Goal: Task Accomplishment & Management: Complete application form

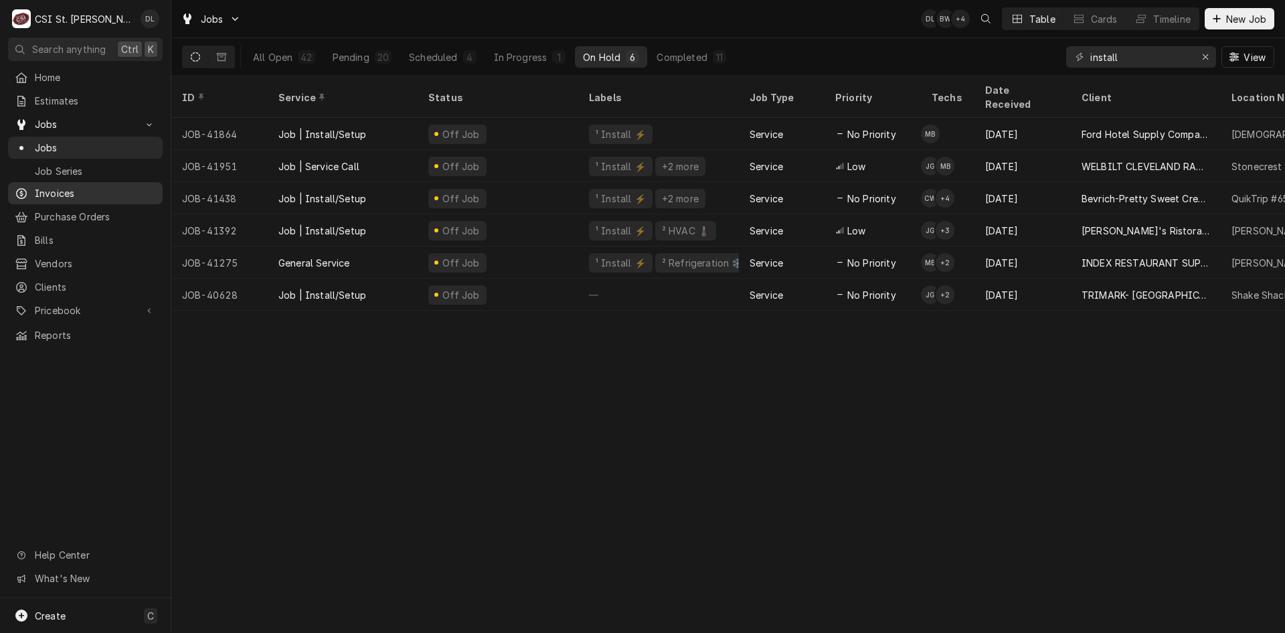
click at [58, 186] on span "Invoices" at bounding box center [95, 193] width 121 height 14
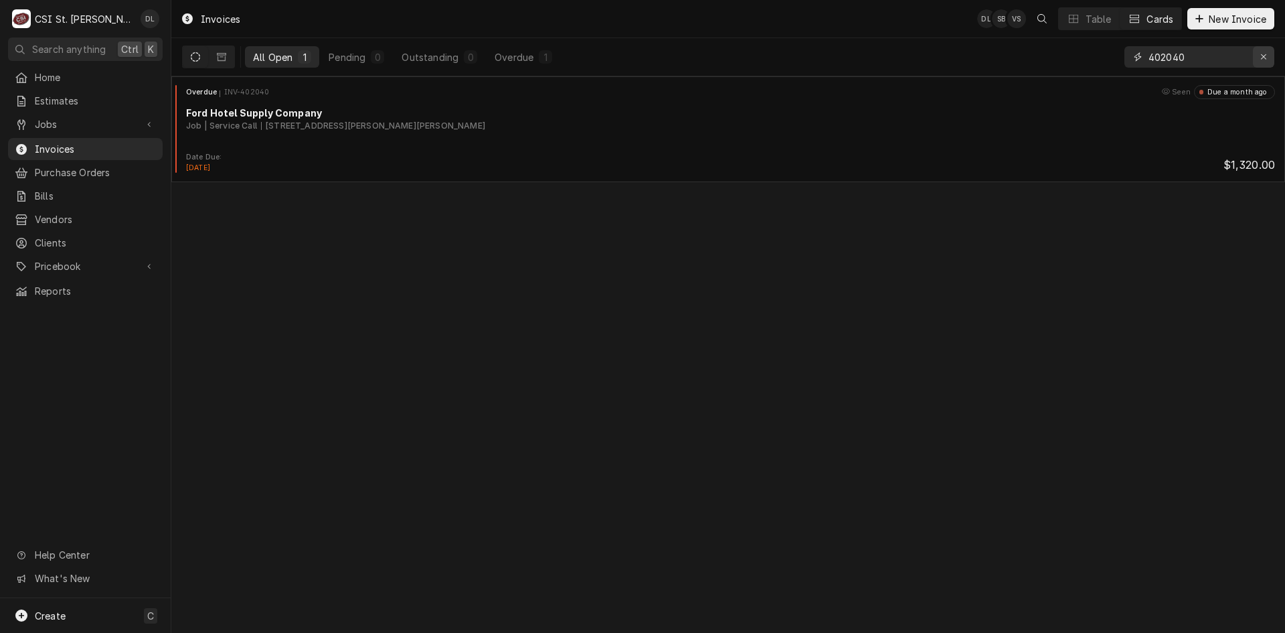
click at [1262, 58] on icon "Erase input" at bounding box center [1263, 56] width 7 height 9
click at [1219, 60] on input "Dynamic Content Wrapper" at bounding box center [1212, 56] width 126 height 21
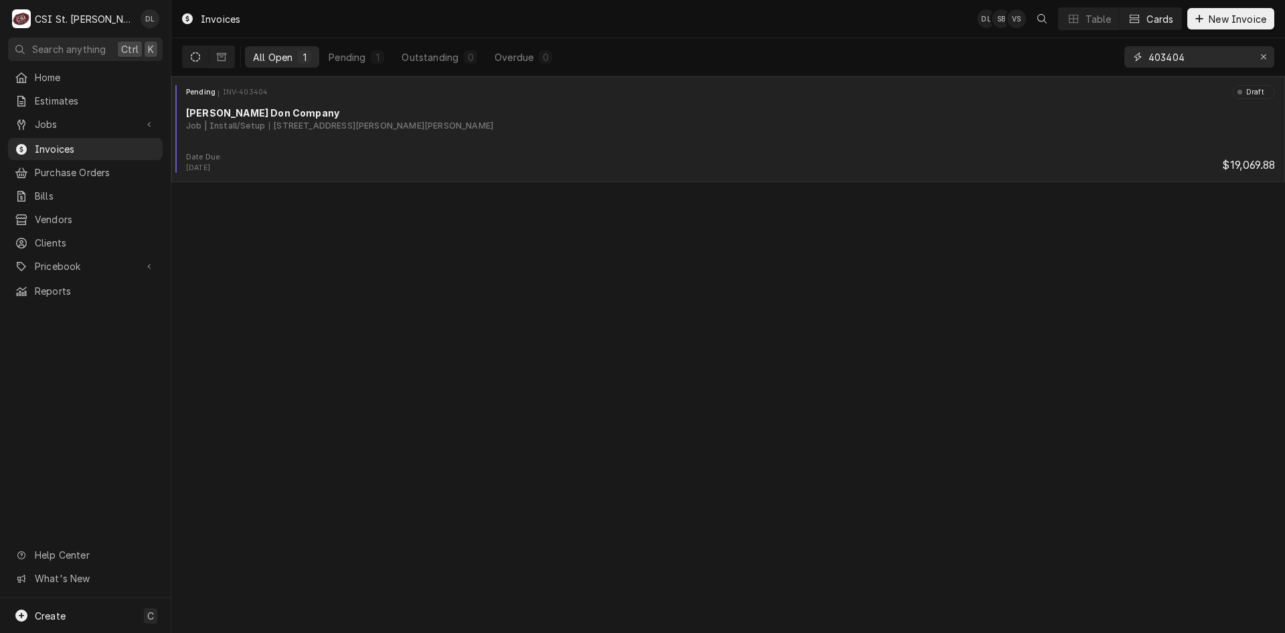
type input "403404"
click at [520, 136] on div "Pending INV-403404 Draft Edward Don Company Job | Install/Setup 141 Weiss Rd, S…" at bounding box center [728, 118] width 1103 height 67
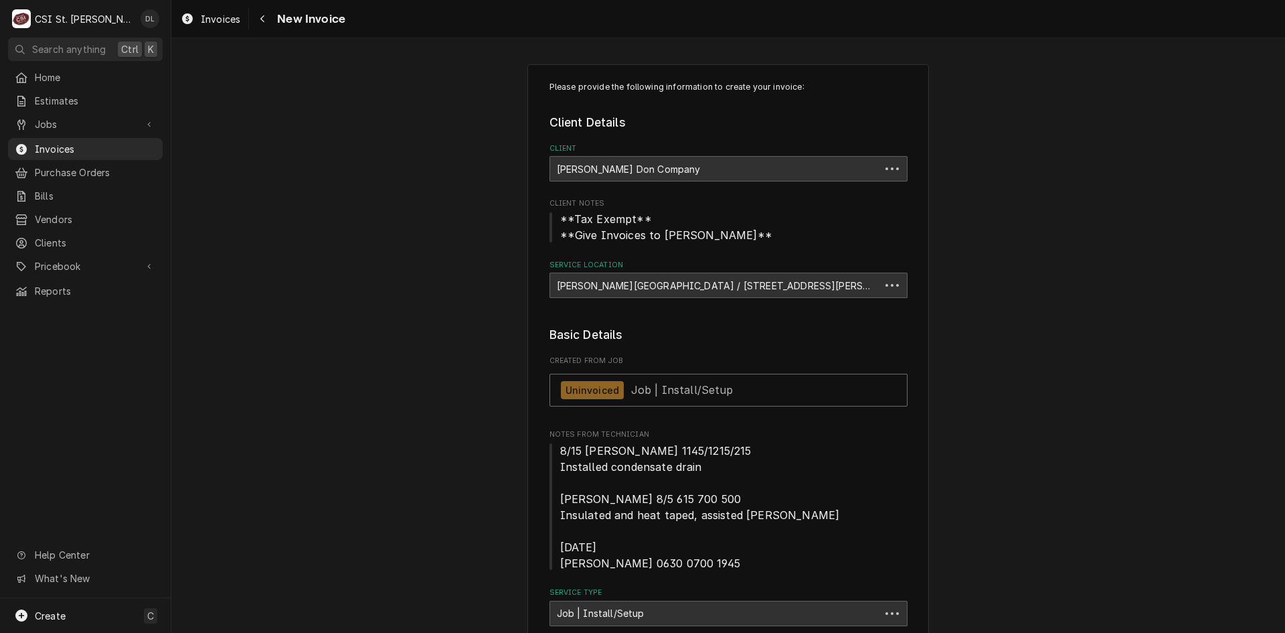
type textarea "x"
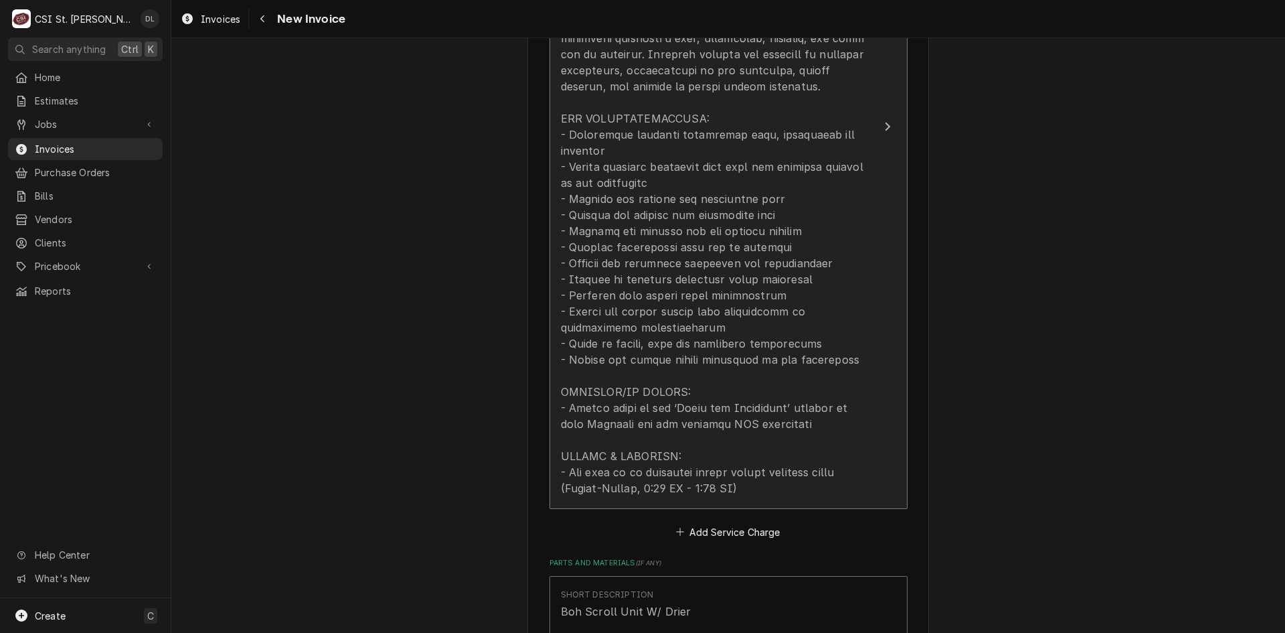
scroll to position [1071, 0]
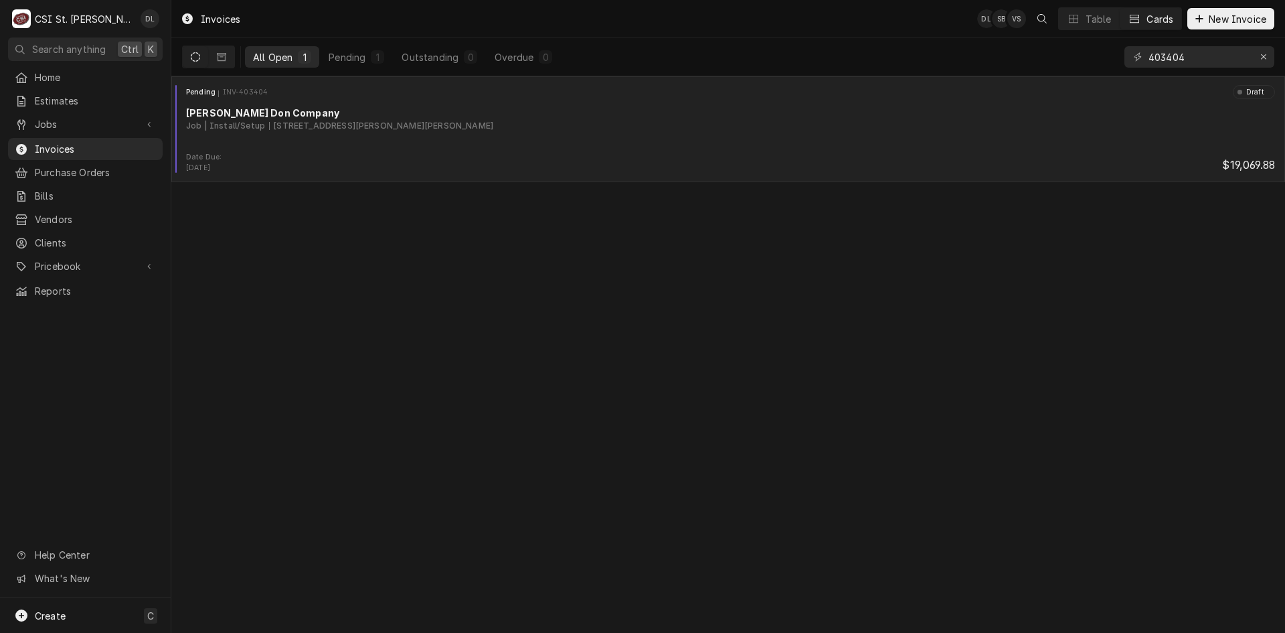
click at [480, 146] on div "Pending INV-403404 Draft [PERSON_NAME] Company Job | Install/Setup [STREET_ADDR…" at bounding box center [728, 118] width 1103 height 67
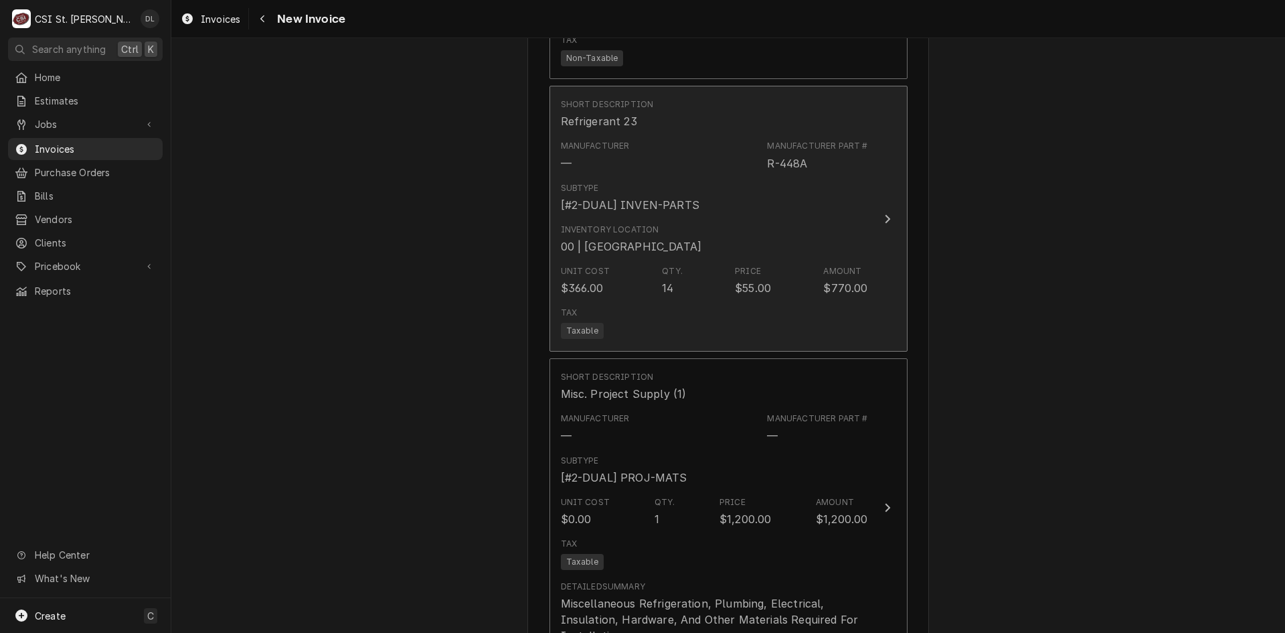
scroll to position [2544, 0]
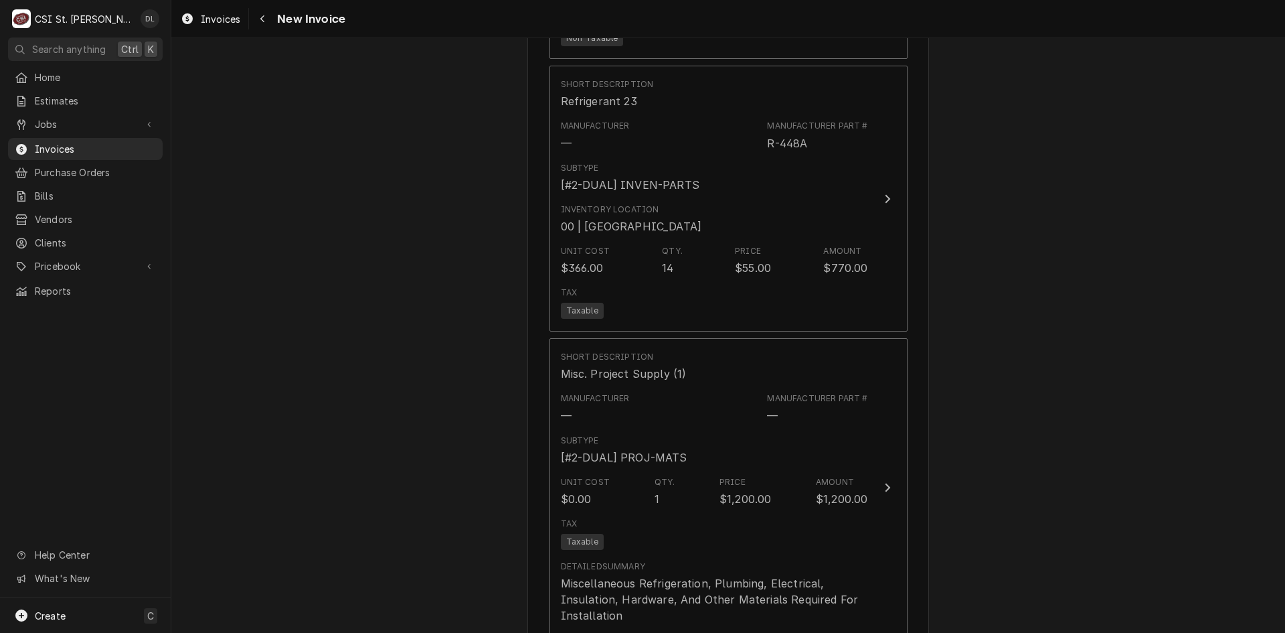
drag, startPoint x: 1228, startPoint y: 0, endPoint x: 971, endPoint y: 353, distance: 436.1
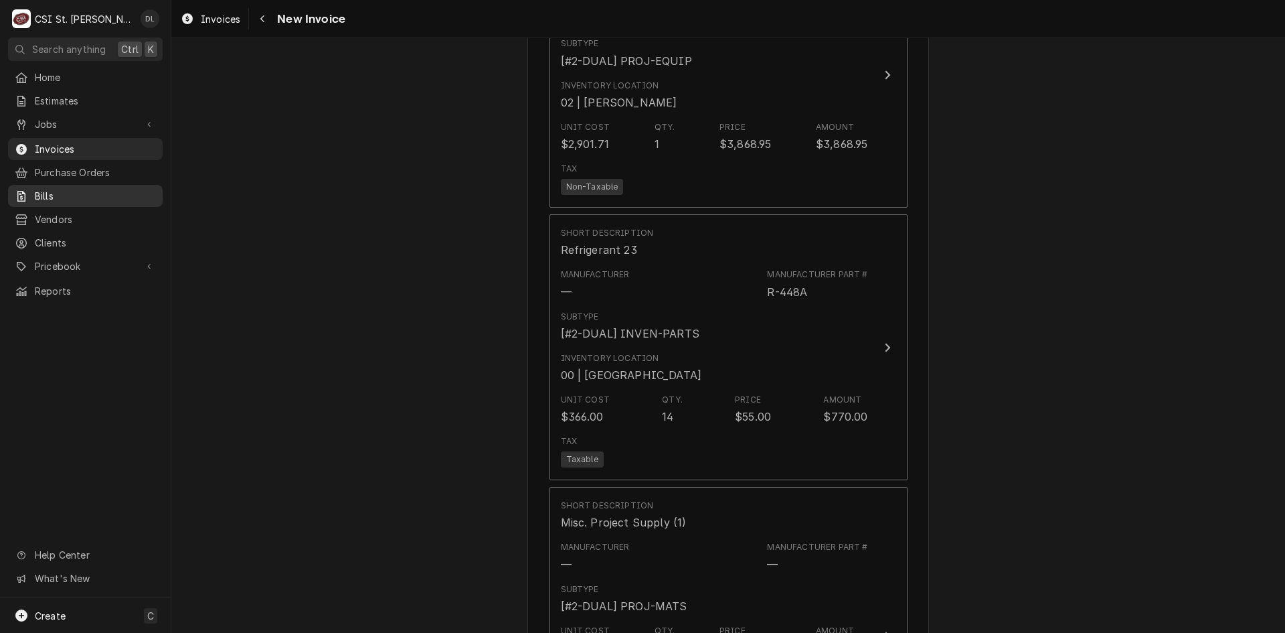
scroll to position [2209, 0]
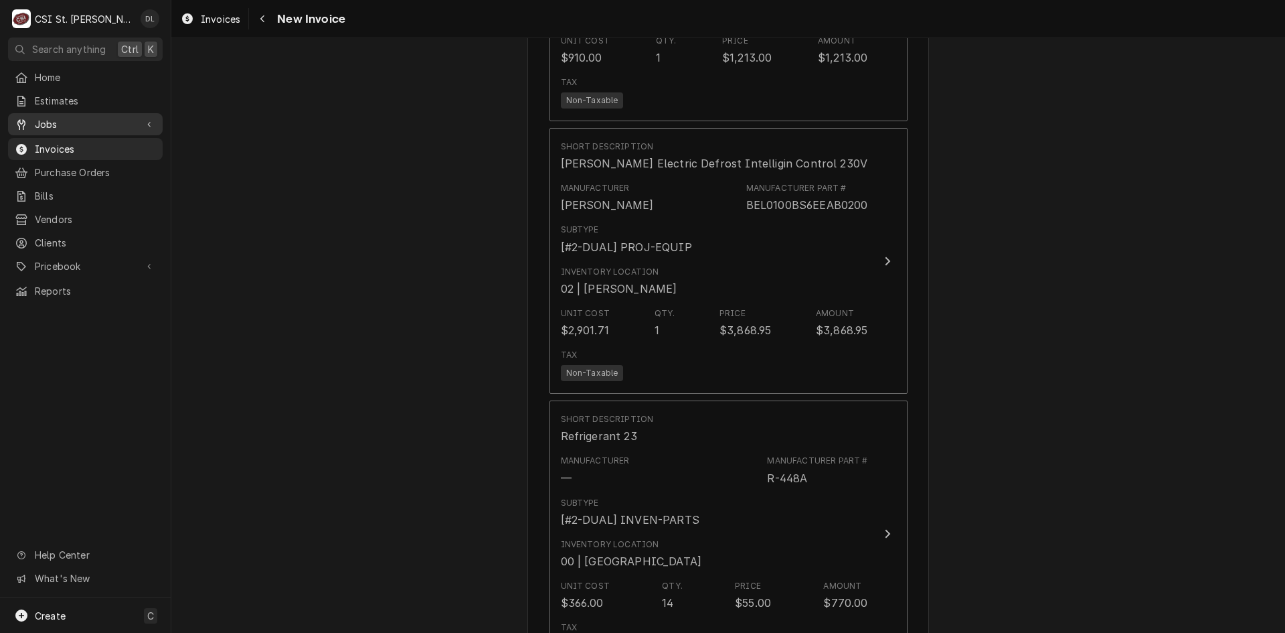
click at [54, 119] on span "Jobs" at bounding box center [85, 124] width 101 height 14
click at [55, 141] on span "Jobs" at bounding box center [95, 148] width 121 height 14
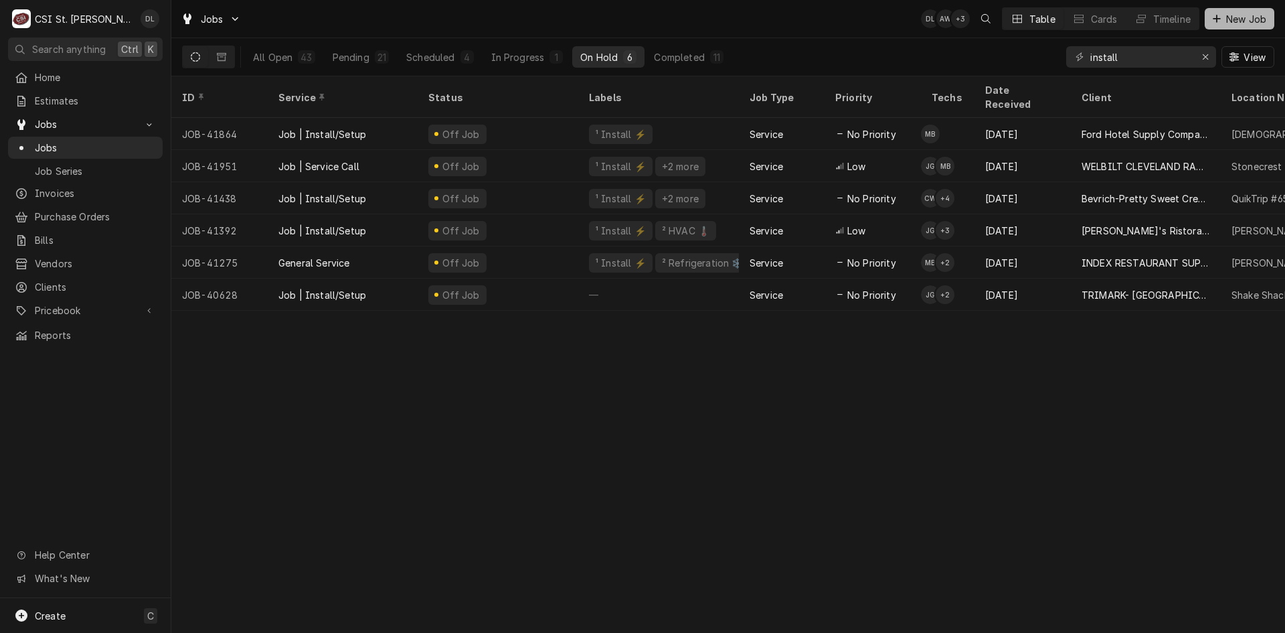
click at [1213, 23] on icon "Dynamic Content Wrapper" at bounding box center [1217, 18] width 8 height 9
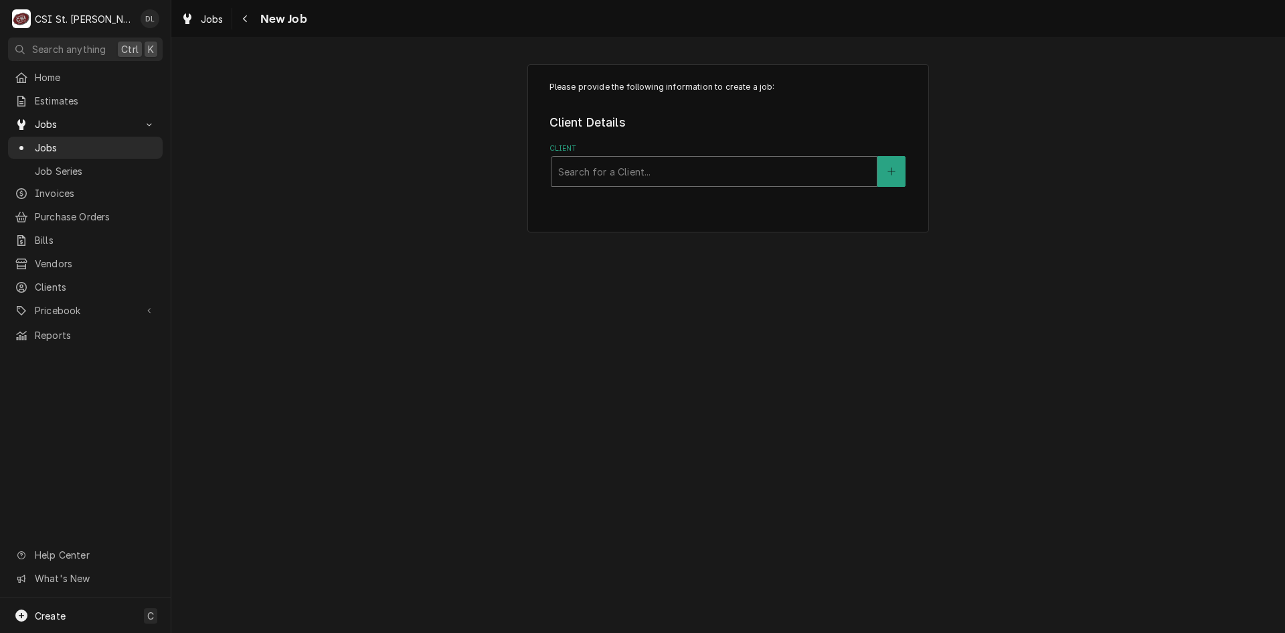
click at [737, 175] on div "Client" at bounding box center [714, 171] width 312 height 24
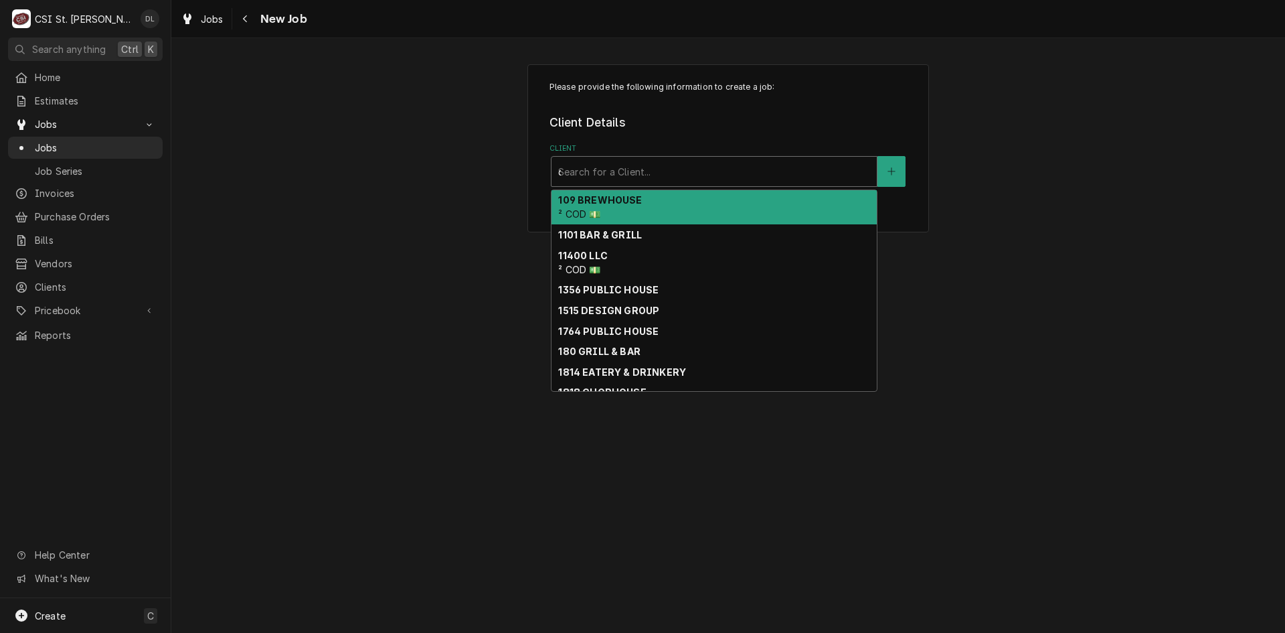
type input "csi"
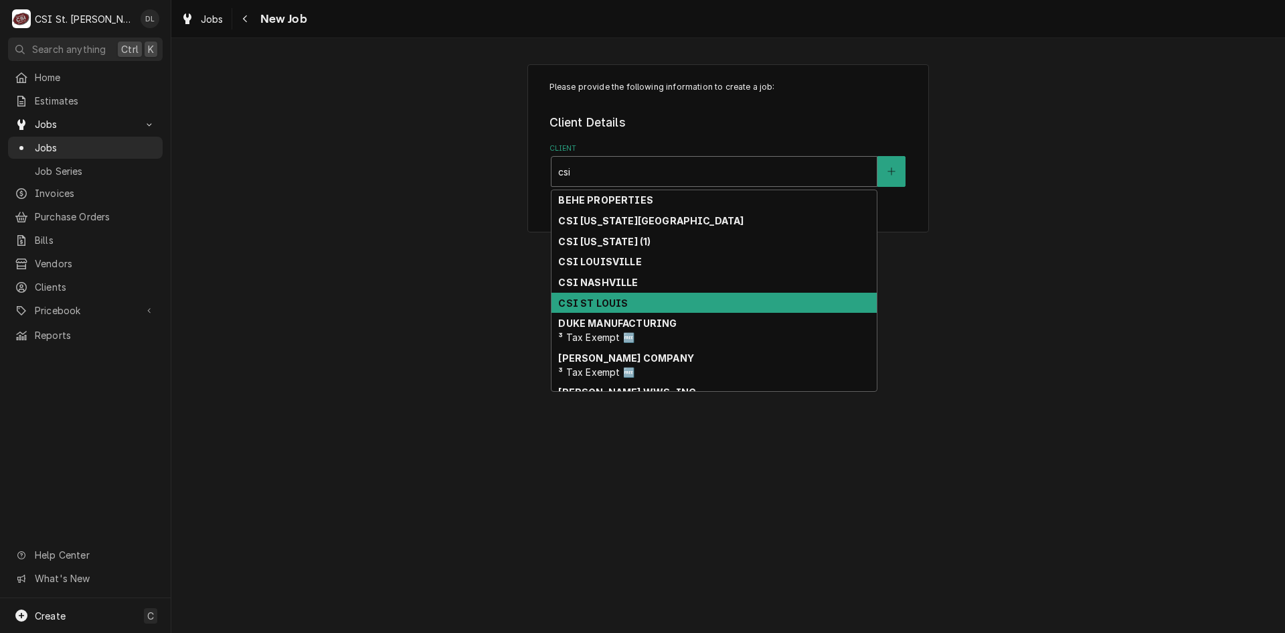
click at [619, 301] on strong "CSI ST LOUIS" at bounding box center [593, 302] width 70 height 11
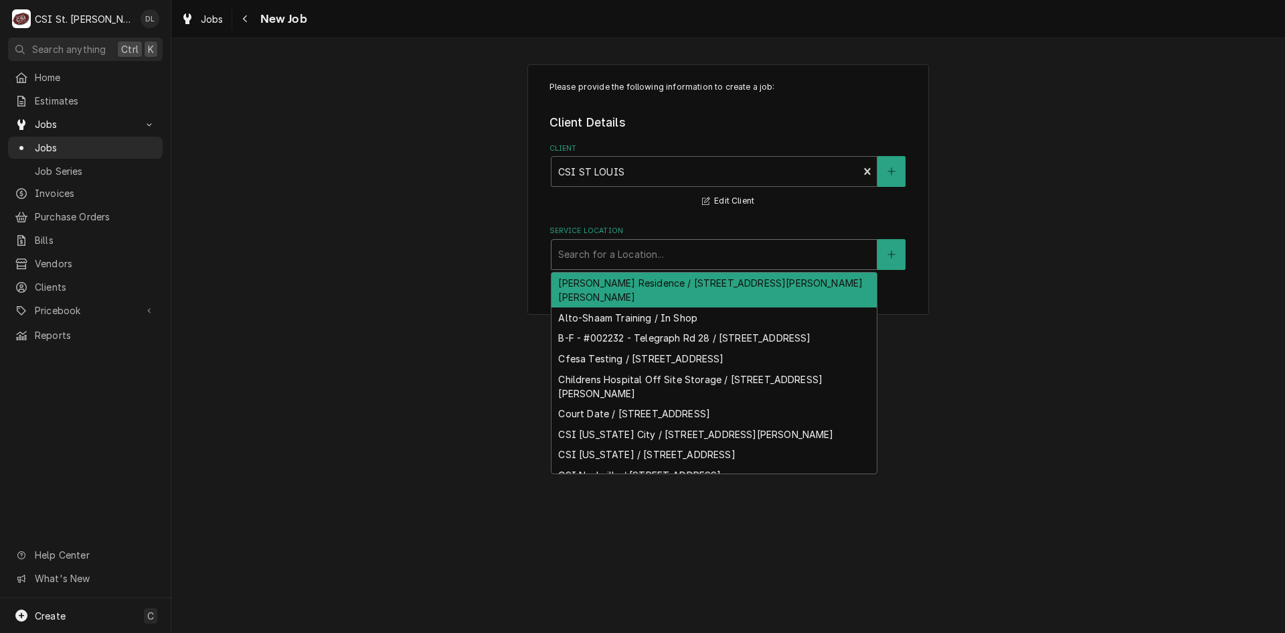
click at [675, 254] on div "Service Location" at bounding box center [714, 254] width 312 height 24
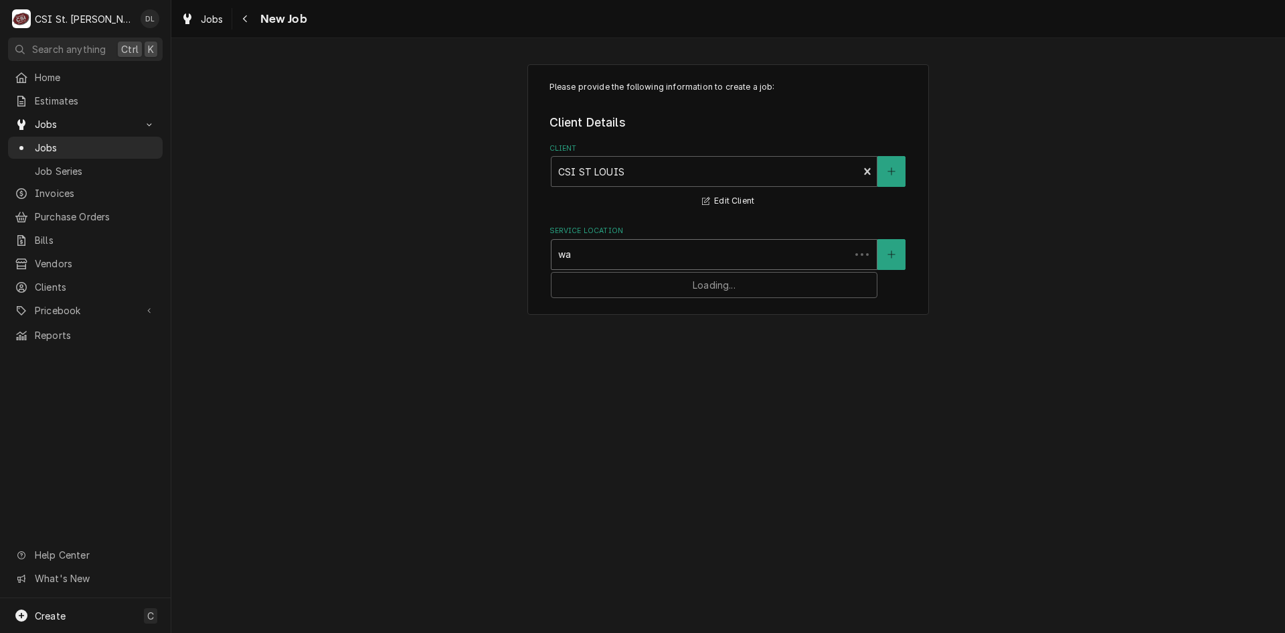
type input "w"
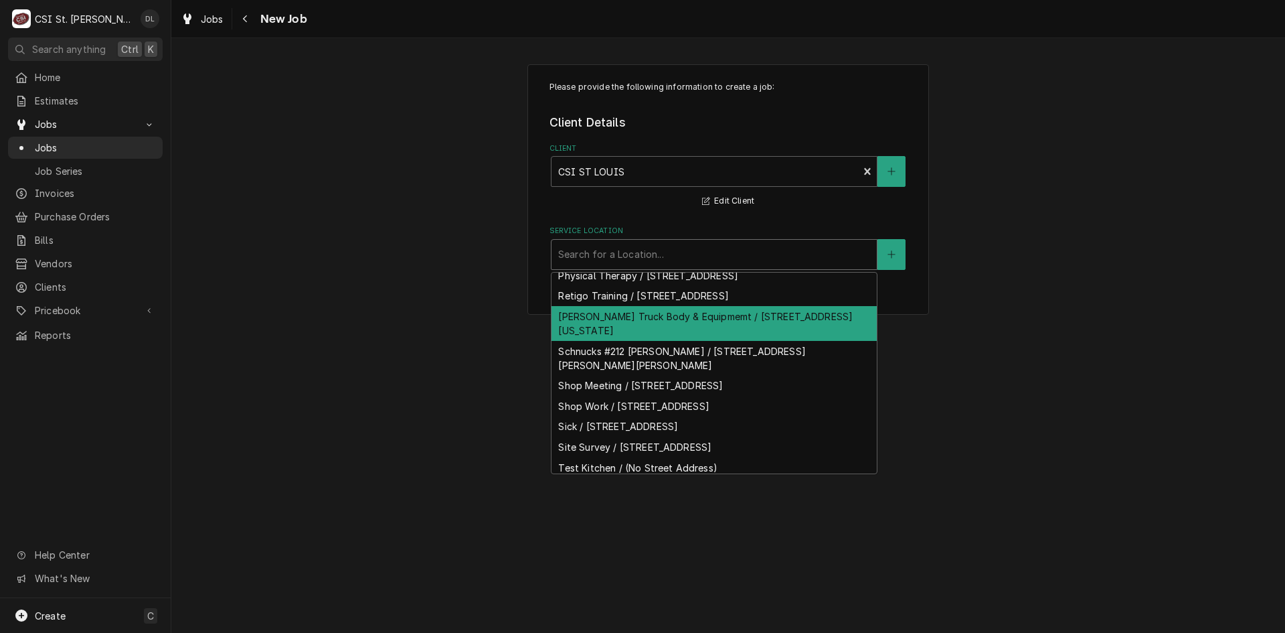
scroll to position [841, 0]
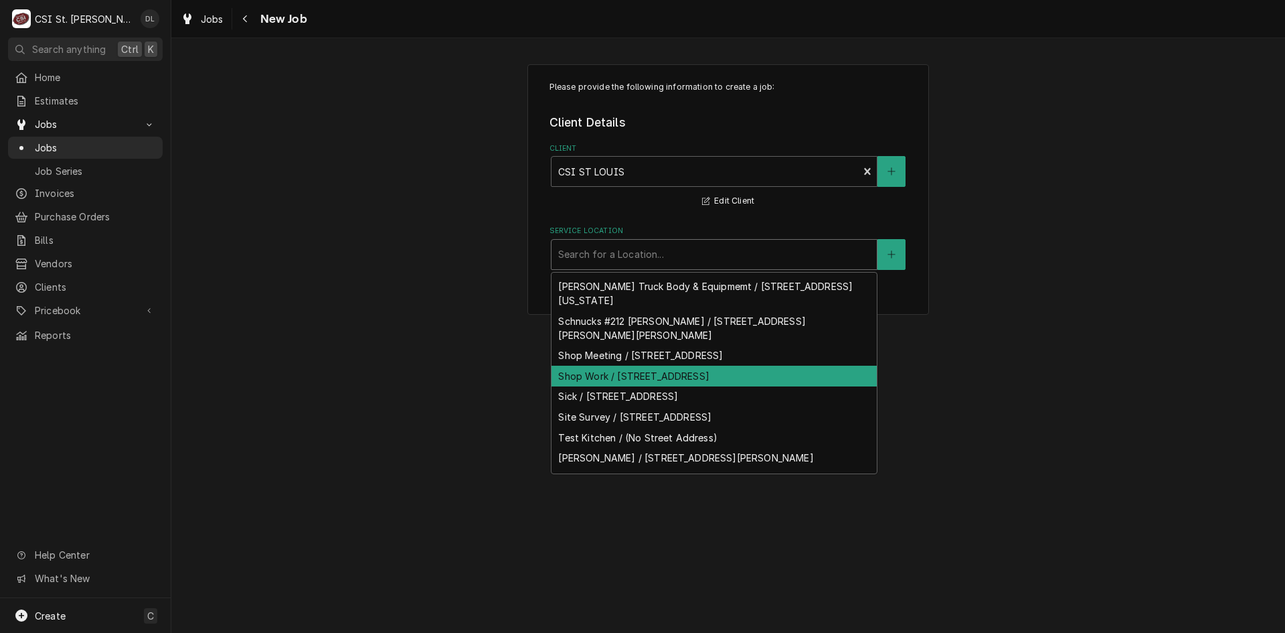
click at [677, 378] on div "Shop Work / 18330 Edison Ave, Chesterfield, MO 63005" at bounding box center [714, 375] width 325 height 21
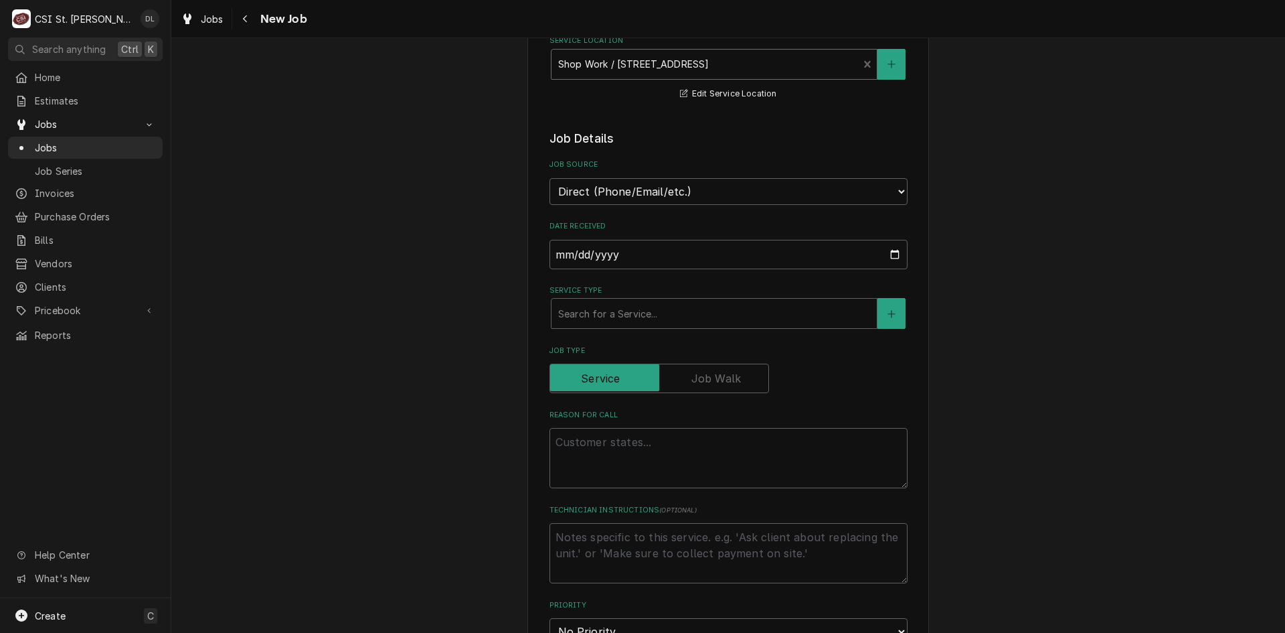
scroll to position [201, 0]
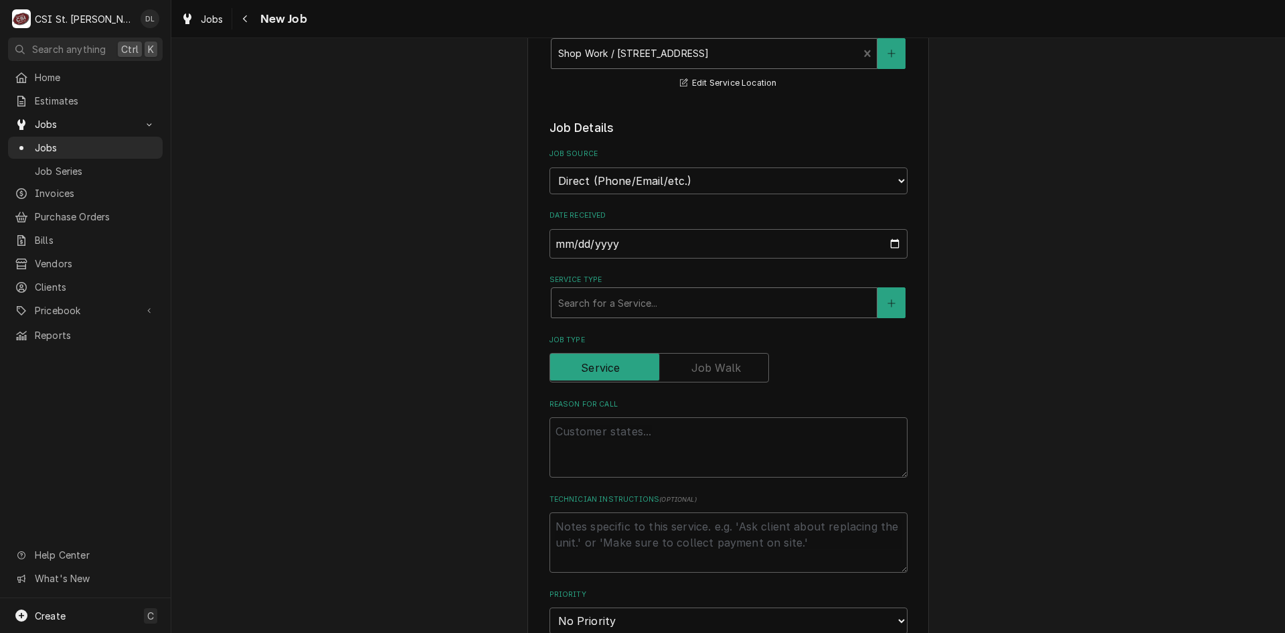
click at [685, 299] on div "Service Type" at bounding box center [714, 303] width 312 height 24
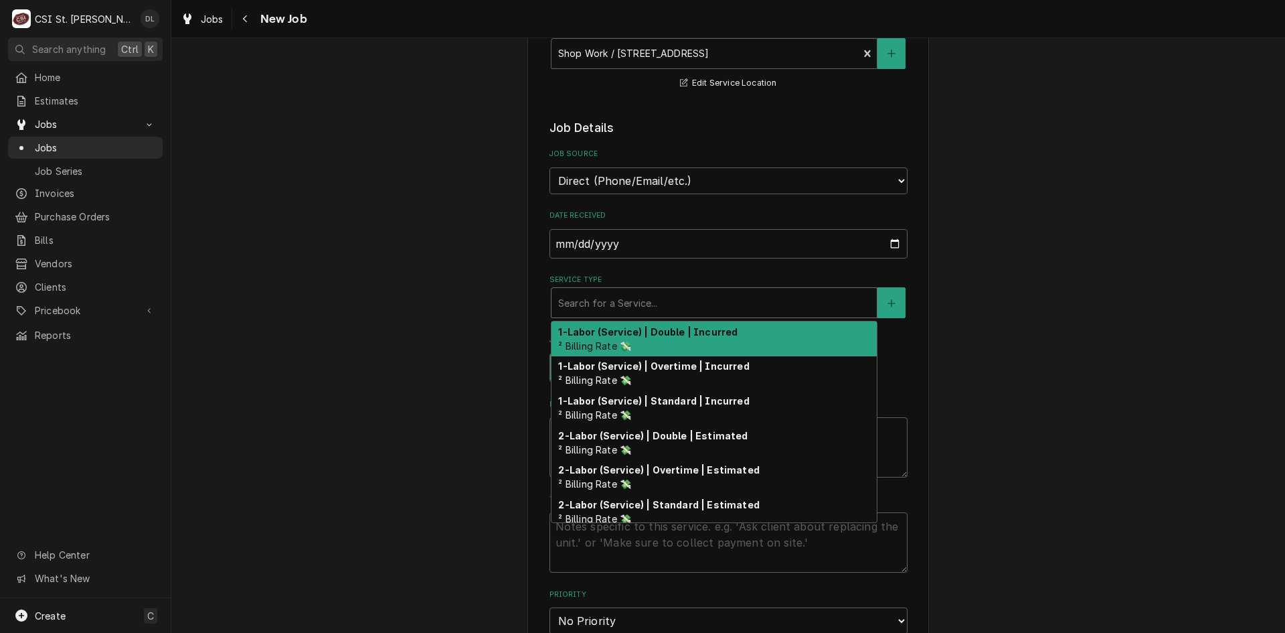
type textarea "x"
type input "s"
type textarea "x"
type input "se"
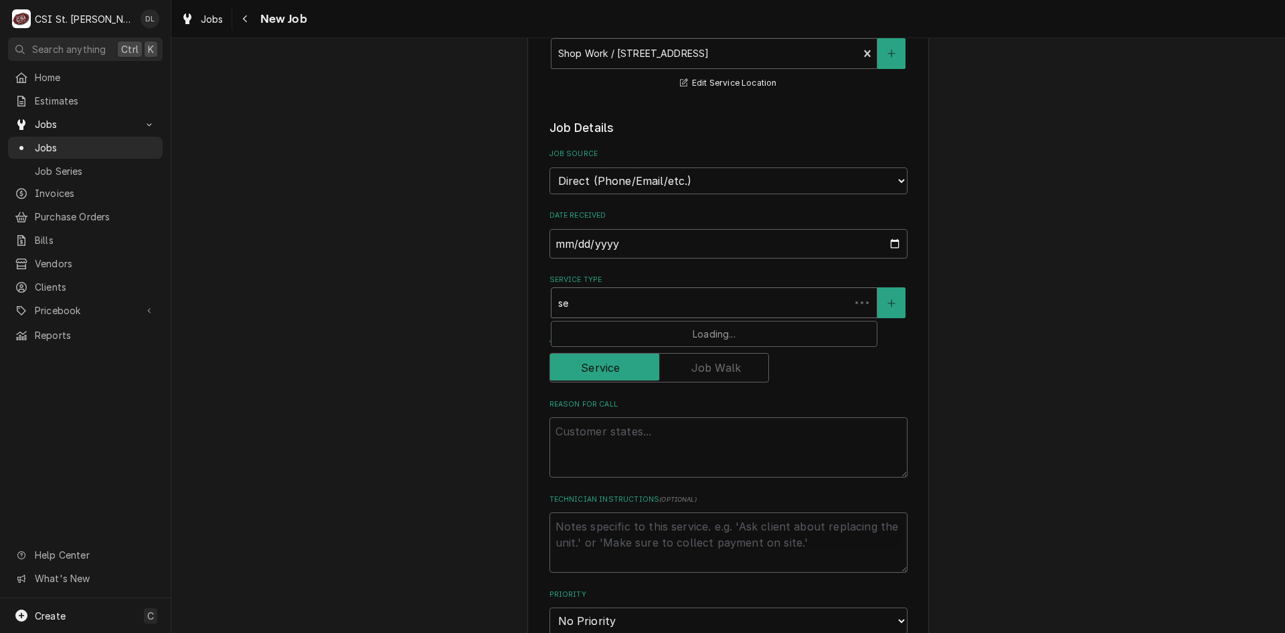
type textarea "x"
type input "ser"
type textarea "x"
type input "servi"
type textarea "x"
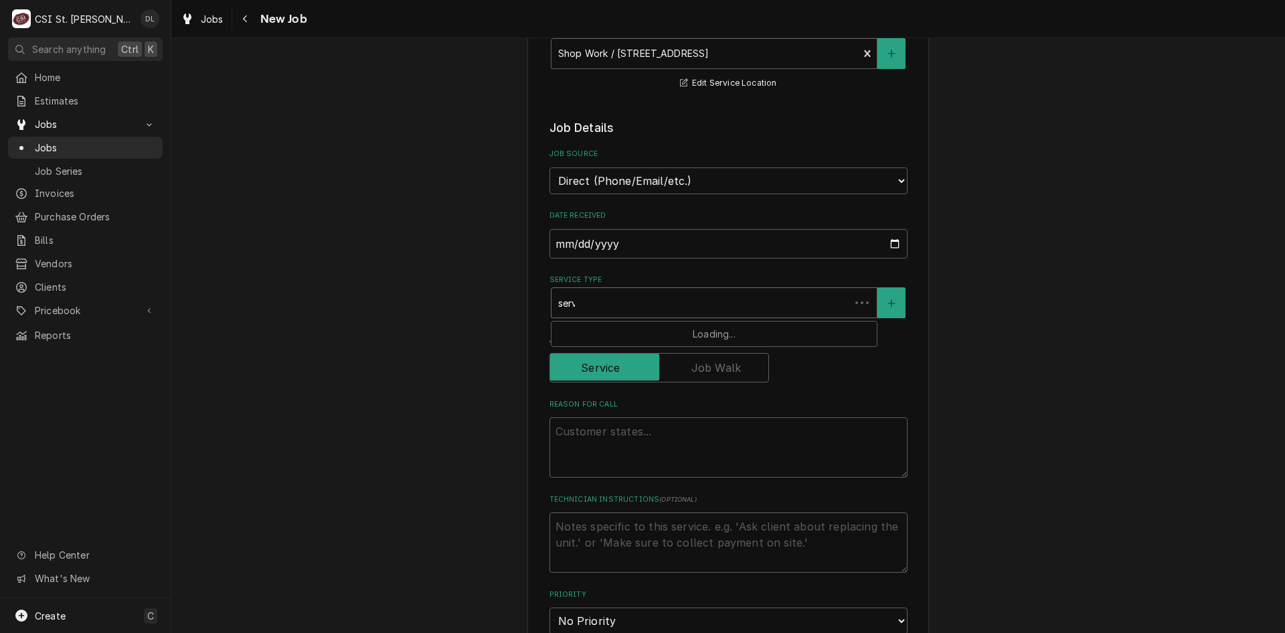
type input "servic"
type textarea "x"
type input "service"
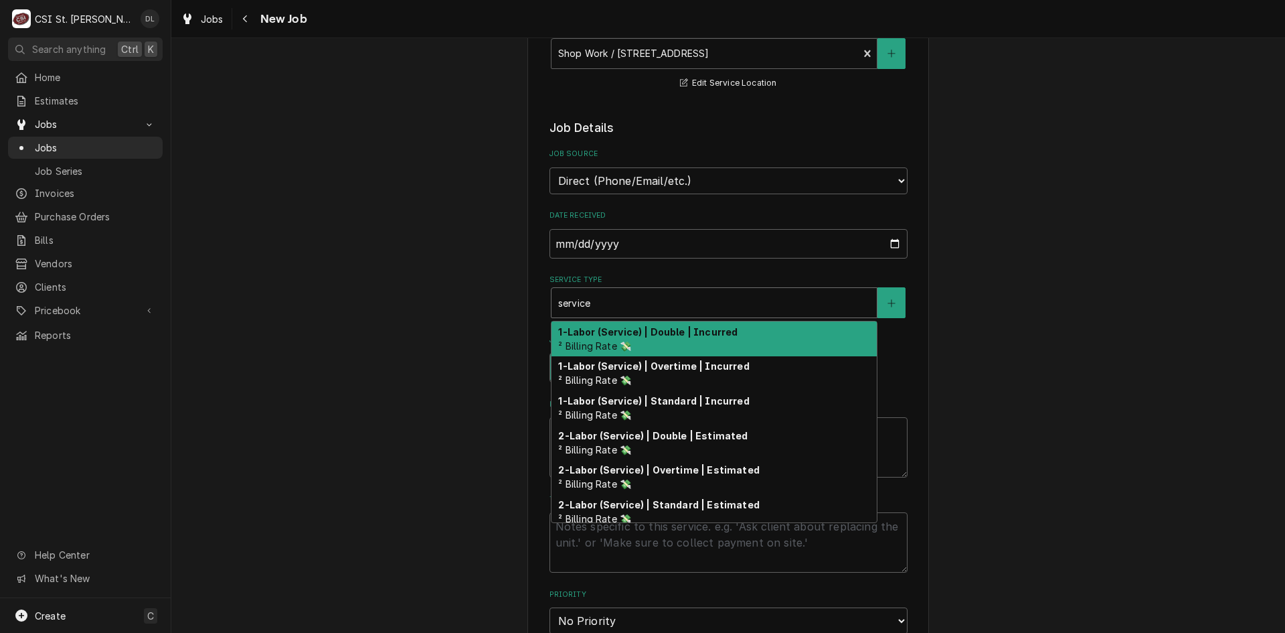
type textarea "x"
type input "service"
type textarea "x"
type input "service c"
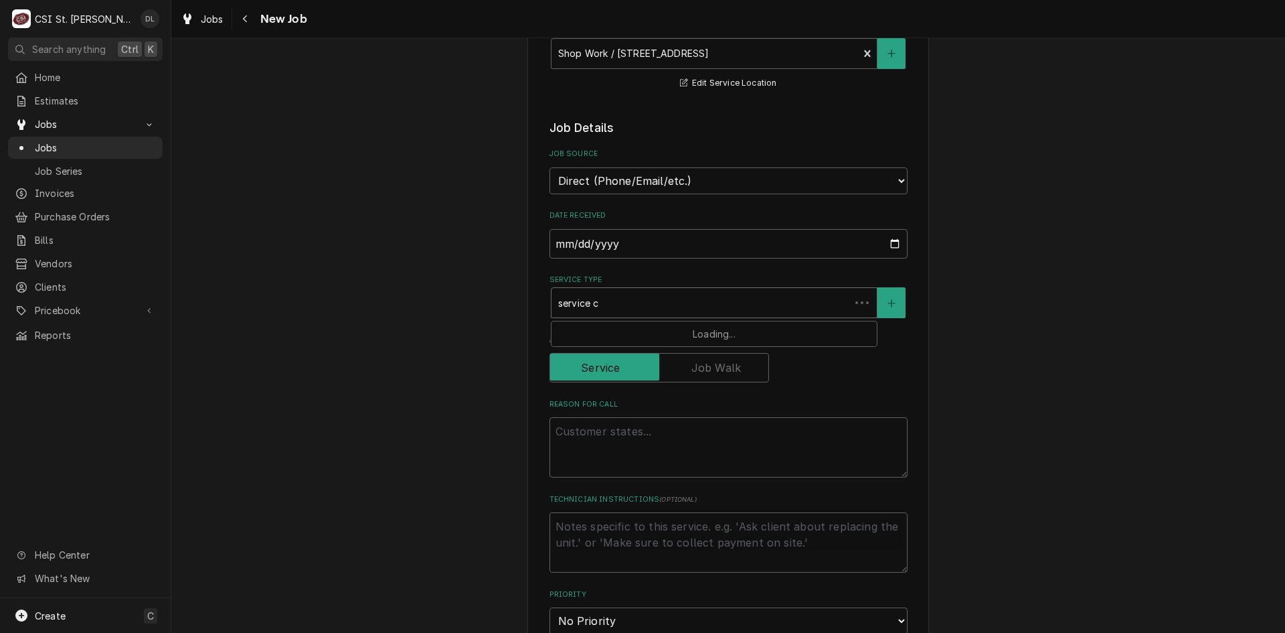
type textarea "x"
type input "service ca"
type textarea "x"
type input "service cal"
type textarea "x"
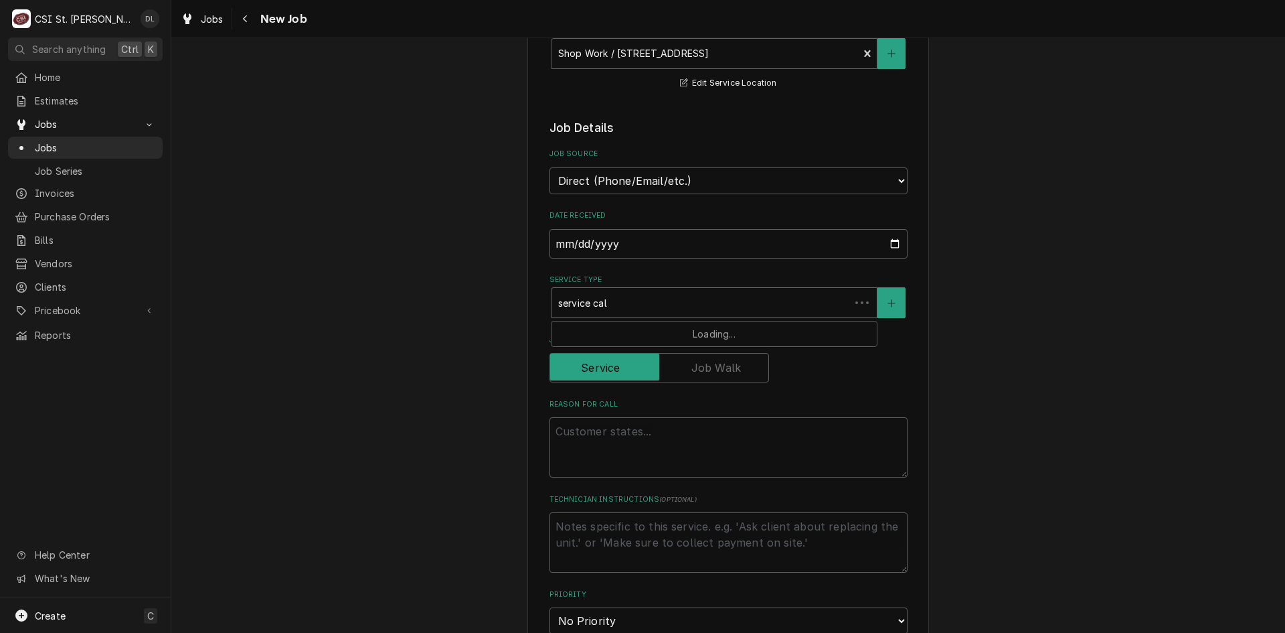
type input "service call"
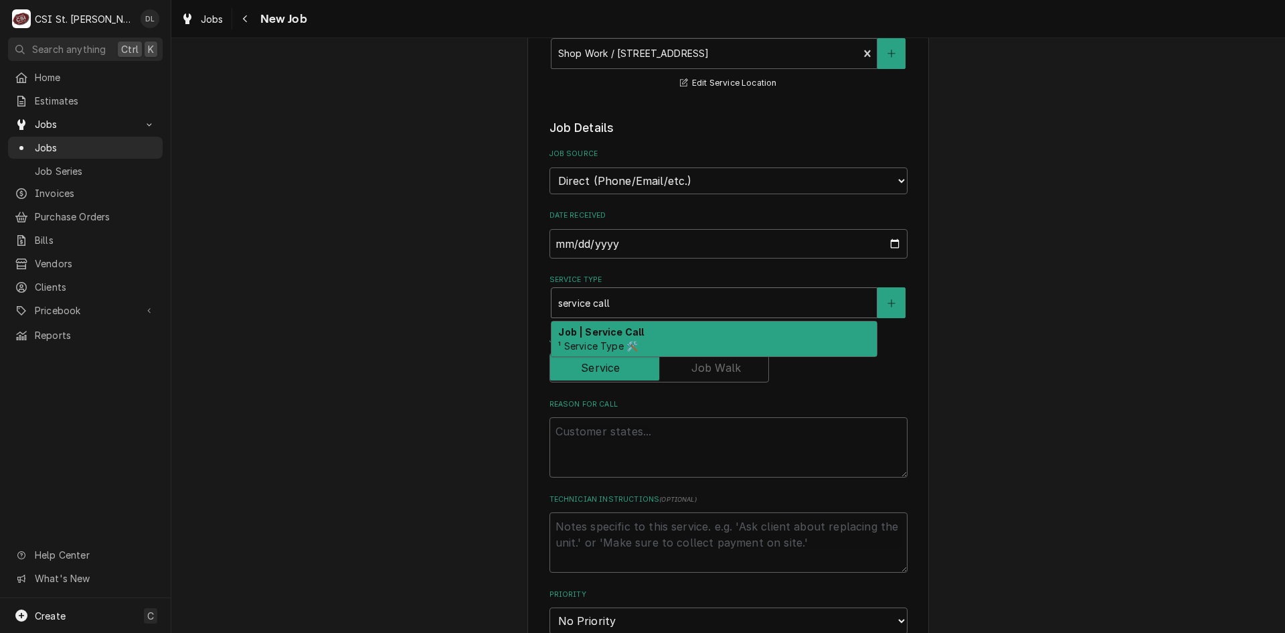
click at [637, 343] on div "Job | Service Call ¹ Service Type 🛠️" at bounding box center [714, 338] width 325 height 35
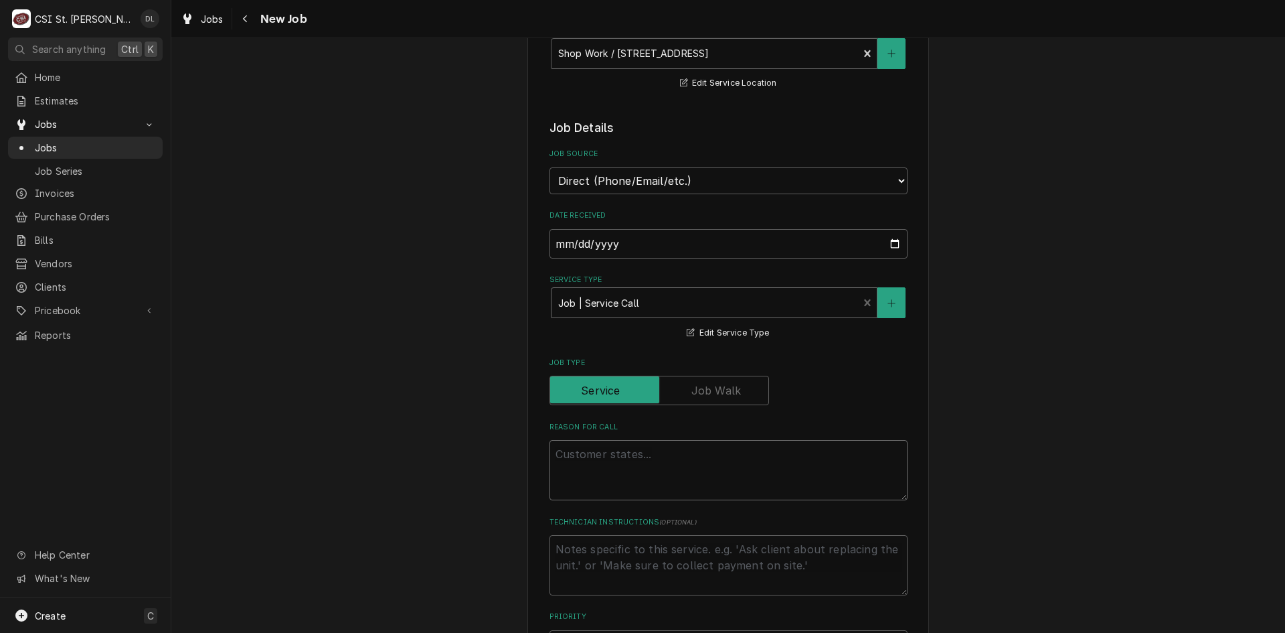
click at [595, 468] on textarea "Reason For Call" at bounding box center [729, 470] width 358 height 60
type textarea "x"
type textarea "C"
type textarea "x"
type textarea "Cl"
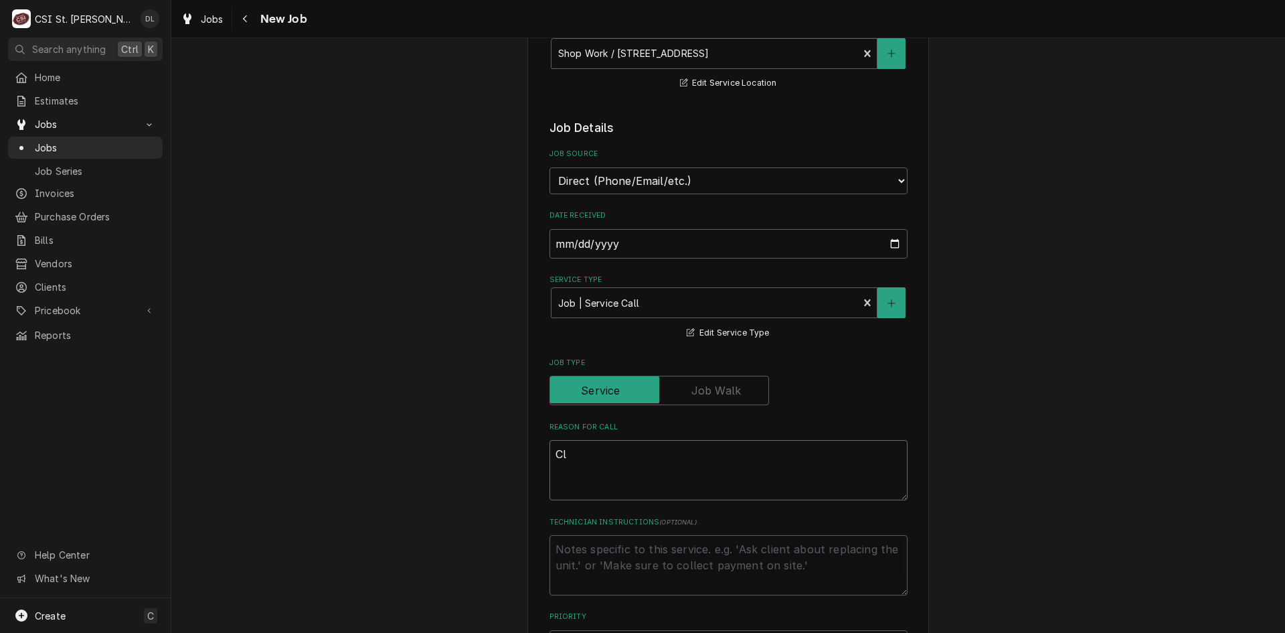
type textarea "x"
type textarea "Cle"
type textarea "x"
type textarea "Clea"
type textarea "x"
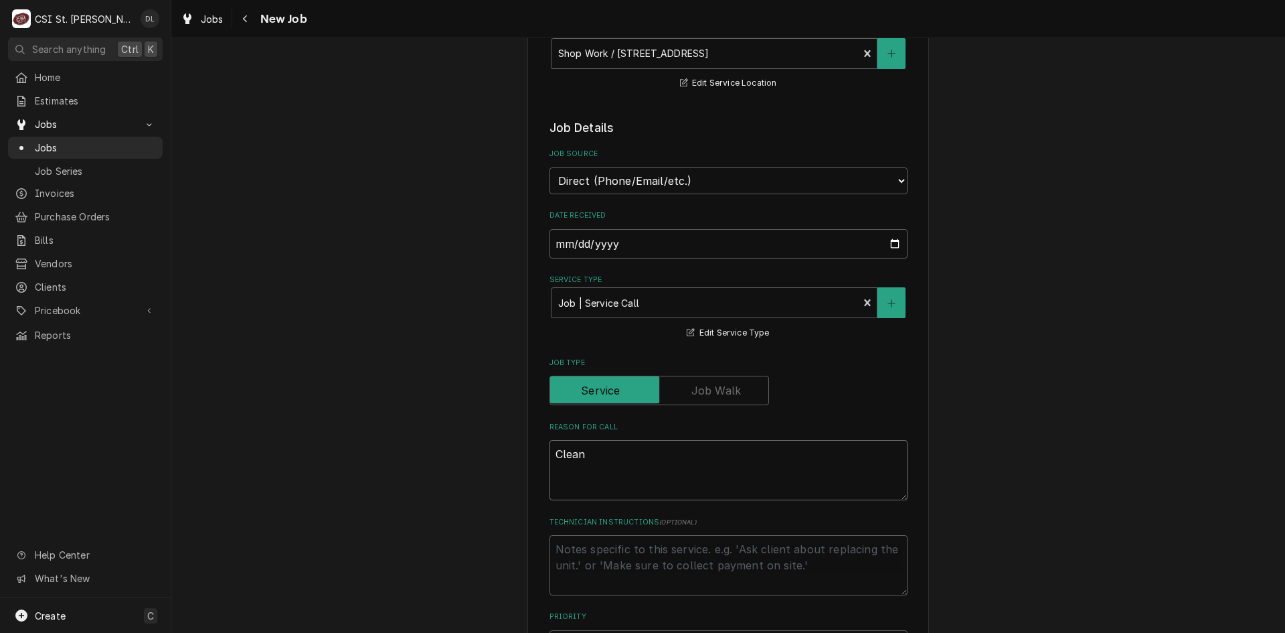
type textarea "Clean"
type textarea "x"
type textarea "Clean a"
type textarea "x"
type textarea "Clean an"
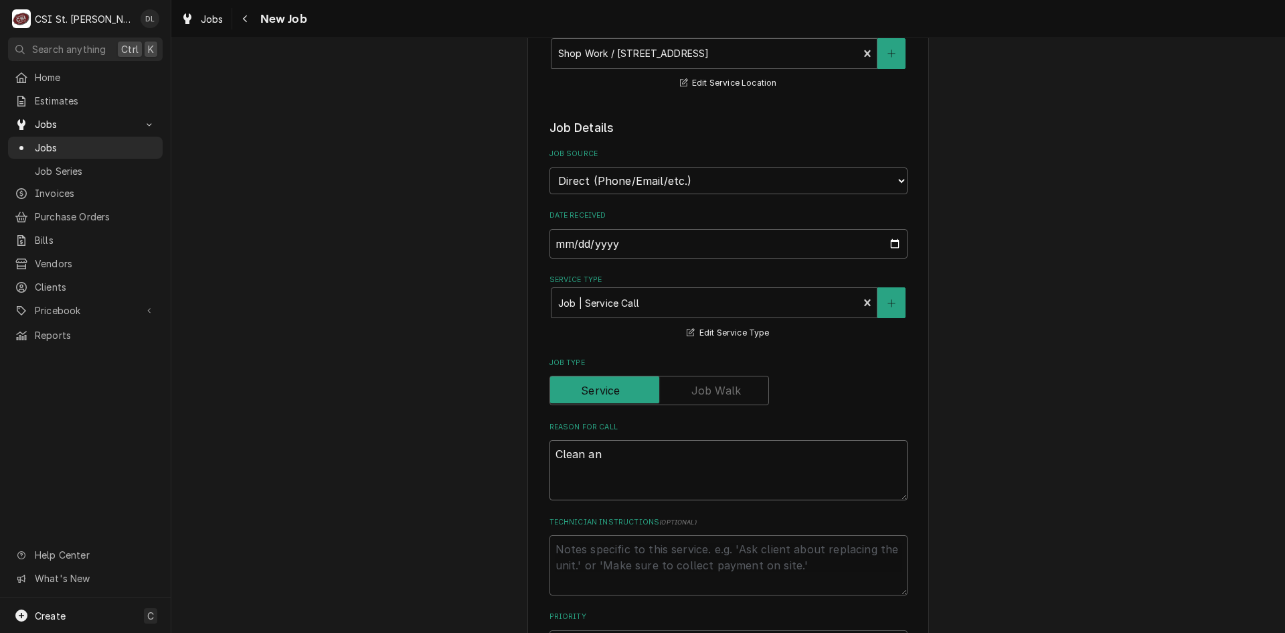
type textarea "x"
type textarea "Clean and"
type textarea "x"
type textarea "Clean and"
type textarea "x"
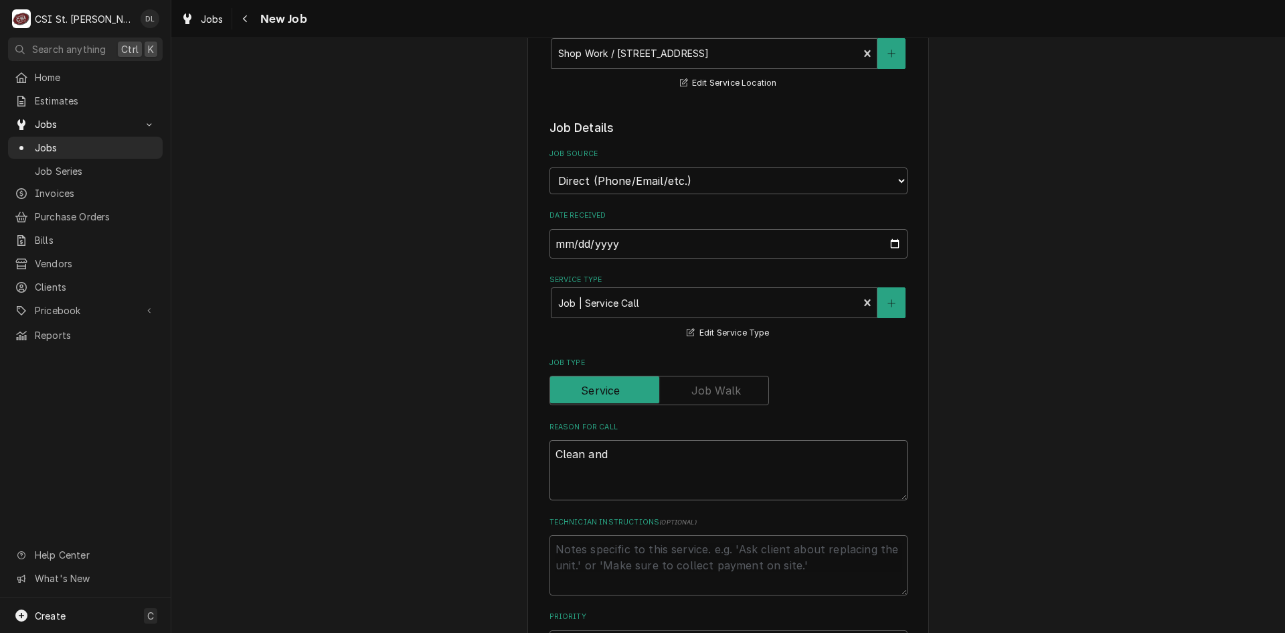
type textarea "Clean and o"
type textarea "x"
type textarea "Clean and or"
type textarea "x"
type textarea "Clean and org"
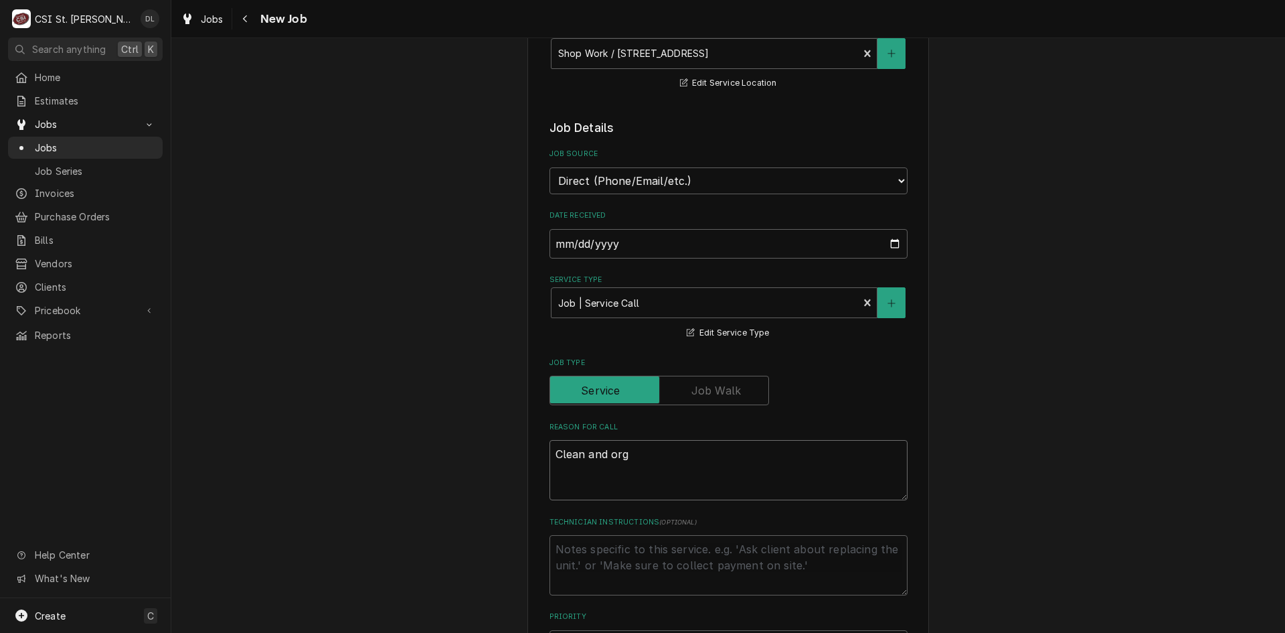
type textarea "x"
type textarea "Clean and orga"
type textarea "x"
type textarea "Clean and organ"
type textarea "x"
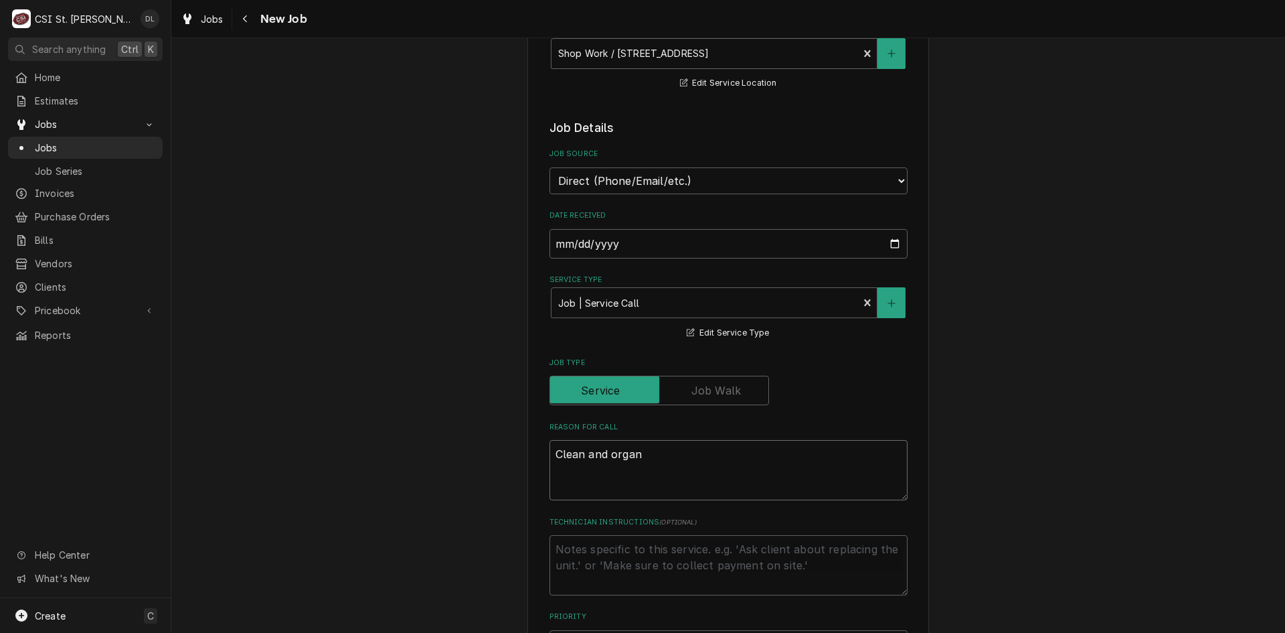
type textarea "Clean and organz"
type textarea "x"
type textarea "Clean and organzi"
type textarea "x"
type textarea "Clean and organzie"
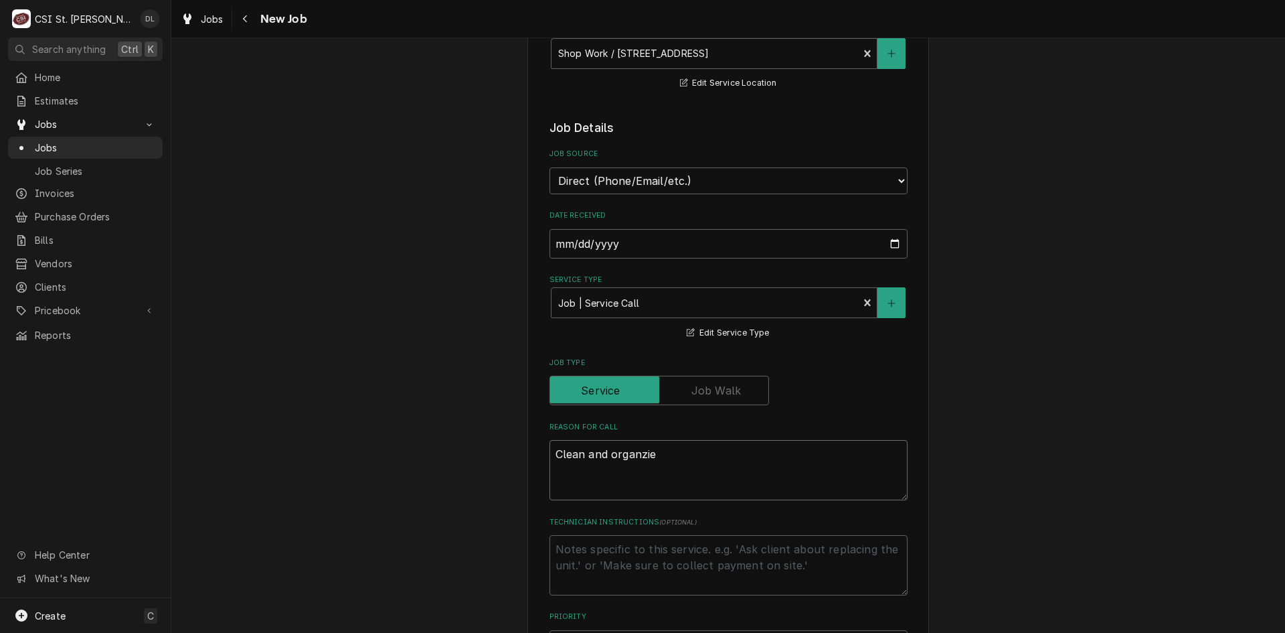
type textarea "x"
type textarea "Clean and organzie"
type textarea "x"
type textarea "Clean and organzie v"
type textarea "x"
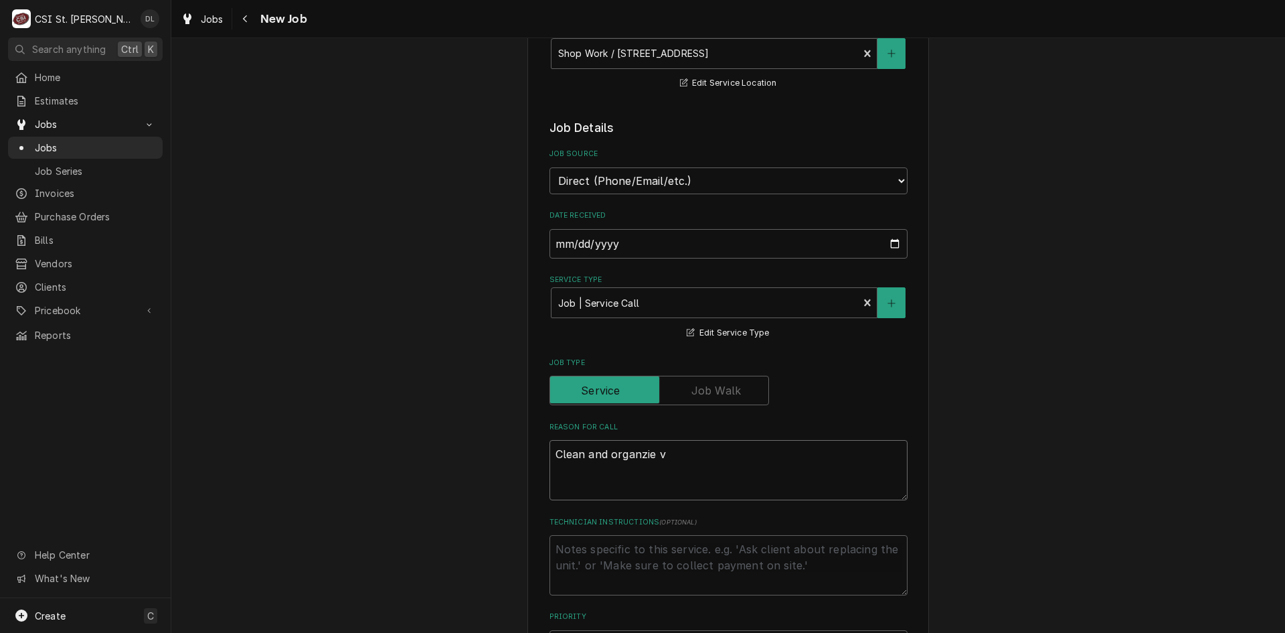
type textarea "Clean and organzie ve"
type textarea "x"
type textarea "Clean and organzie v"
type textarea "x"
type textarea "Clean and organzie"
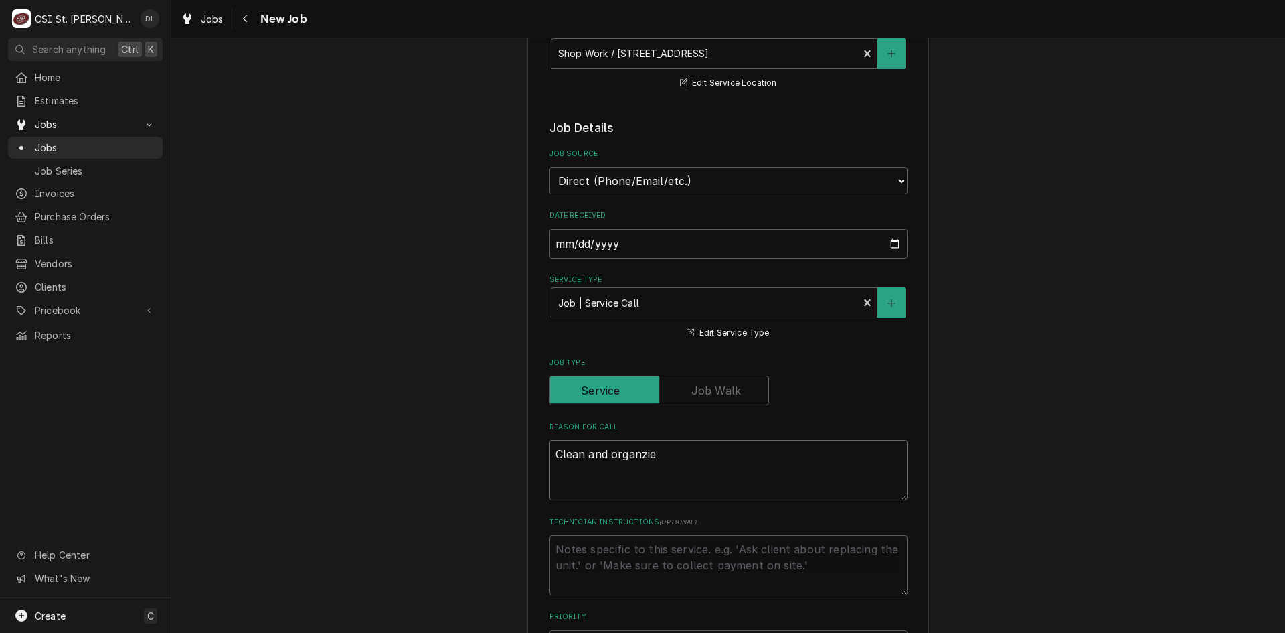
type textarea "x"
type textarea "Clean and organzie"
type textarea "x"
type textarea "Clean and organzi"
type textarea "x"
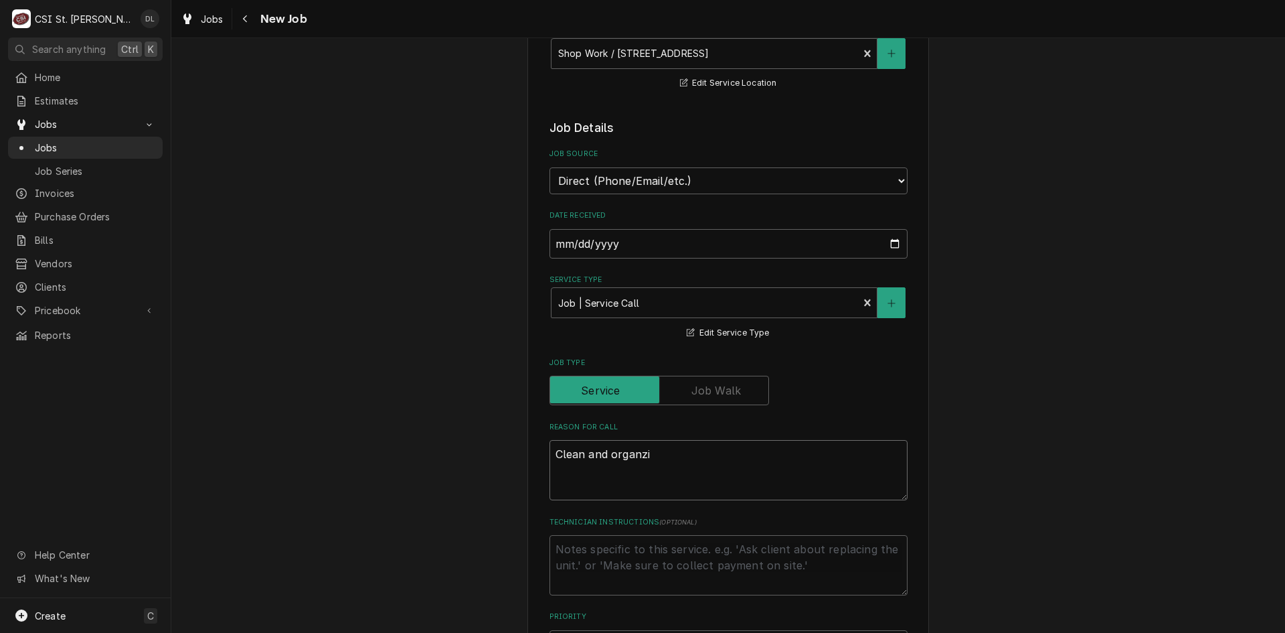
type textarea "Clean and organz"
type textarea "x"
type textarea "Clean and organ"
type textarea "x"
type textarea "Clean and orga"
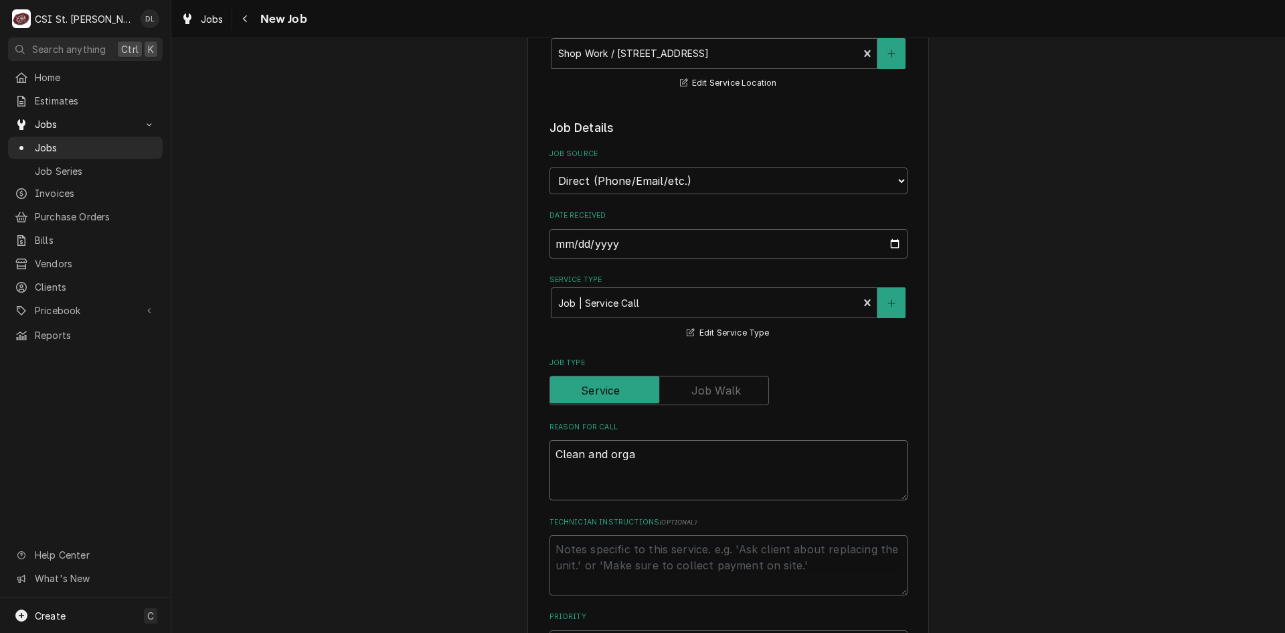
type textarea "x"
type textarea "Clean and organ"
type textarea "x"
type textarea "Clean and organi"
type textarea "x"
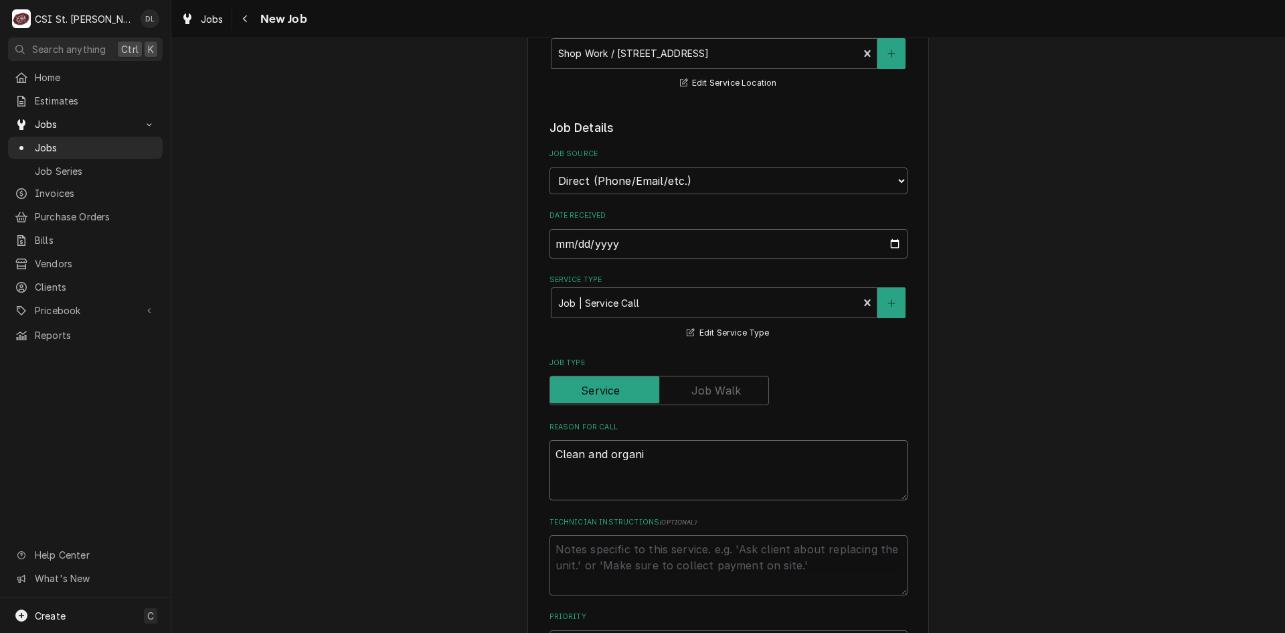
type textarea "Clean and organie"
type textarea "x"
type textarea "Clean and organi"
type textarea "x"
type textarea "Clean and organiz"
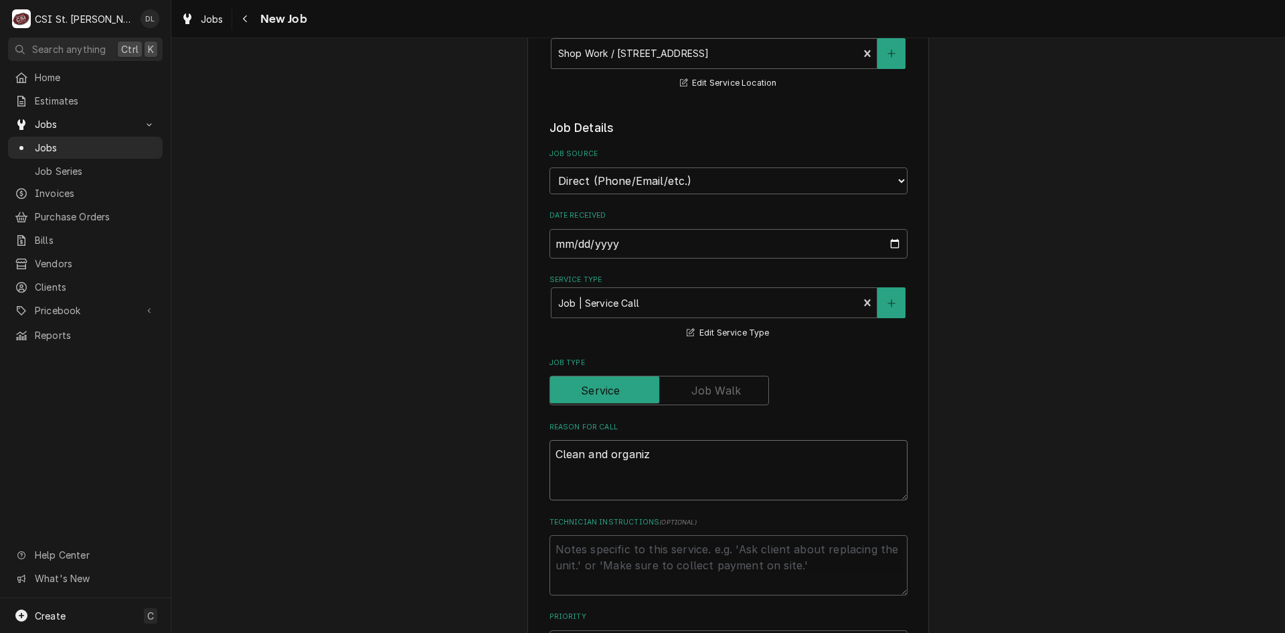
type textarea "x"
type textarea "Clean and organize"
type textarea "x"
type textarea "Clean and organize"
type textarea "x"
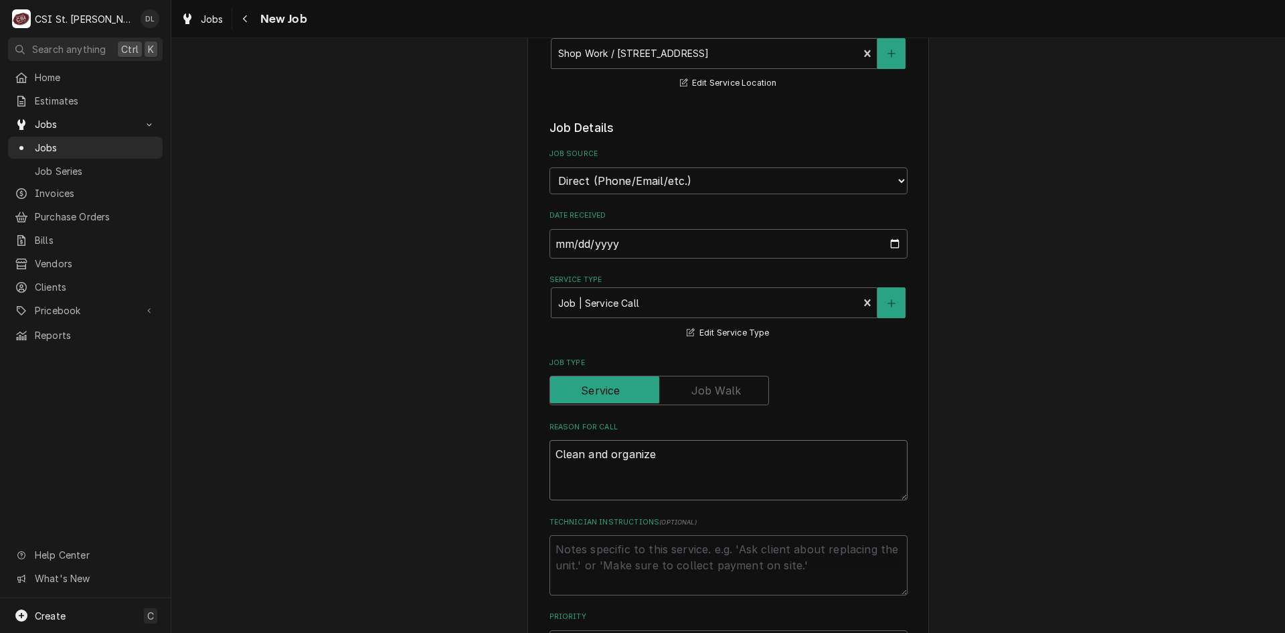
type textarea "Clean and organize v"
type textarea "x"
type textarea "Clean and organize ve"
type textarea "x"
type textarea "Clean and organize veh"
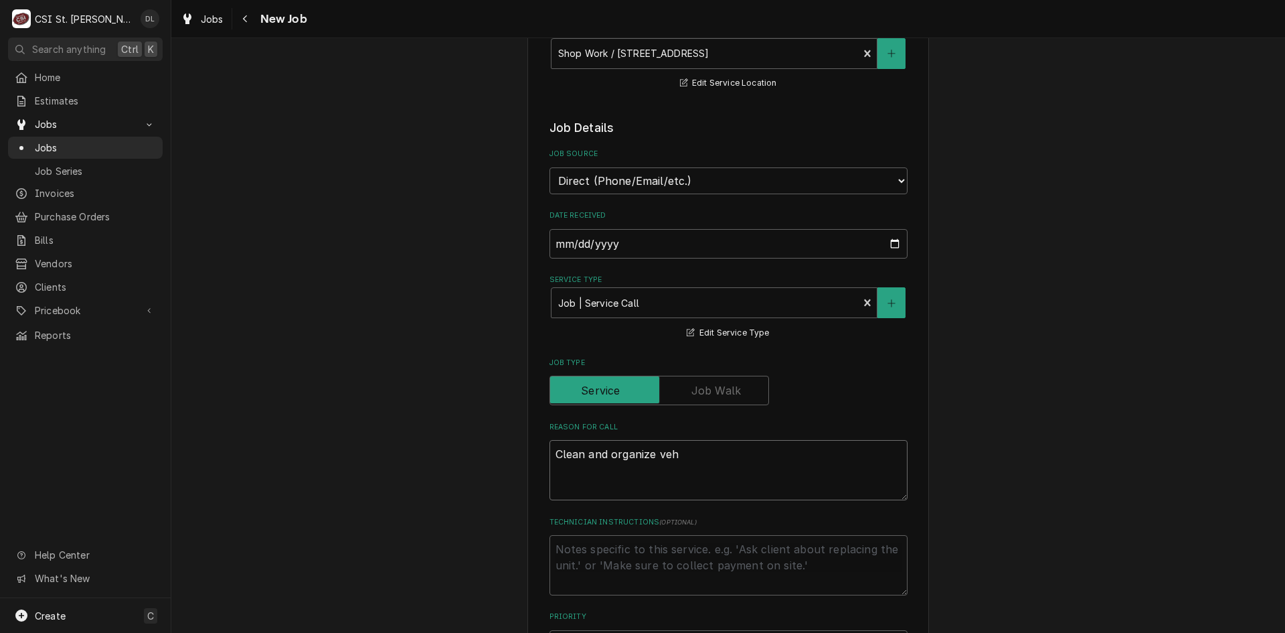
type textarea "x"
type textarea "Clean and organize vehi"
type textarea "x"
type textarea "Clean and organize vehic"
type textarea "x"
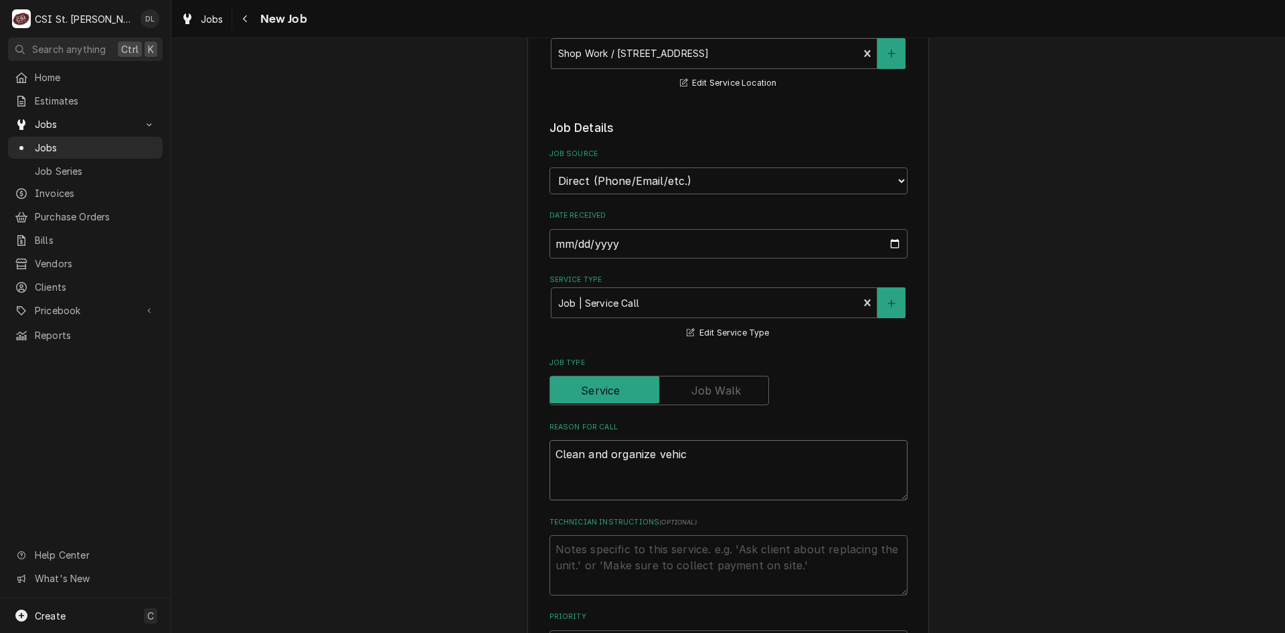
type textarea "Clean and organize vehicl"
type textarea "x"
type textarea "Clean and organize vehicle"
type textarea "x"
type textarea "Clean and organize vehicles"
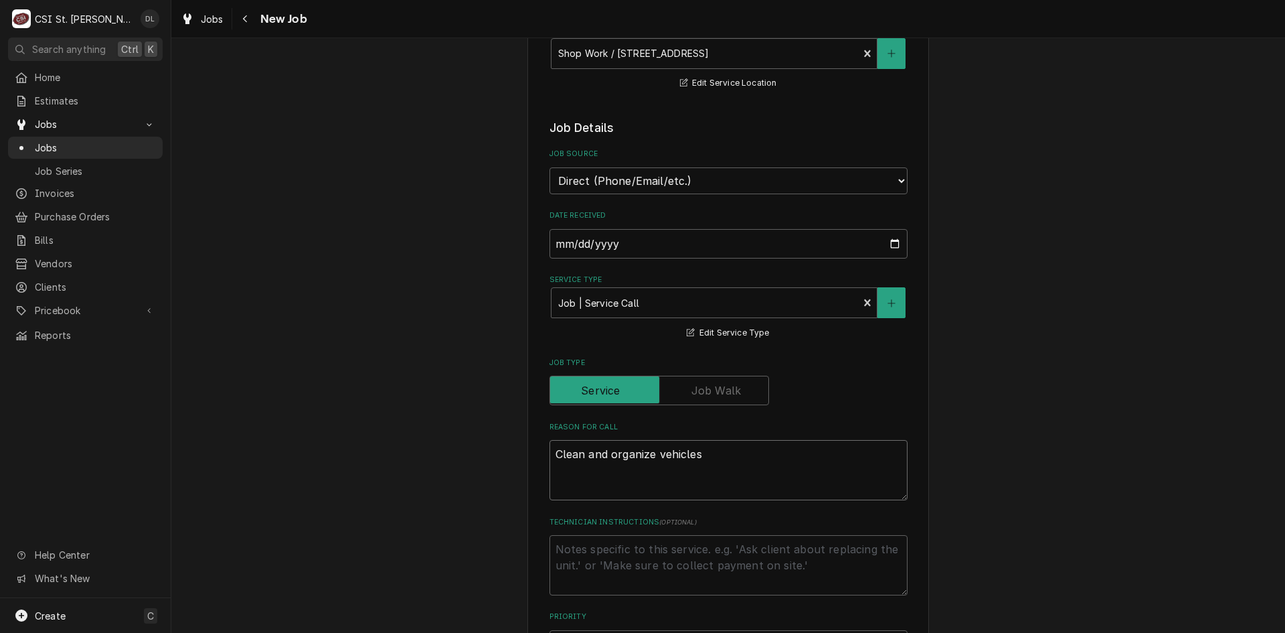
type textarea "x"
type textarea "Clean and organize vehicles."
type textarea "x"
type textarea "Clean and organize vehicles."
type textarea "x"
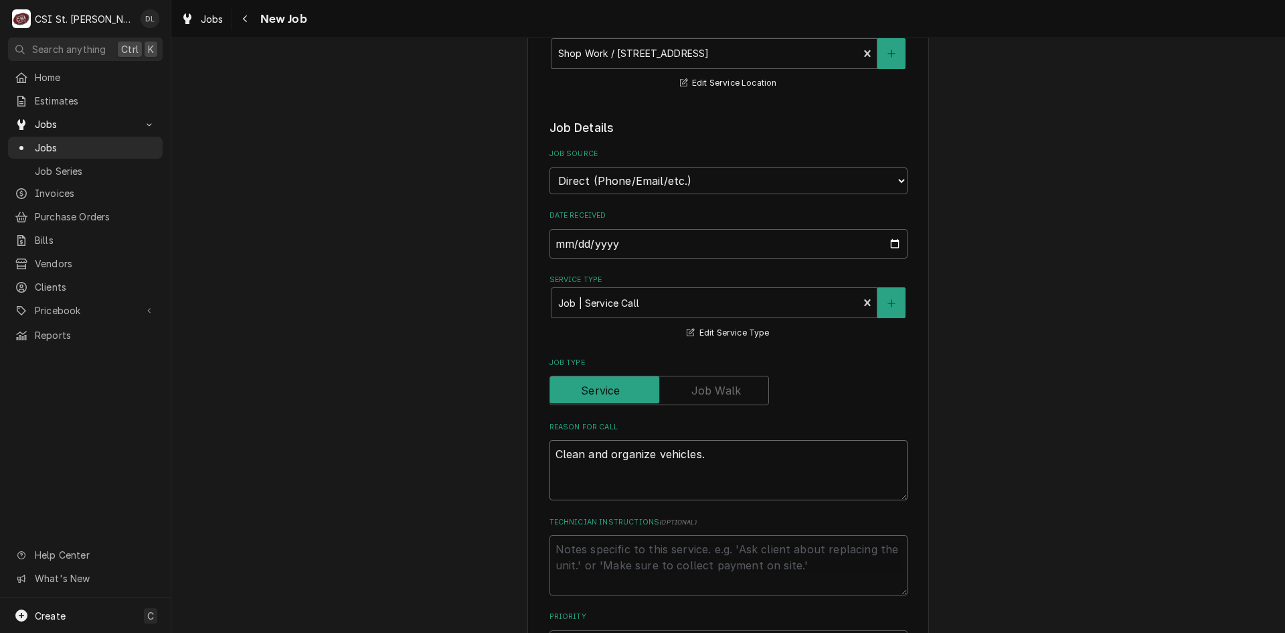
type textarea "Clean and organize vehicles."
type textarea "x"
type textarea "Clean and organize vehicles. G"
type textarea "x"
type textarea "Clean and organize vehicles. Ge"
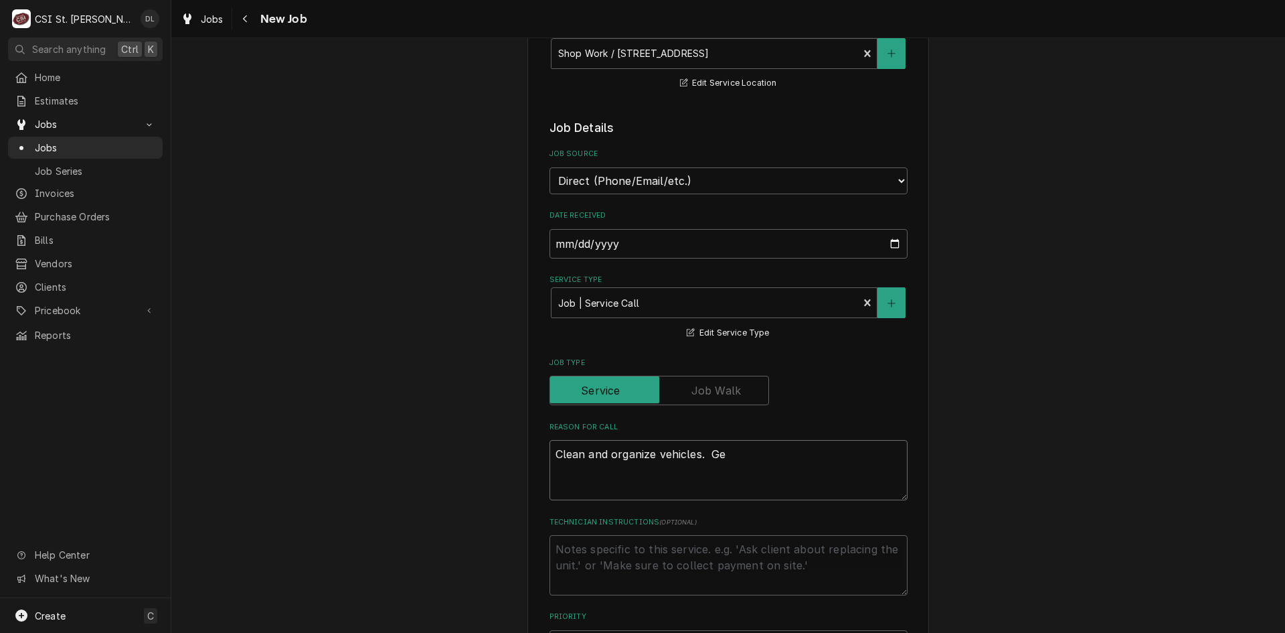
type textarea "x"
type textarea "Clean and organize vehicles. Get"
type textarea "x"
type textarea "Clean and organize vehicles. Get"
type textarea "x"
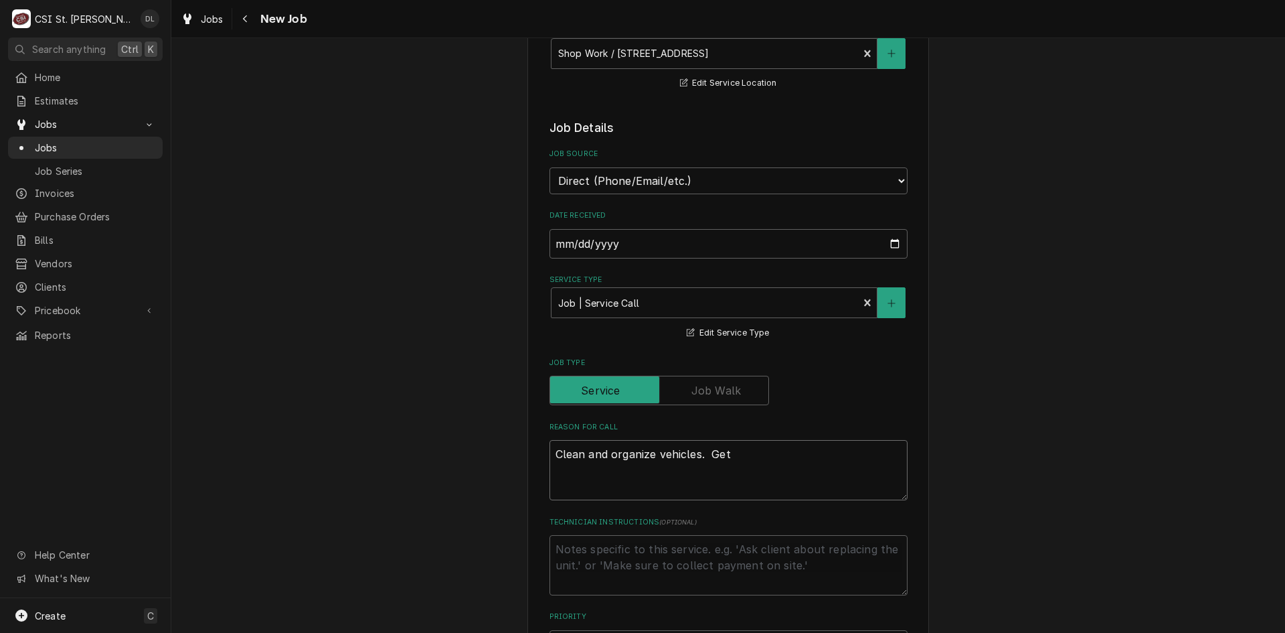
type textarea "Clean and organize vehicles. Get r"
type textarea "x"
type textarea "Clean and organize vehicles. Get re"
type textarea "x"
type textarea "Clean and organize vehicles. Get rest"
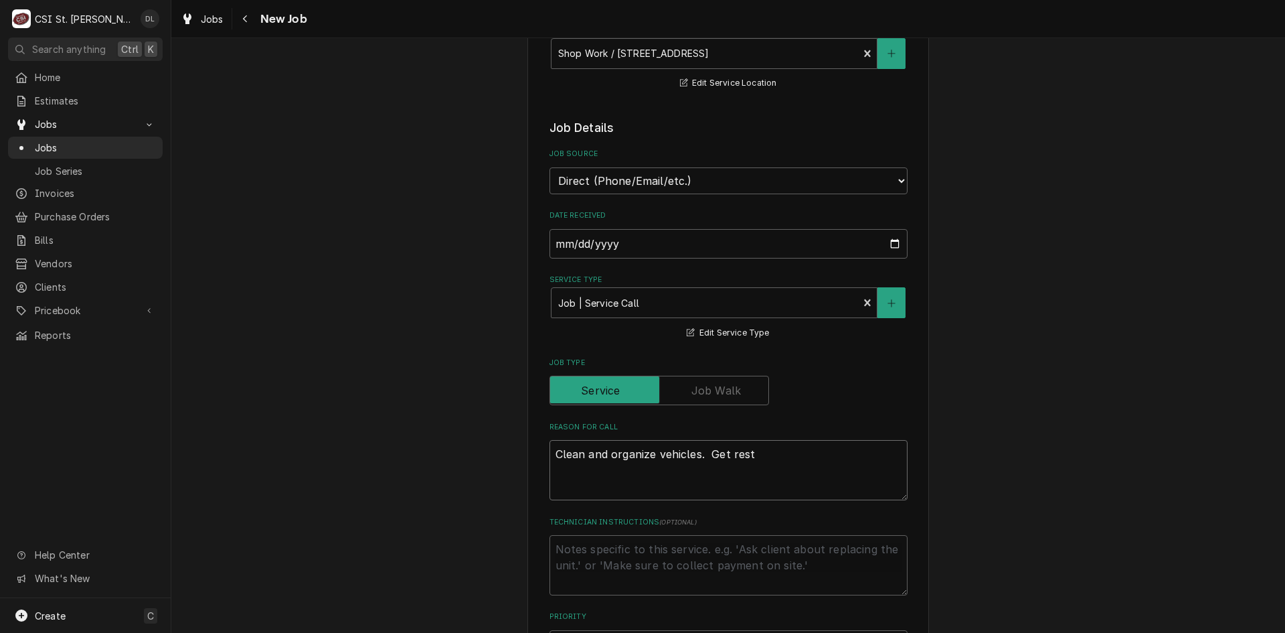
type textarea "x"
type textarea "Clean and organize vehicles. Get resto"
type textarea "x"
type textarea "Clean and organize vehicles. Get restoc"
type textarea "x"
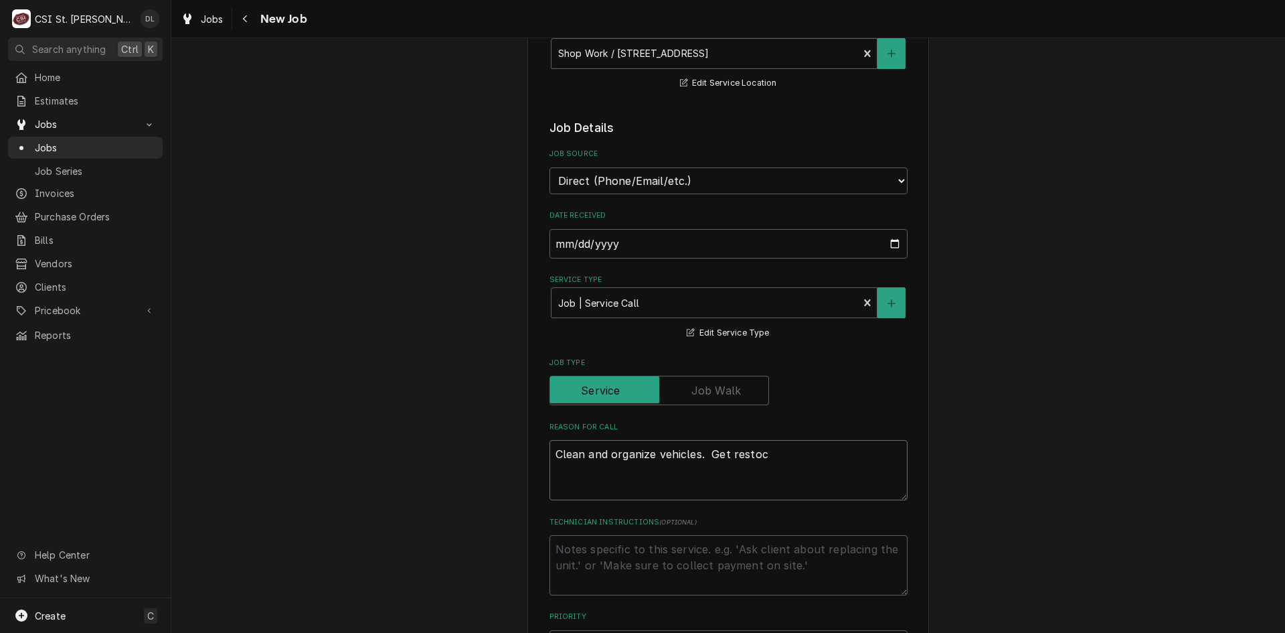
type textarea "Clean and organize vehicles. Get restock"
type textarea "x"
type textarea "Clean and organize vehicles. Get restocke"
type textarea "x"
type textarea "Clean and organize vehicles. Get restocked"
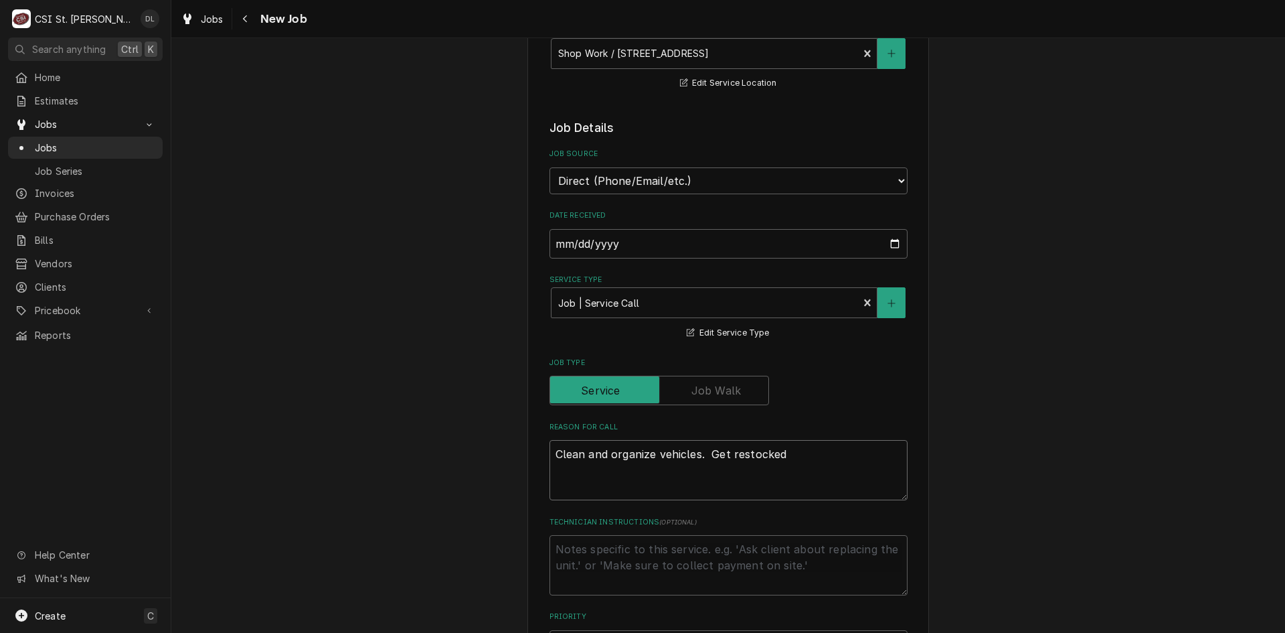
type textarea "x"
type textarea "Clean and organize vehicles. Get restocked"
type textarea "x"
type textarea "Clean and organize vehicles. Get restocked o"
type textarea "x"
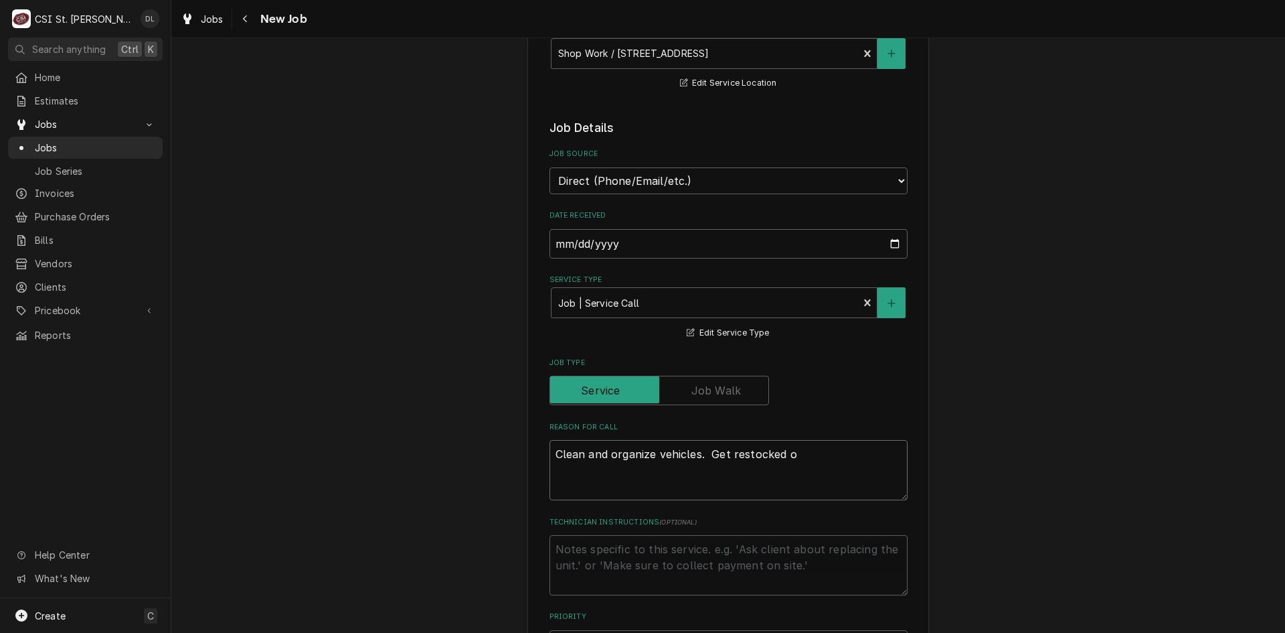
type textarea "Clean and organize vehicles. Get restocked on"
type textarea "x"
type textarea "Clean and organize vehicles. Get restocked on"
type textarea "x"
type textarea "Clean and organize vehicles. Get restocked on m"
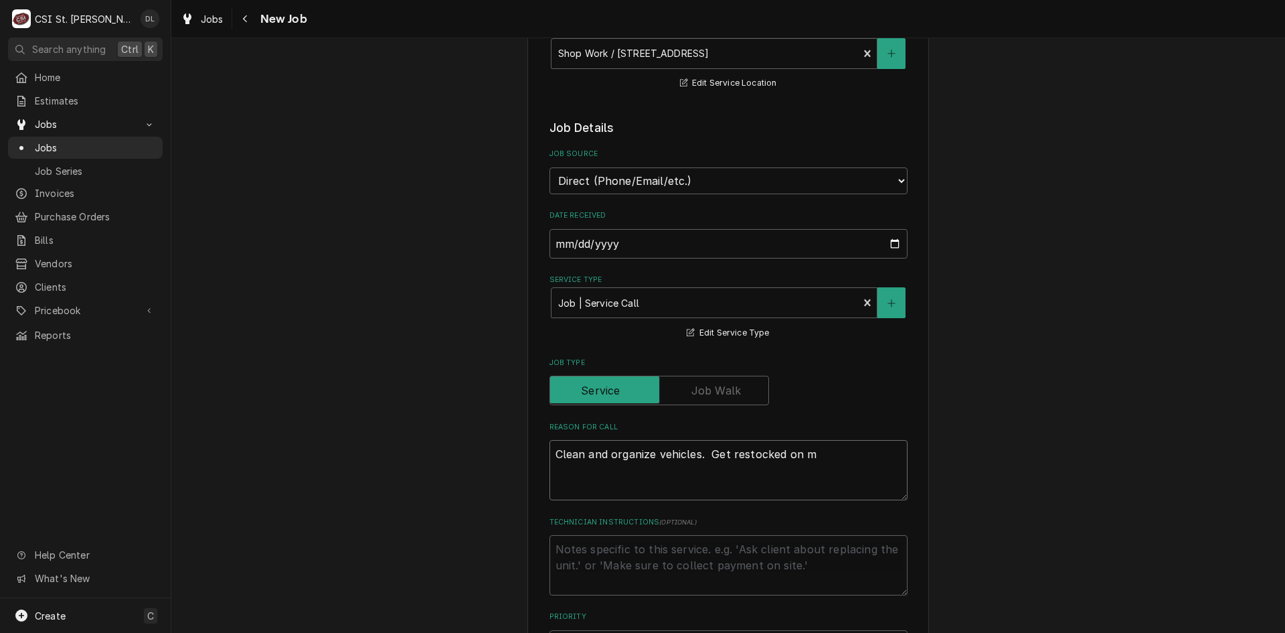
type textarea "x"
type textarea "Clean and organize vehicles. Get restocked on mis"
type textarea "x"
type textarea "Clean and organize vehicles. Get restocked on miss"
type textarea "x"
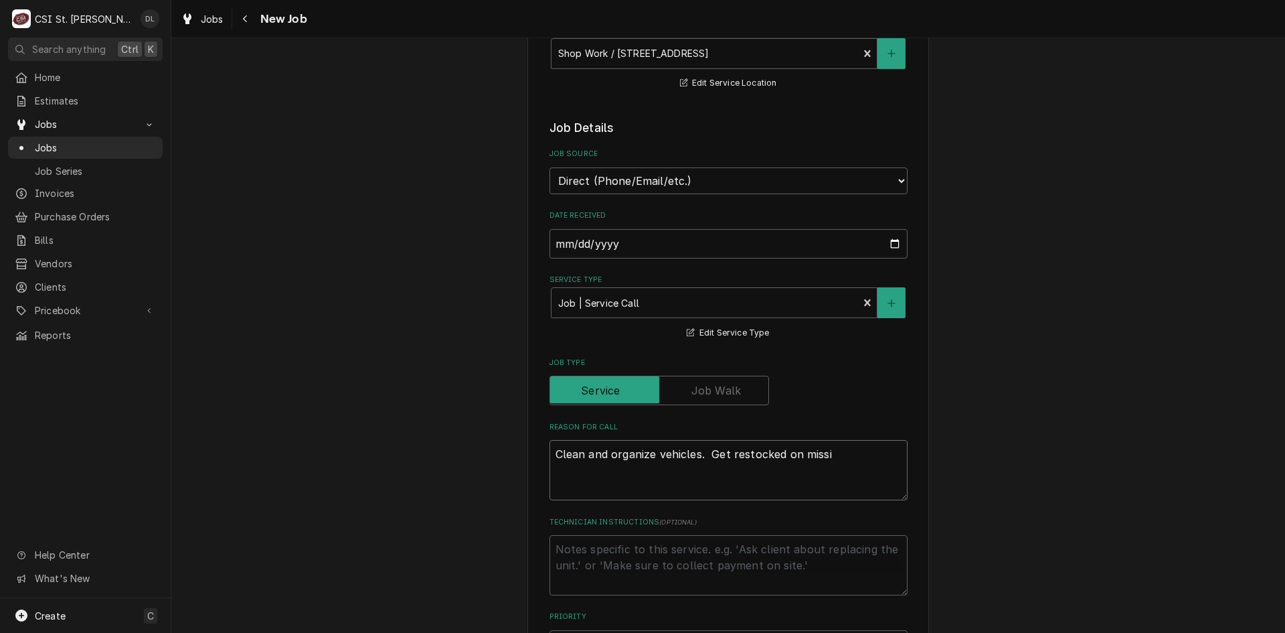
type textarea "Clean and organize vehicles. Get restocked on missin"
type textarea "x"
type textarea "Clean and organize vehicles. Get restocked on missing"
type textarea "x"
type textarea "Clean and organize vehicles. Get restocked on missing"
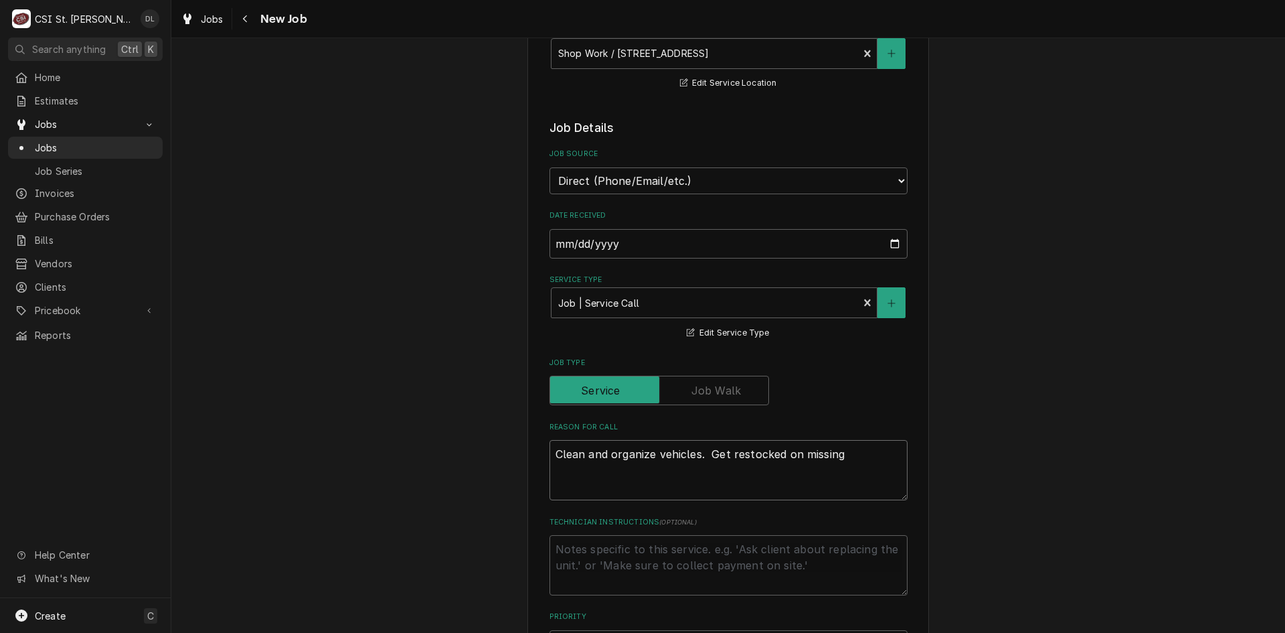
type textarea "x"
type textarea "Clean and organize vehicles. Get restocked on missing h"
type textarea "x"
type textarea "Clean and organize vehicles. Get restocked on missing ha"
type textarea "x"
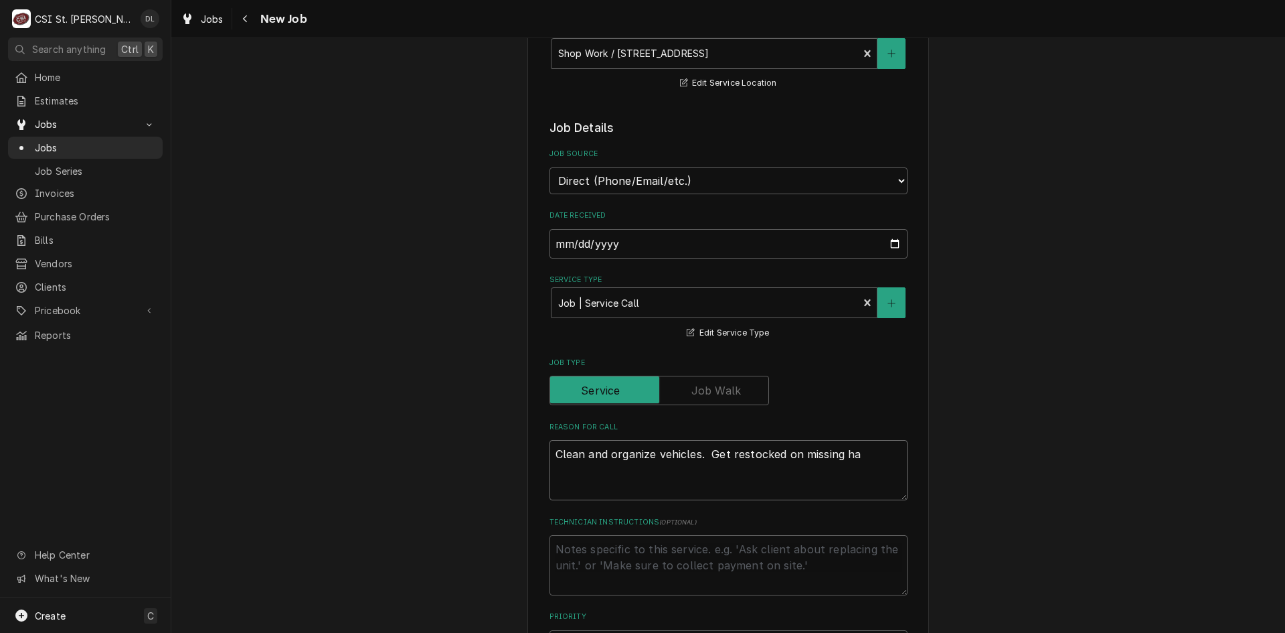
type textarea "Clean and organize vehicles. Get restocked on missing har"
type textarea "x"
type textarea "Clean and organize vehicles. Get restocked on missing hard"
type textarea "x"
type textarea "Clean and organize vehicles. Get restocked on missing hardw"
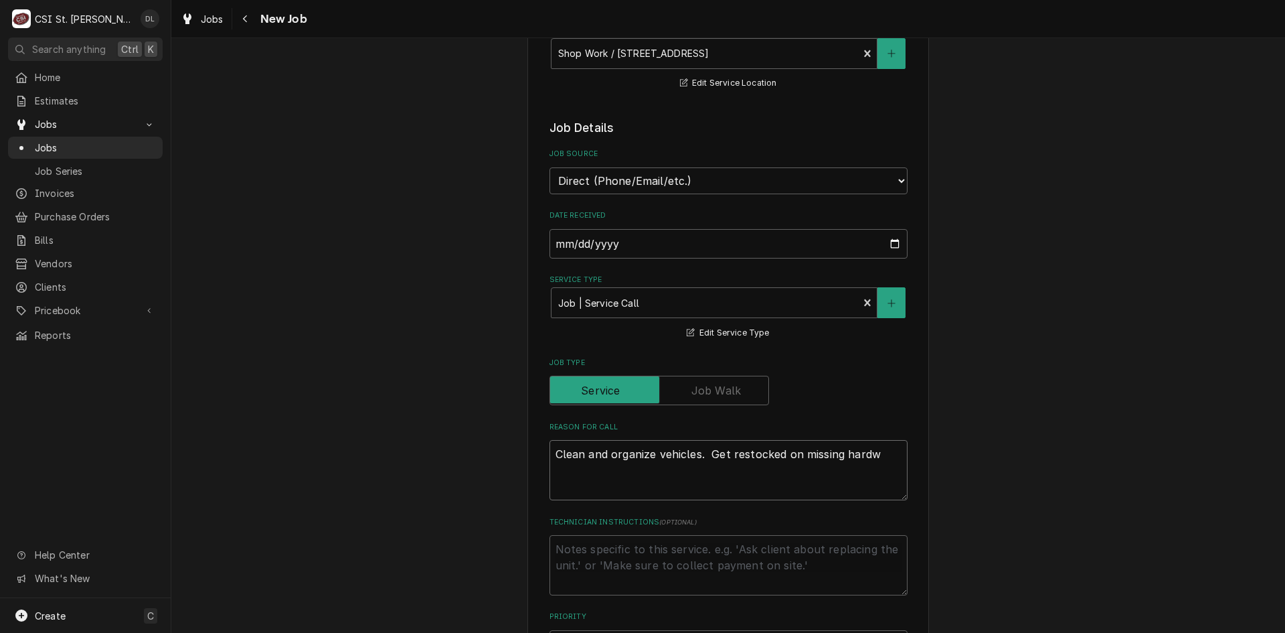
type textarea "x"
type textarea "Clean and organize vehicles. Get restocked on missing hardwa"
type textarea "x"
type textarea "Clean and organize vehicles. Get restocked on missing hardware"
type textarea "x"
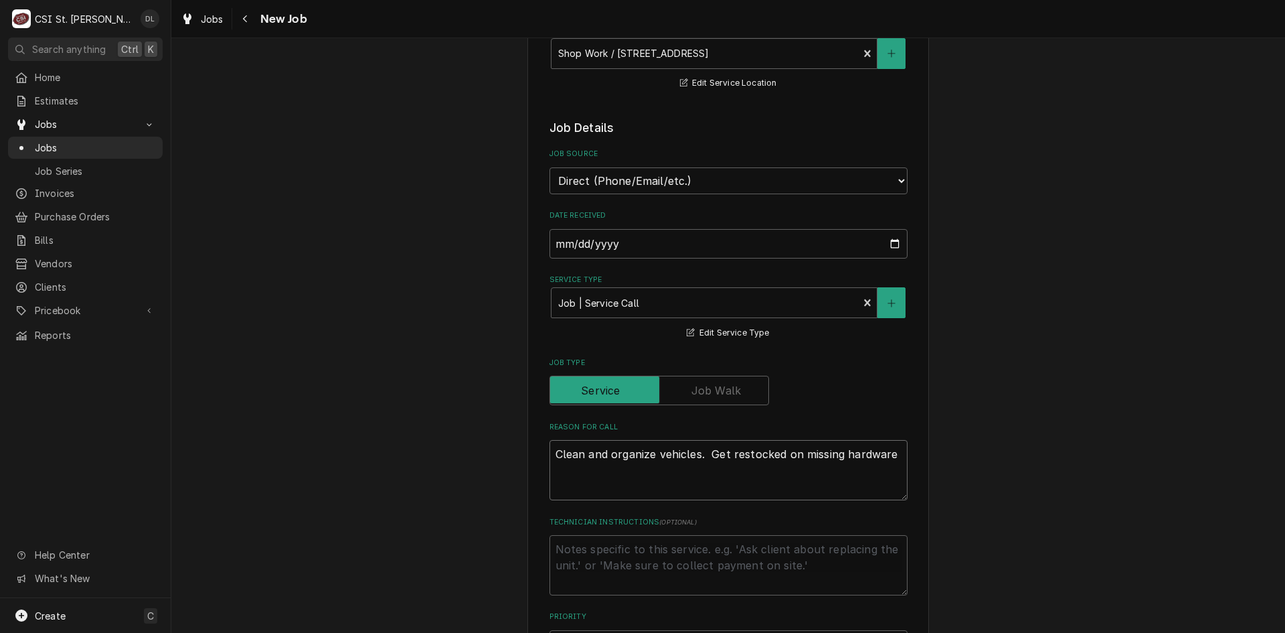
type textarea "Clean and organize vehicles. Get restocked on missing hardware,"
type textarea "x"
type textarea "Clean and organize vehicles. Get restocked on missing hardware,"
type textarea "x"
type textarea "Clean and organize vehicles. Get restocked on missing hardware, fi"
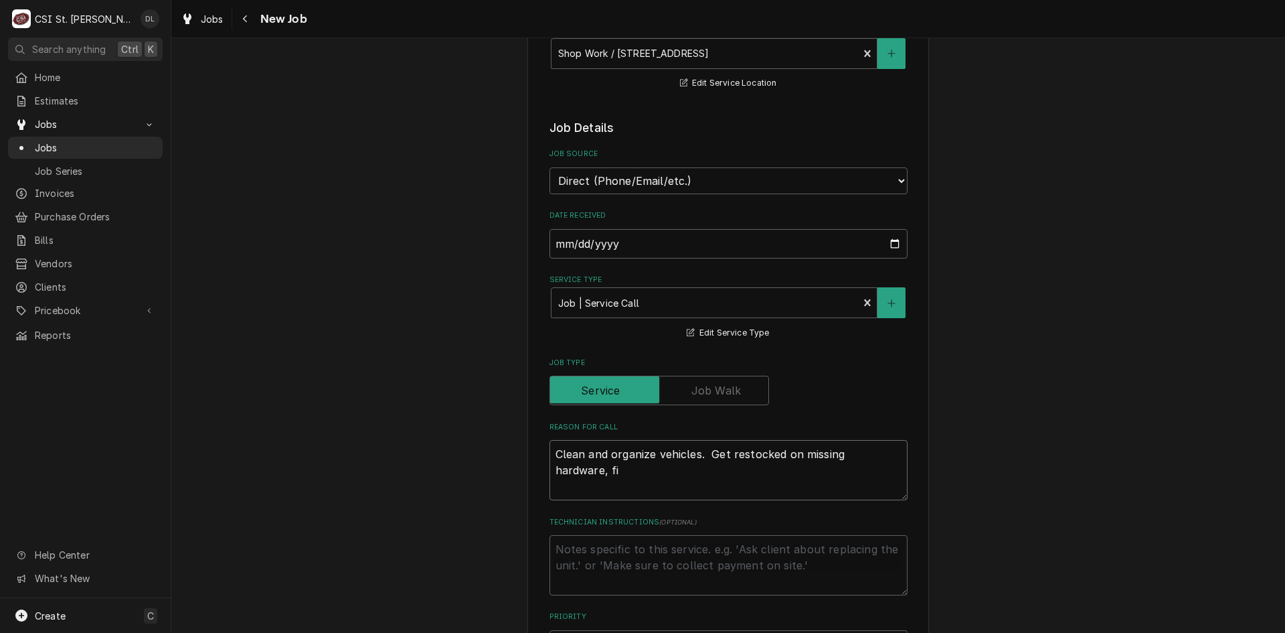
type textarea "x"
type textarea "Clean and organize vehicles. Get restocked on missing hardware, fit"
type textarea "x"
type textarea "Clean and organize vehicles. Get restocked on missing hardware, fitt"
type textarea "x"
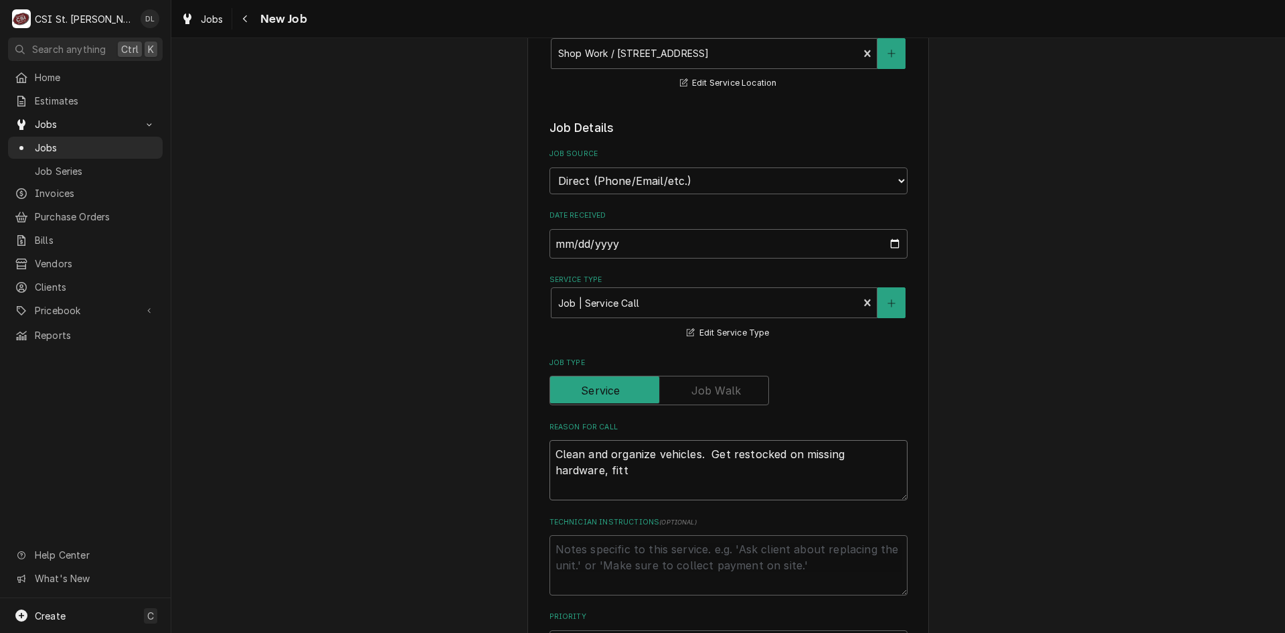
type textarea "Clean and organize vehicles. Get restocked on missing hardware, fitti"
type textarea "x"
type textarea "Clean and organize vehicles. Get restocked on missing hardware, fittin"
type textarea "x"
type textarea "Clean and organize vehicles. Get restocked on missing hardware, fittings"
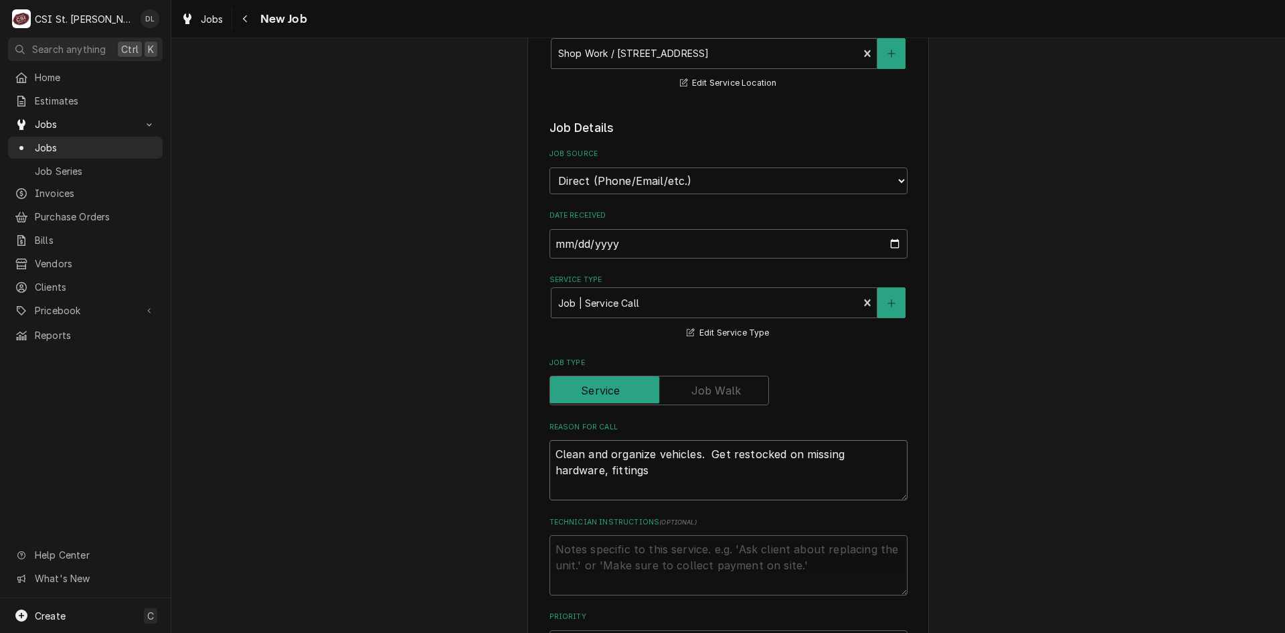
type textarea "x"
type textarea "Clean and organize vehicles. Get restocked on missing hardware, fittings,"
type textarea "x"
type textarea "Clean and organize vehicles. Get restocked on missing hardware, fittings,"
type textarea "x"
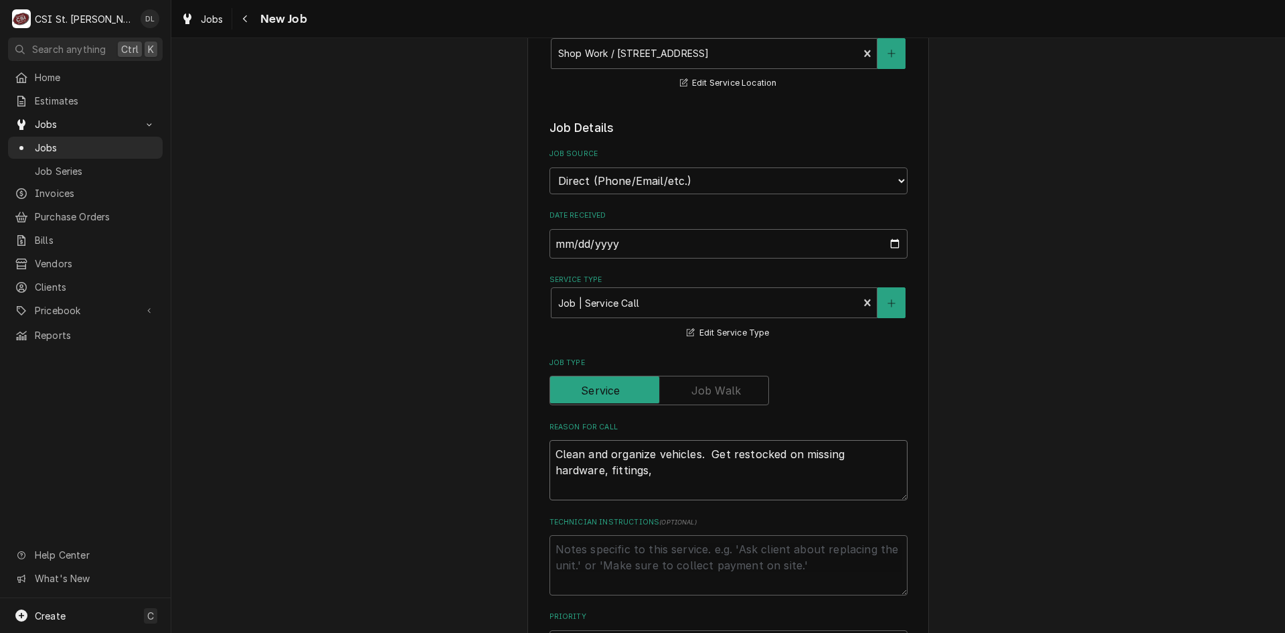
type textarea "Clean and organize vehicles. Get restocked on missing hardware, fittings, e"
type textarea "x"
type textarea "Clean and organize vehicles. Get restocked on missing hardware, fittings, et"
type textarea "x"
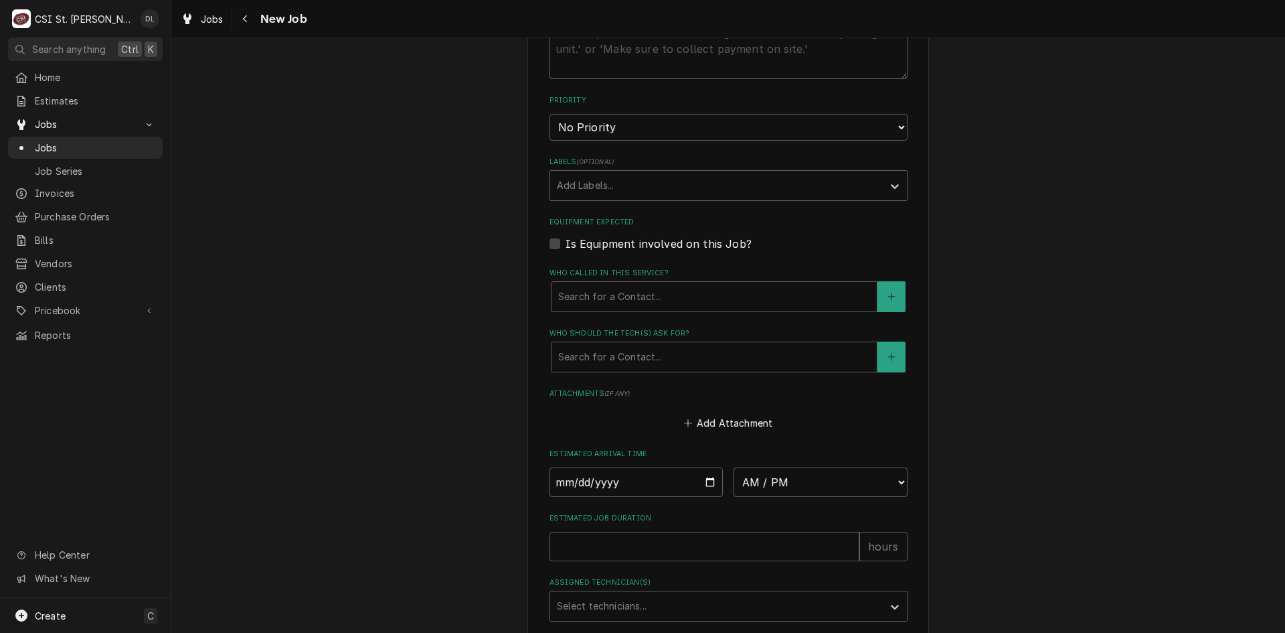
scroll to position [736, 0]
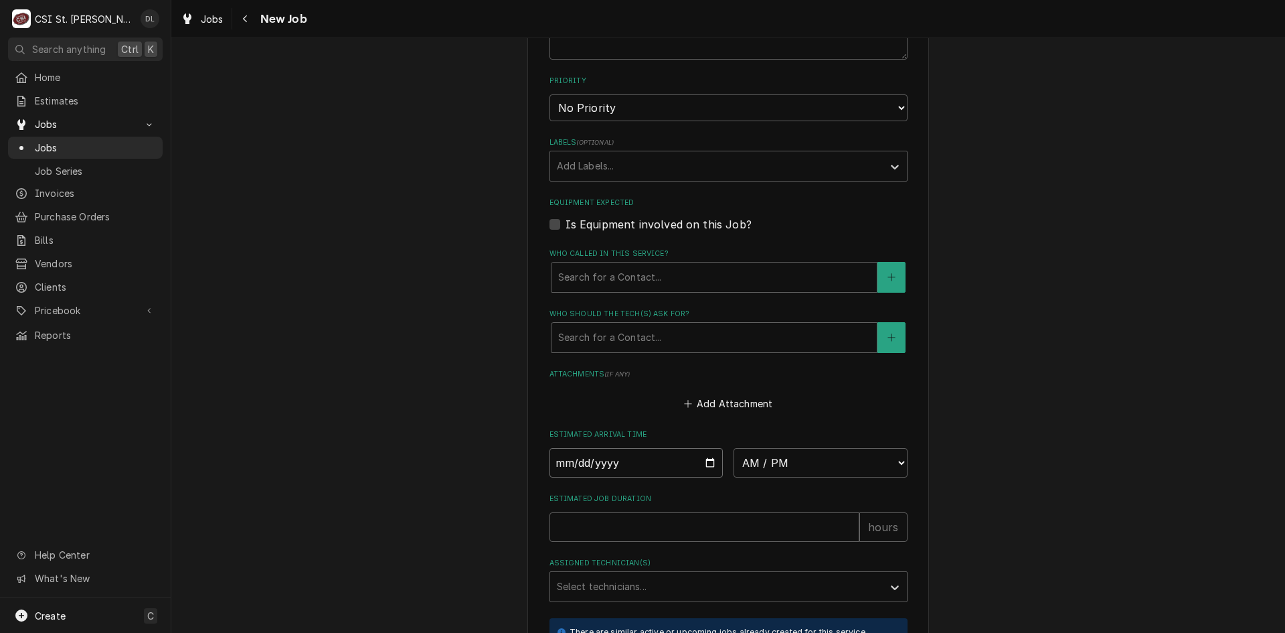
click at [701, 458] on input "Date" at bounding box center [637, 462] width 174 height 29
click at [897, 462] on select "AM / PM 6:00 AM 6:15 AM 6:30 AM 6:45 AM 7:00 AM 7:15 AM 7:30 AM 7:45 AM 8:00 AM…" at bounding box center [821, 462] width 174 height 29
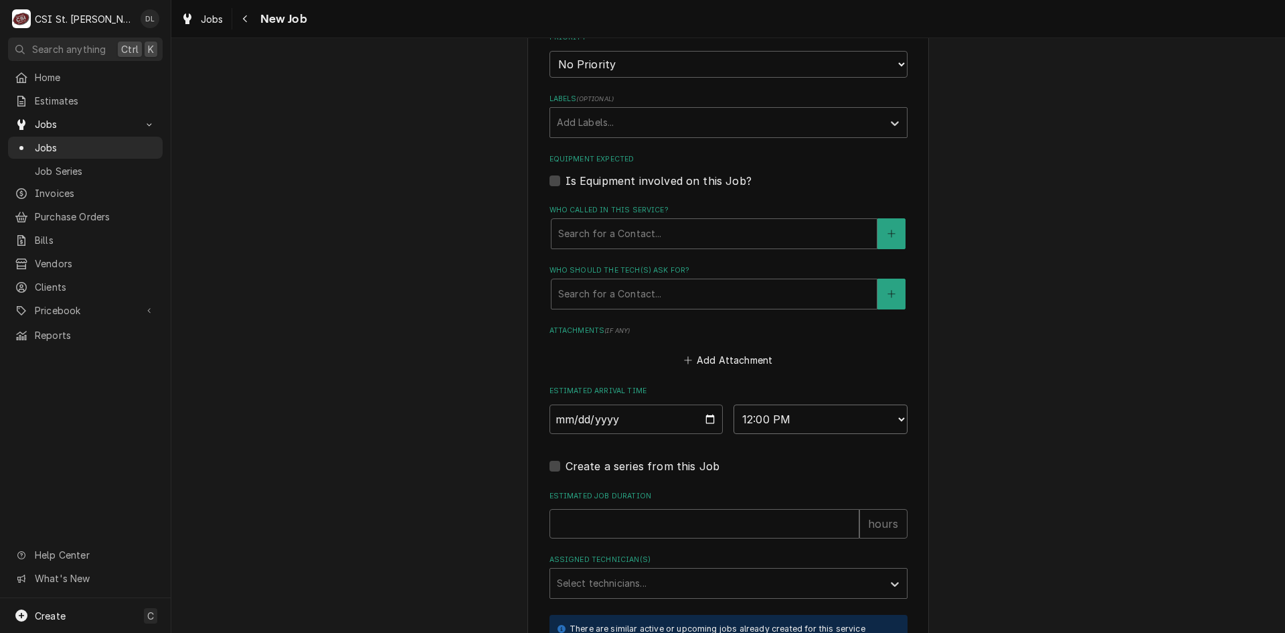
scroll to position [803, 0]
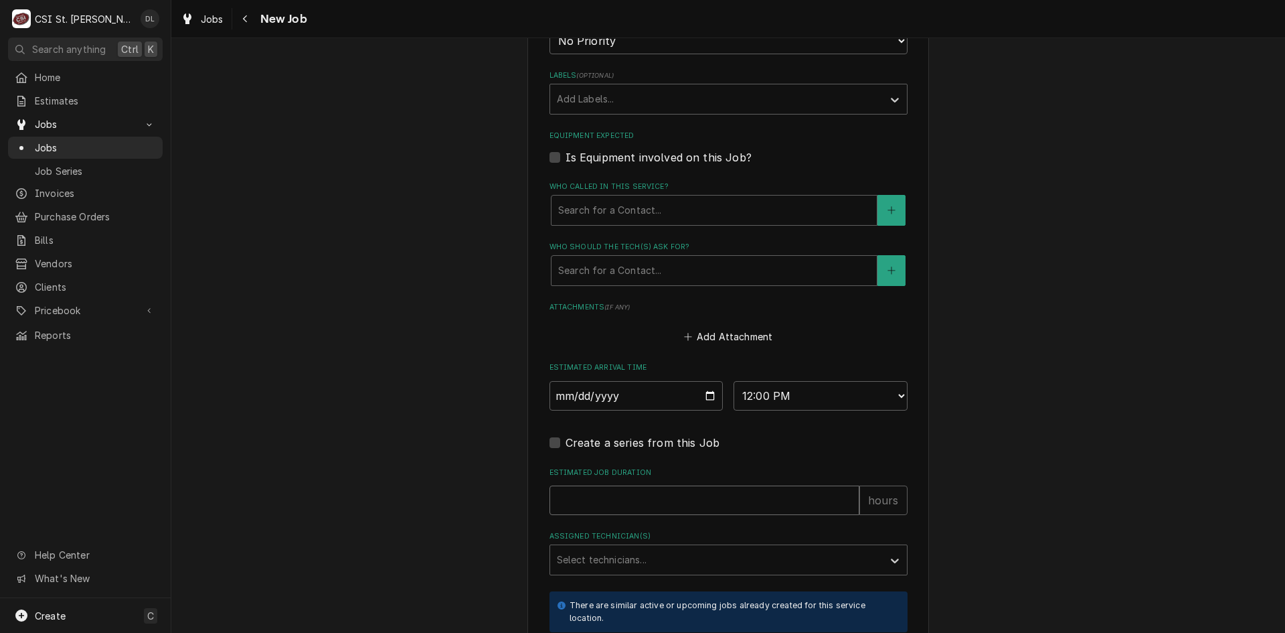
click at [628, 504] on input "Estimated Job Duration" at bounding box center [705, 499] width 310 height 29
click at [653, 560] on div "Assigned Technician(s)" at bounding box center [716, 560] width 319 height 24
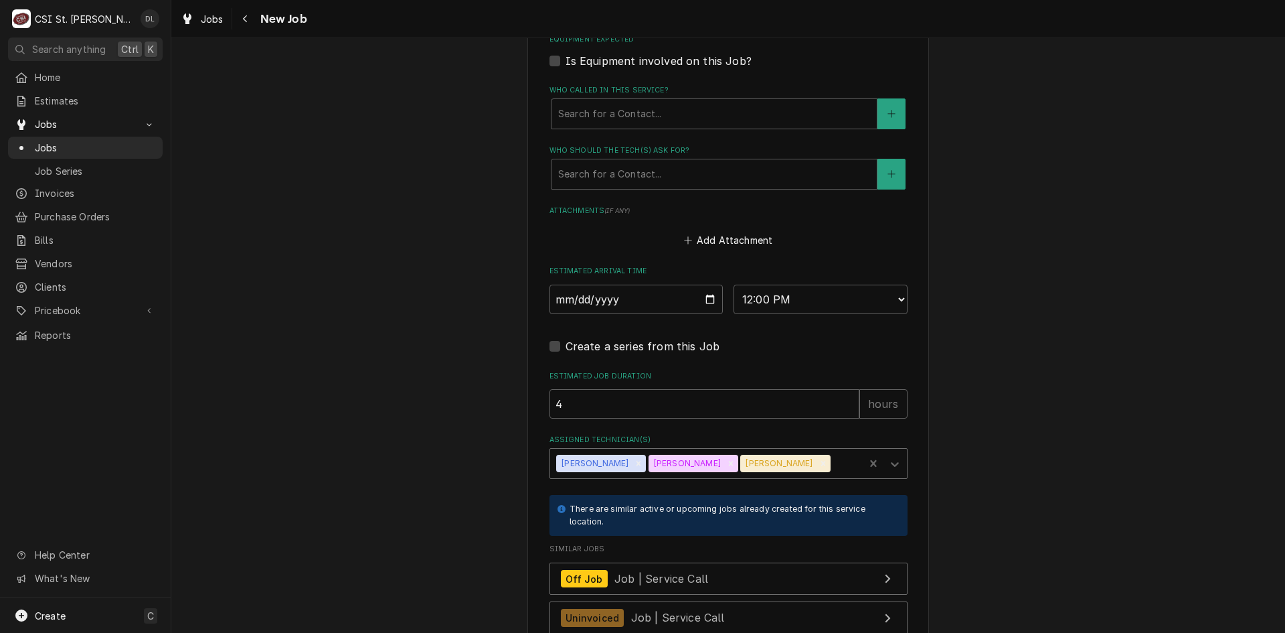
scroll to position [1004, 0]
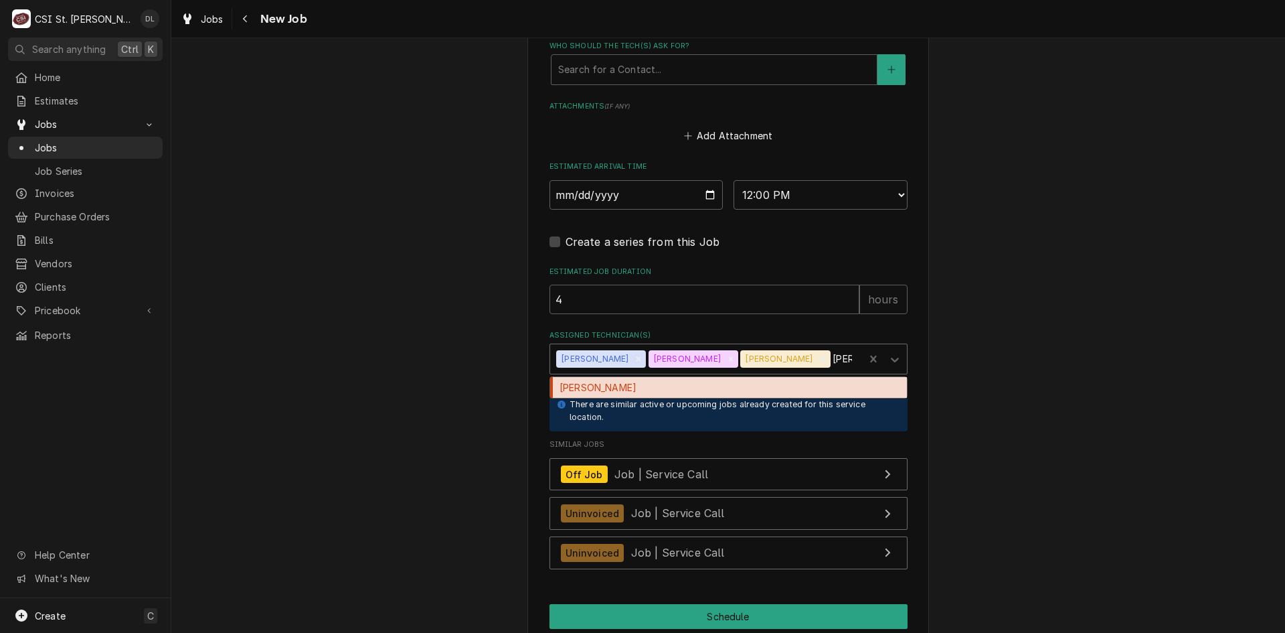
click at [685, 380] on div "Jeff George" at bounding box center [728, 387] width 357 height 21
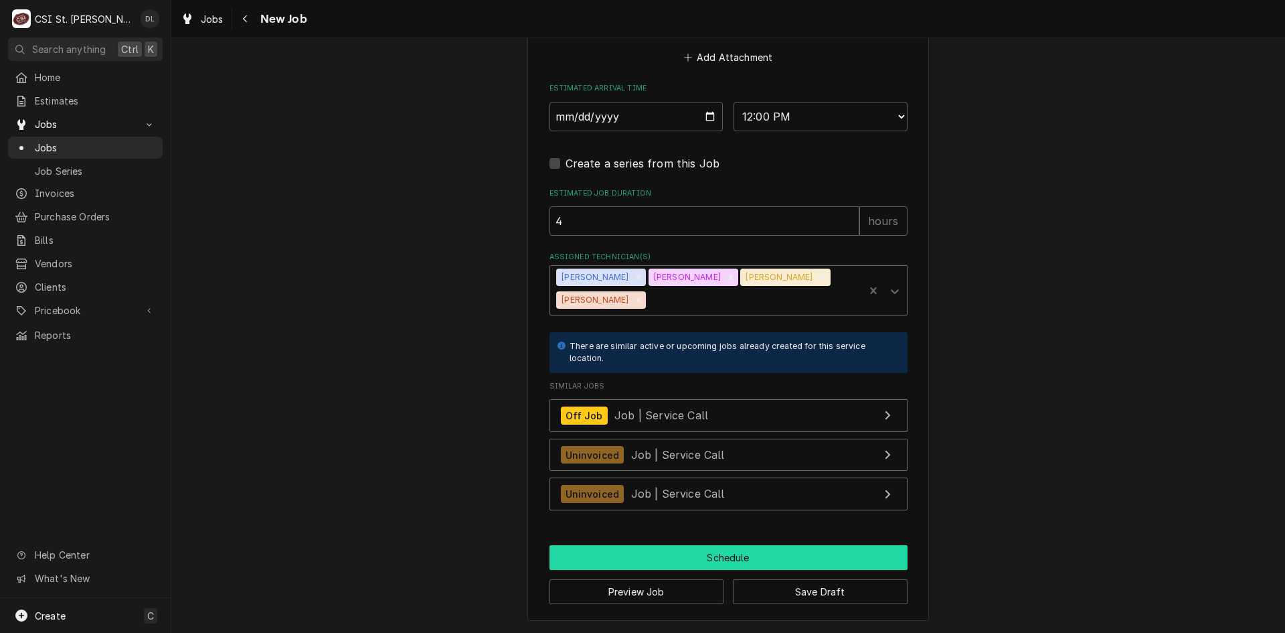
click at [760, 558] on button "Schedule" at bounding box center [729, 557] width 358 height 25
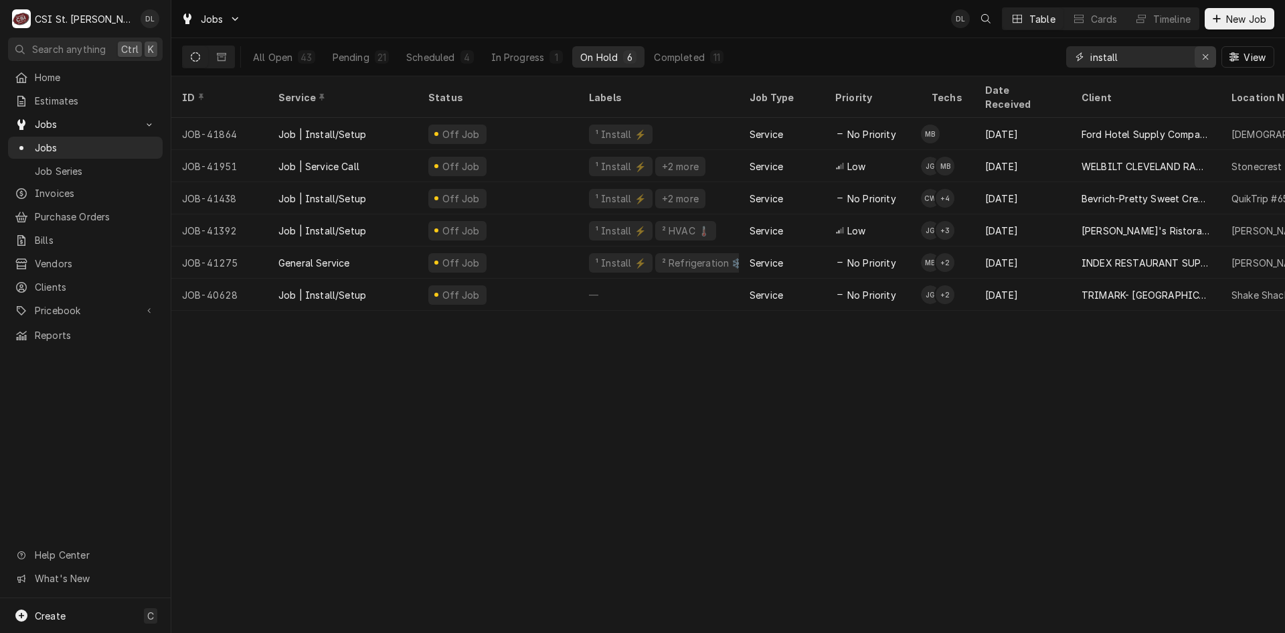
click at [1206, 53] on icon "Erase input" at bounding box center [1205, 56] width 7 height 9
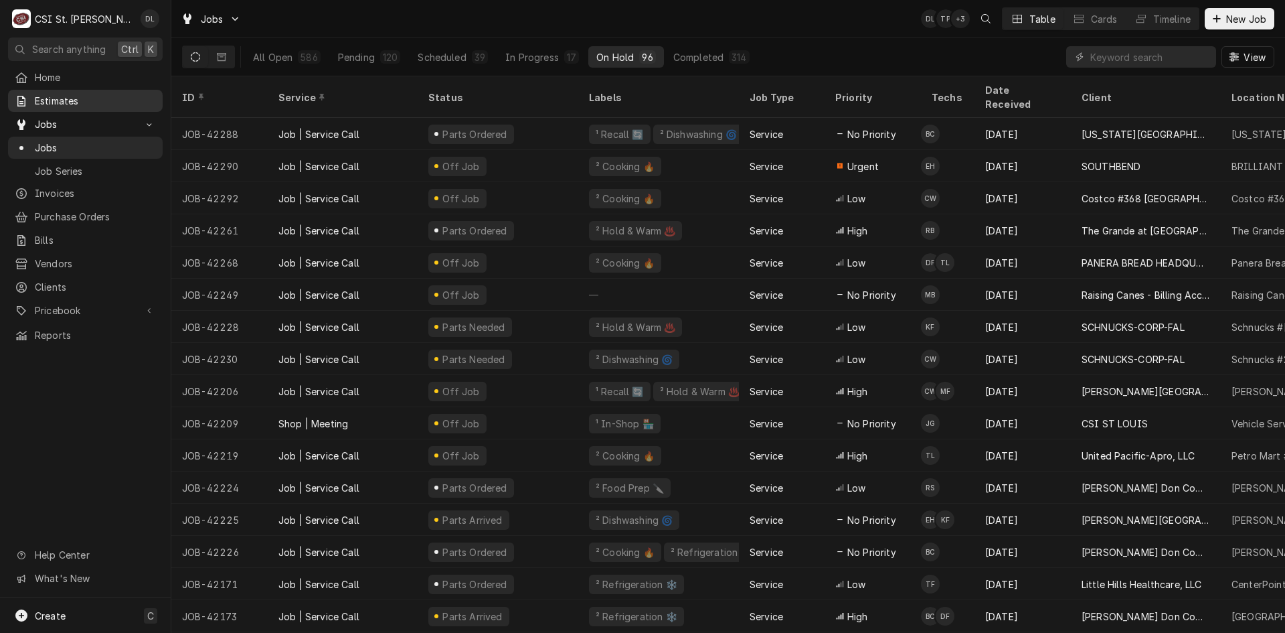
click at [77, 94] on span "Estimates" at bounding box center [95, 101] width 121 height 14
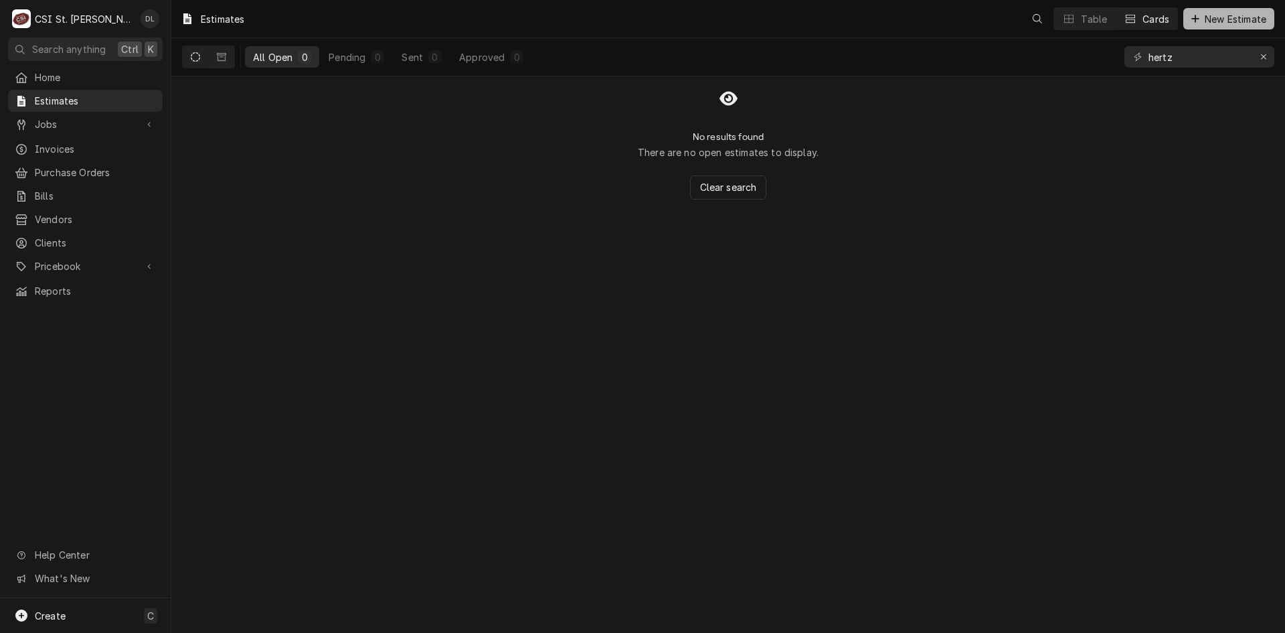
click at [1194, 13] on div "Dynamic Content Wrapper" at bounding box center [1195, 18] width 13 height 13
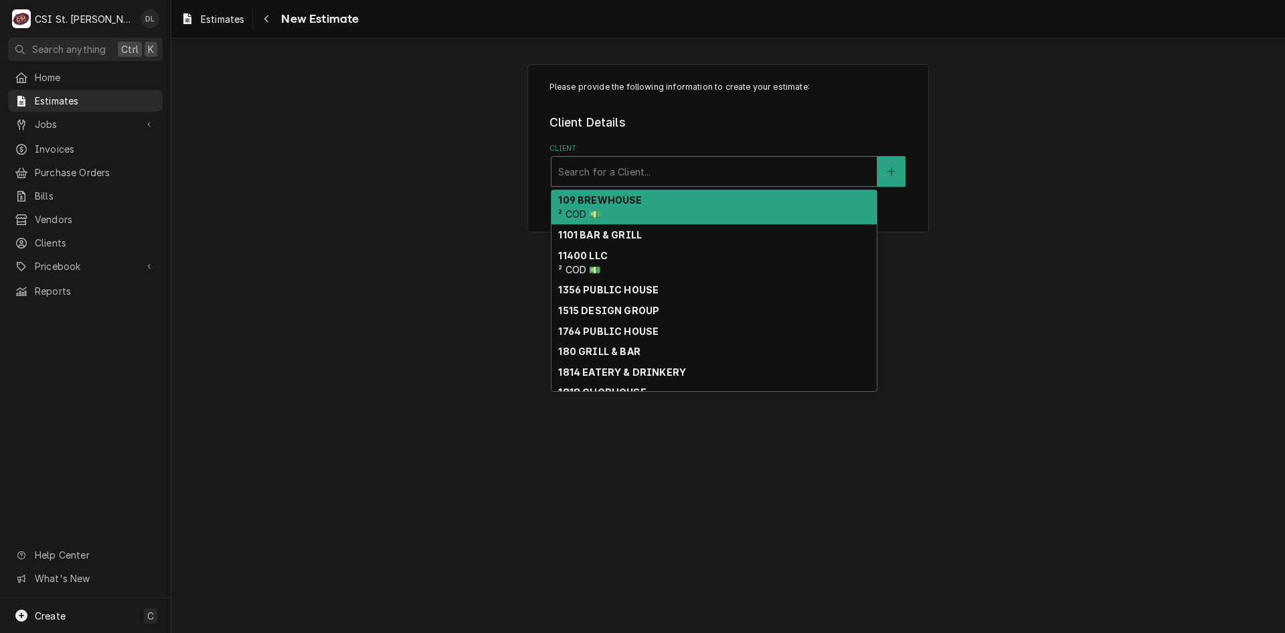
click at [768, 174] on div "Client" at bounding box center [714, 171] width 312 height 24
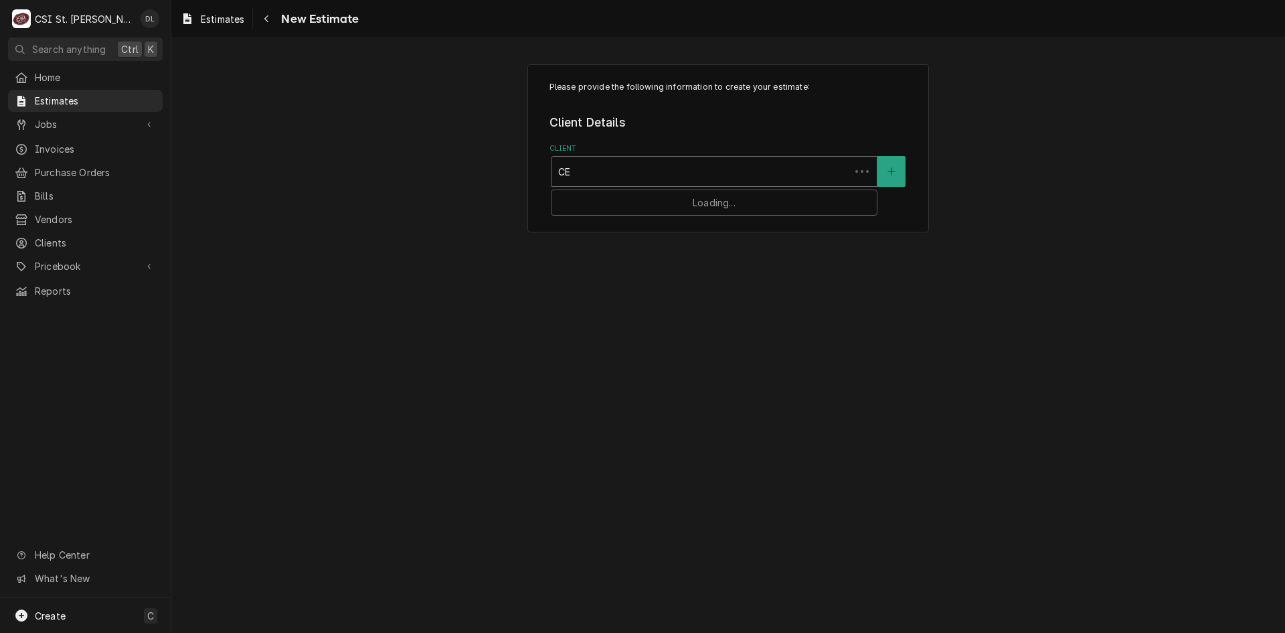
type input "C"
type input "N"
type input "CENTERPOINT"
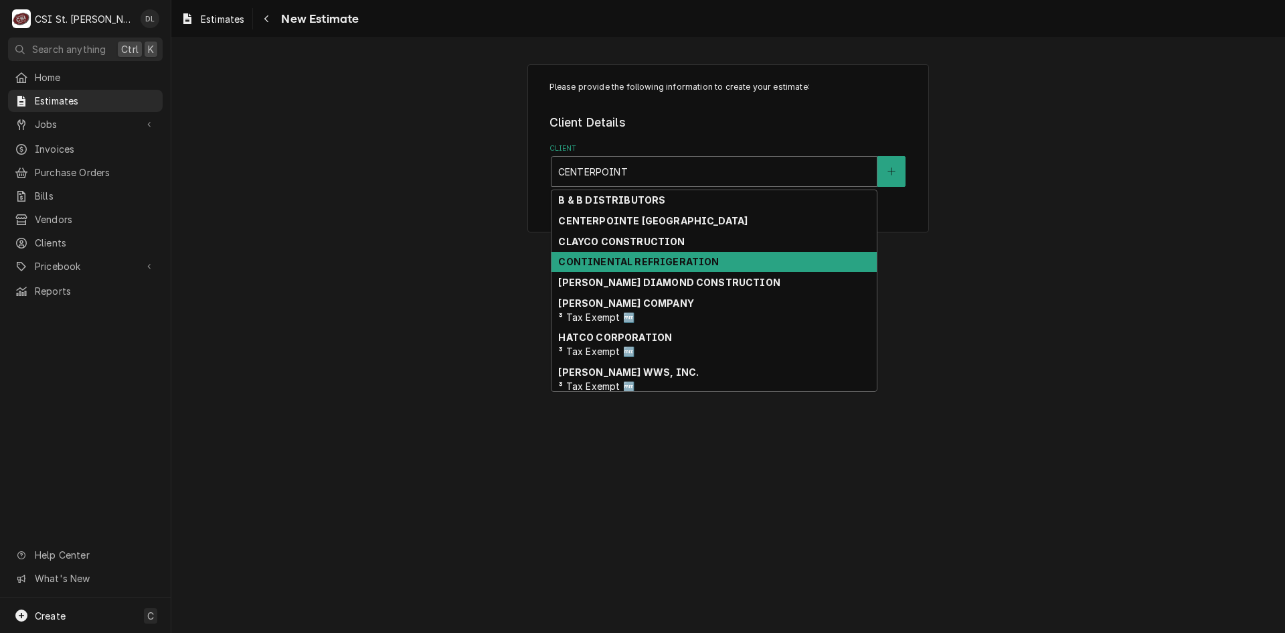
scroll to position [46, 0]
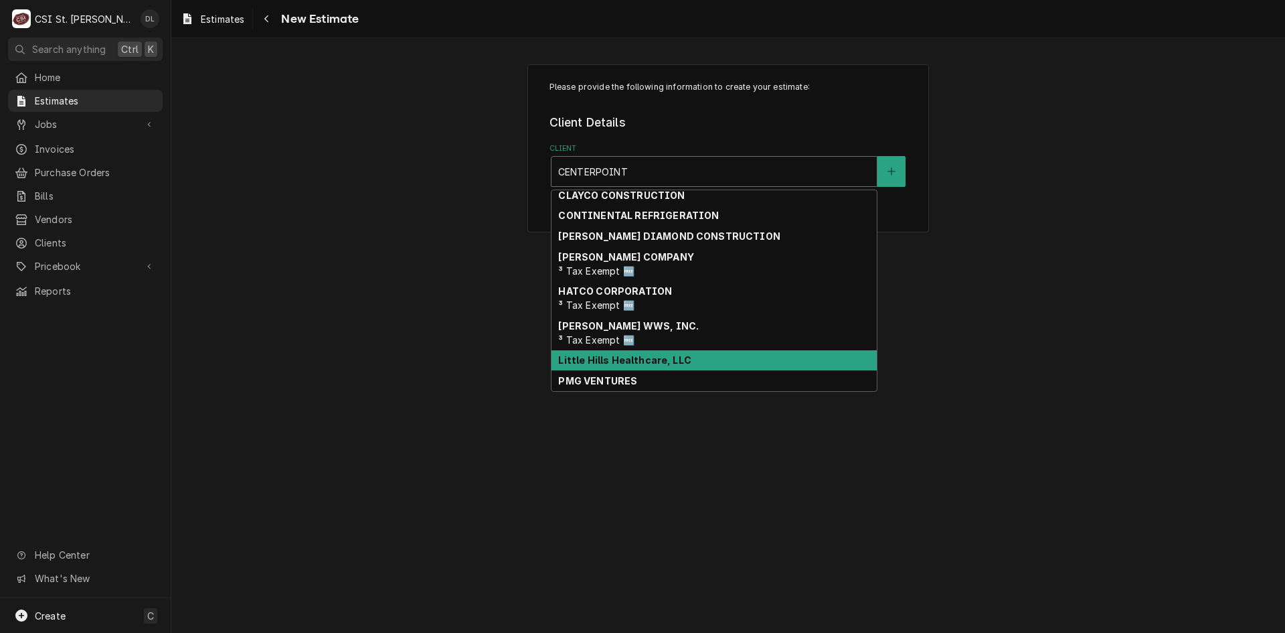
click at [665, 363] on strong "Little Hills Healthcare, LLC" at bounding box center [624, 359] width 133 height 11
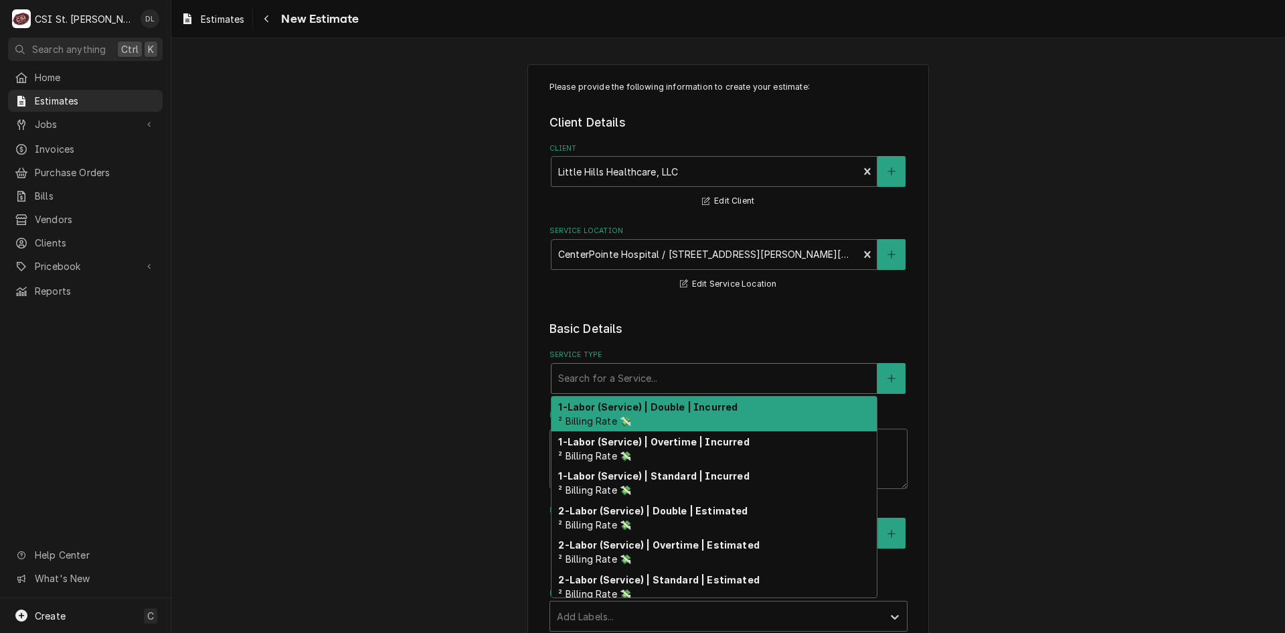
click at [700, 374] on div "Service Type" at bounding box center [714, 378] width 312 height 24
type textarea "x"
type input "I"
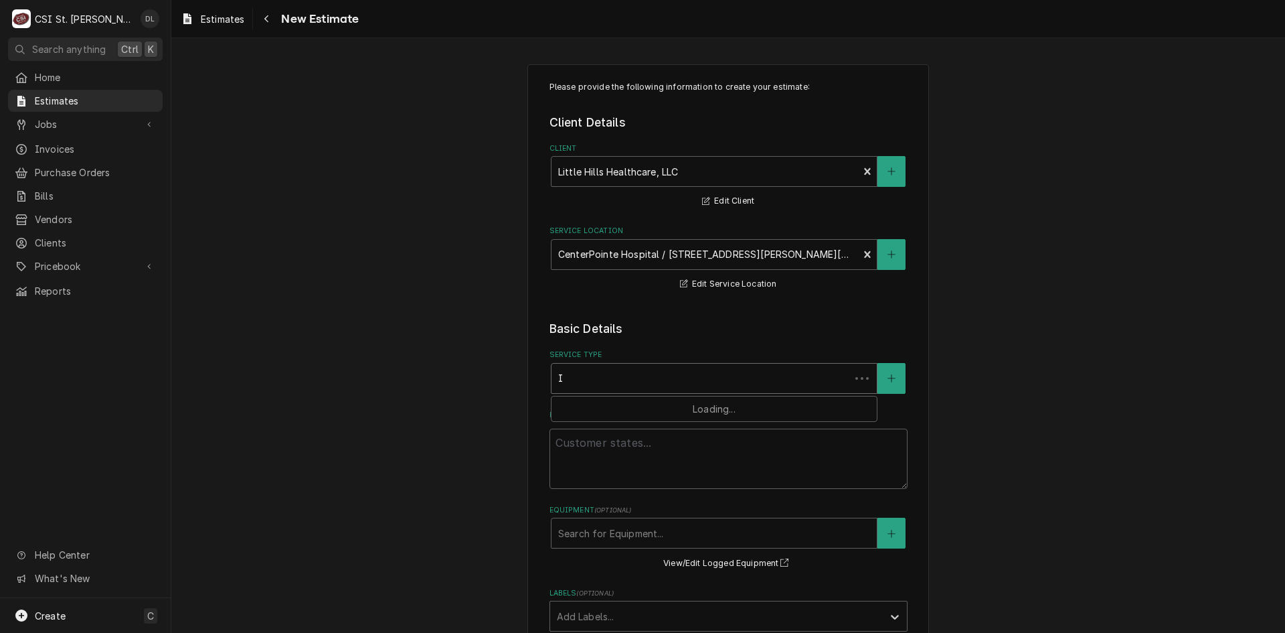
type textarea "x"
type input "IN"
type textarea "x"
type input "INS"
type textarea "x"
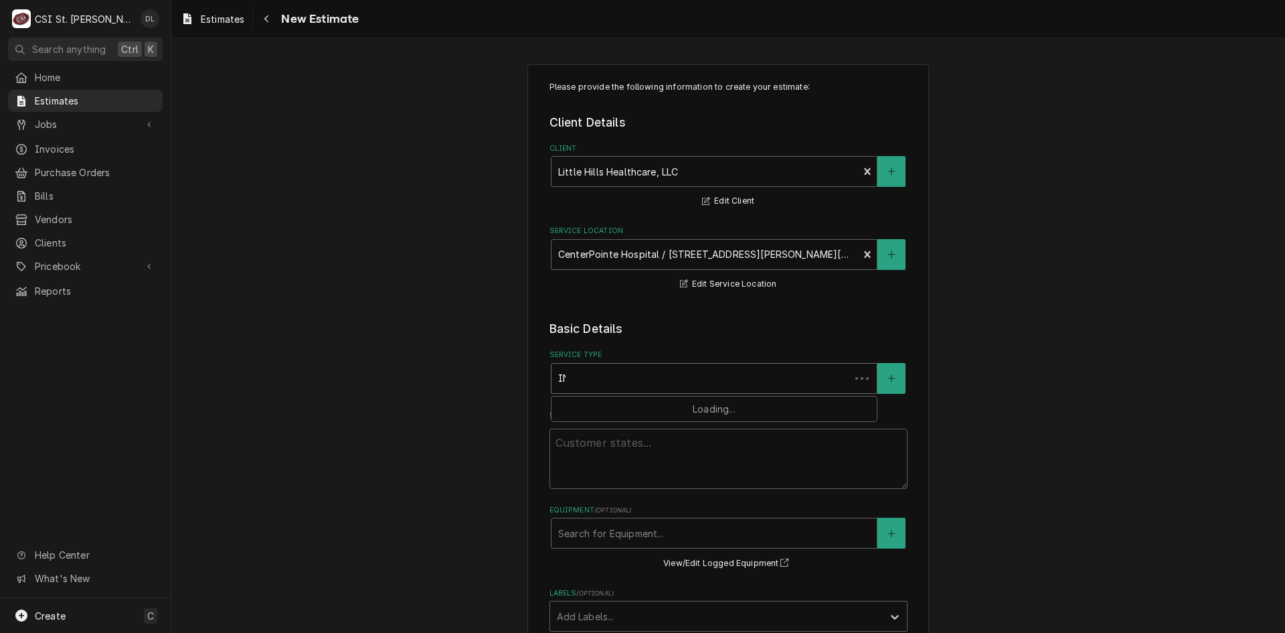
type input "INSTA"
type textarea "x"
type input "INSTAL"
type textarea "x"
type input "INSTALL"
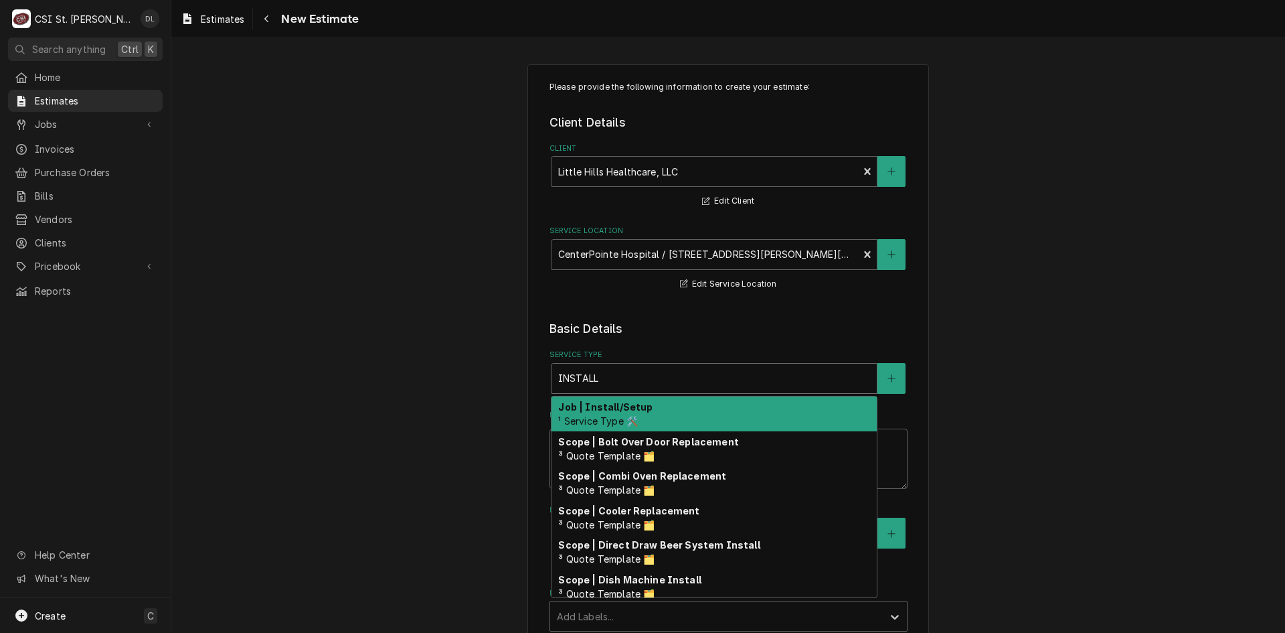
click at [666, 410] on div "Job | Install/Setup ¹ Service Type 🛠️" at bounding box center [714, 413] width 325 height 35
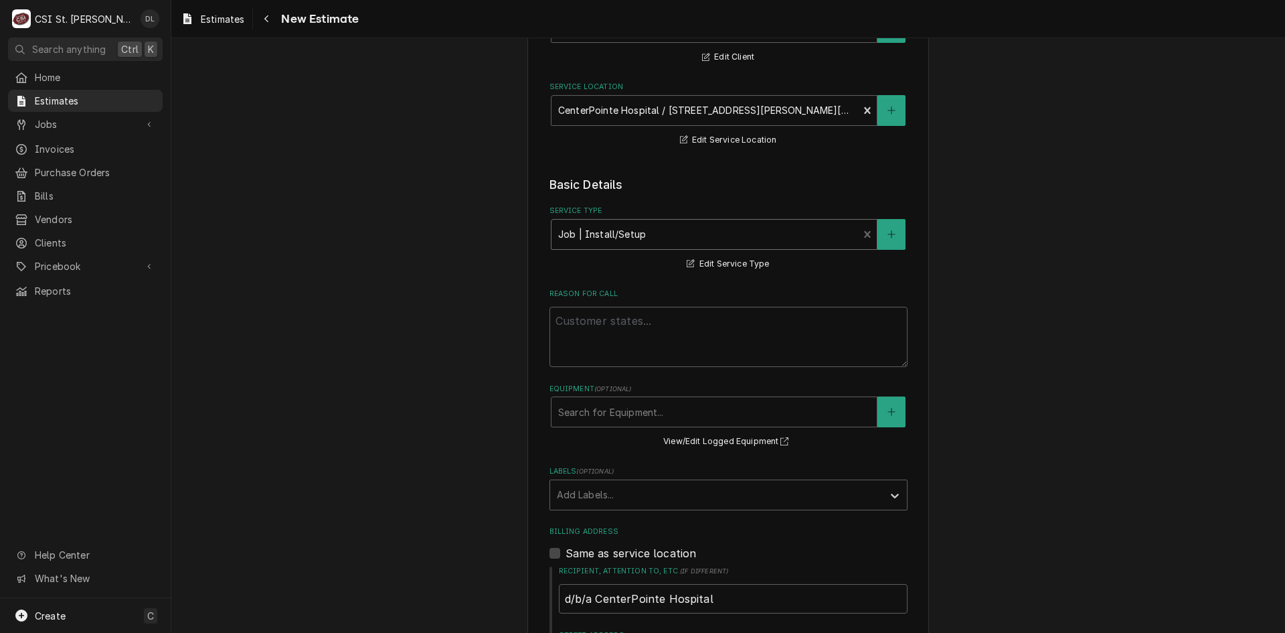
scroll to position [201, 0]
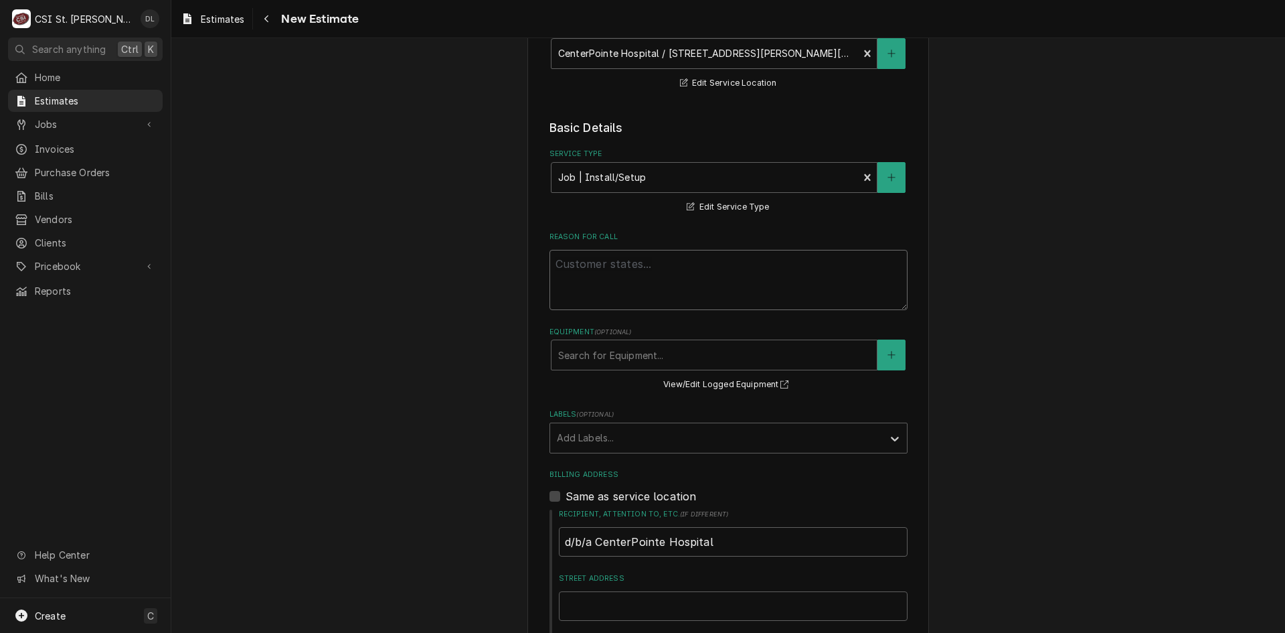
click at [596, 256] on textarea "Reason For Call" at bounding box center [729, 280] width 358 height 60
type textarea "x"
type textarea "q"
type textarea "x"
type textarea "qU"
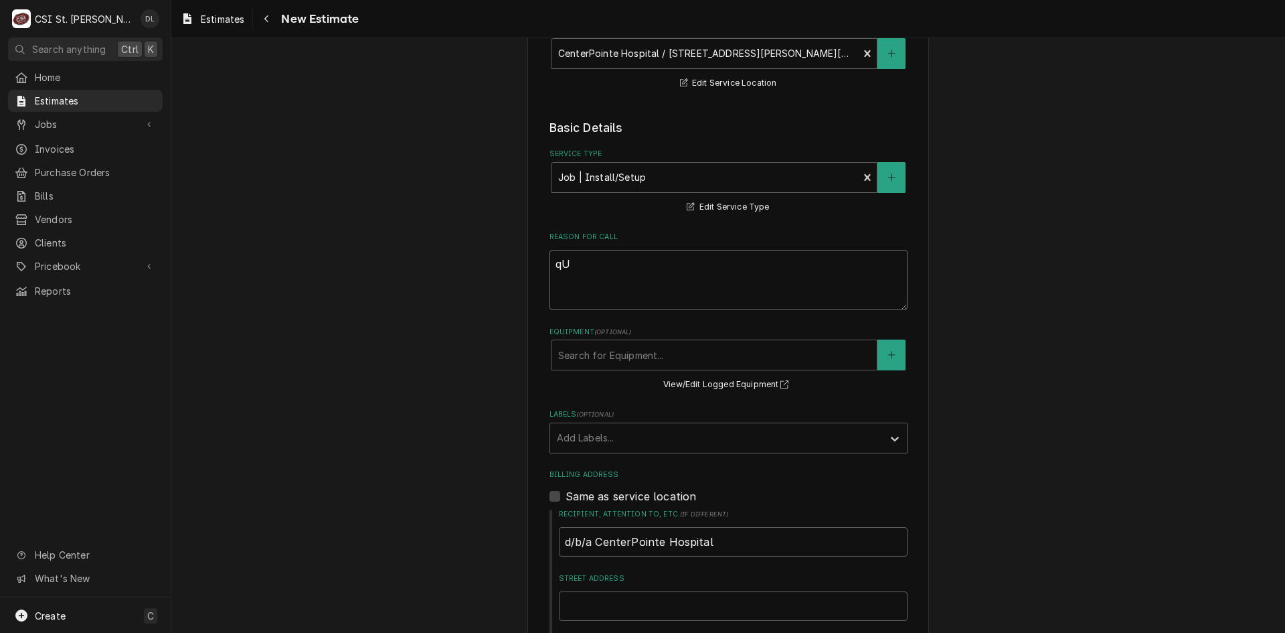
type textarea "x"
type textarea "qUOT"
type textarea "x"
type textarea "qUOTE"
type textarea "x"
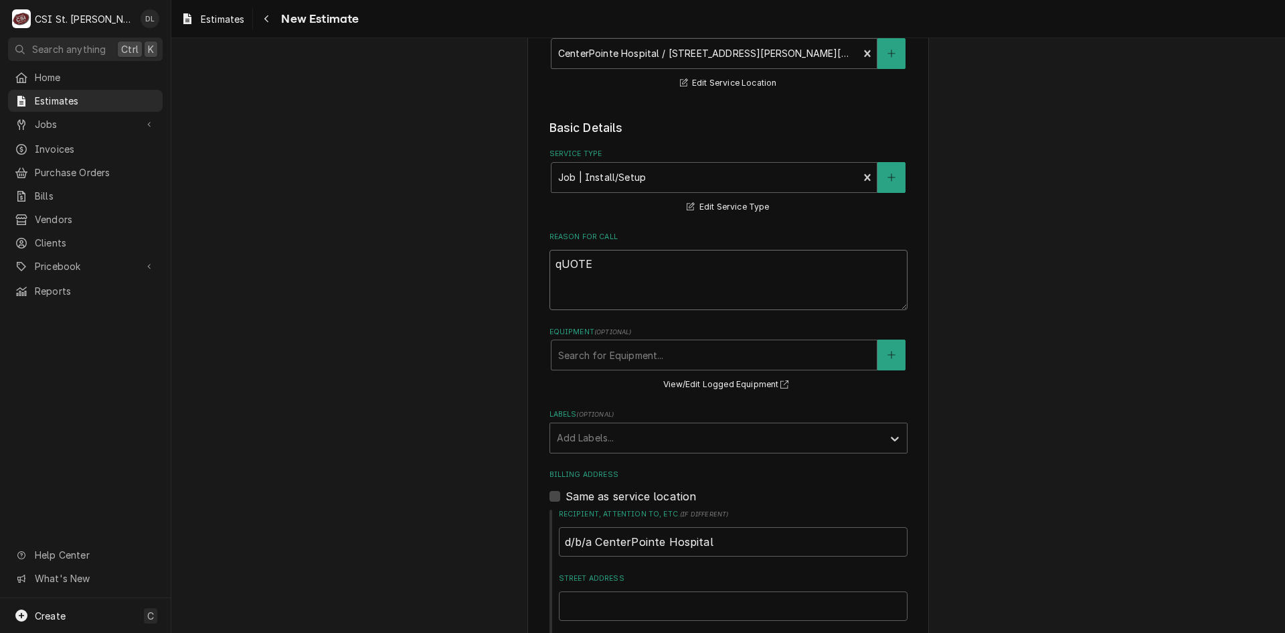
type textarea "qUOTE"
type textarea "x"
type textarea "qUOTE"
type textarea "x"
type textarea "qUOT"
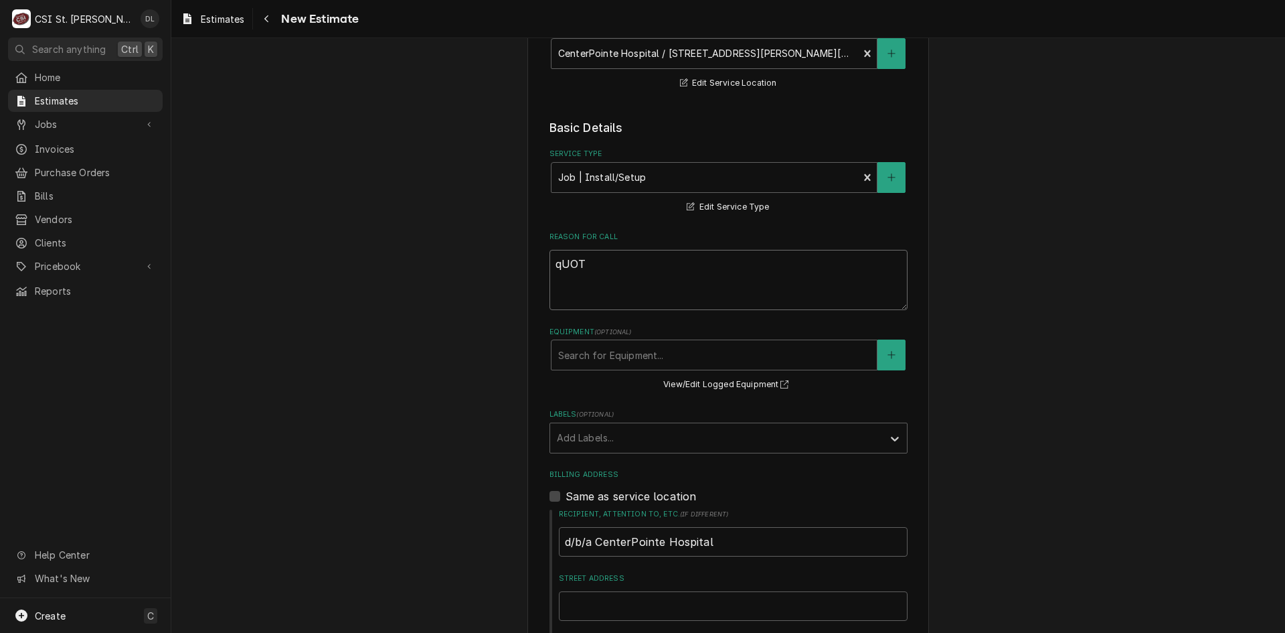
type textarea "x"
type textarea "qUO"
type textarea "x"
type textarea "qU"
type textarea "x"
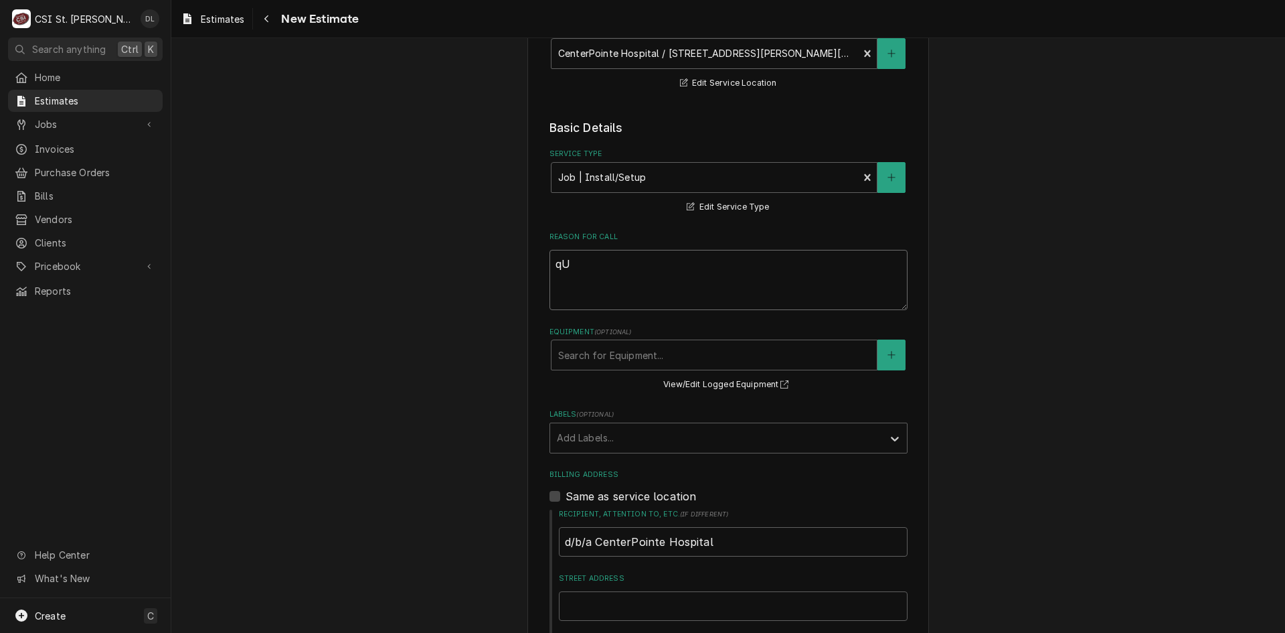
type textarea "q"
type textarea "x"
type textarea "Q"
type textarea "x"
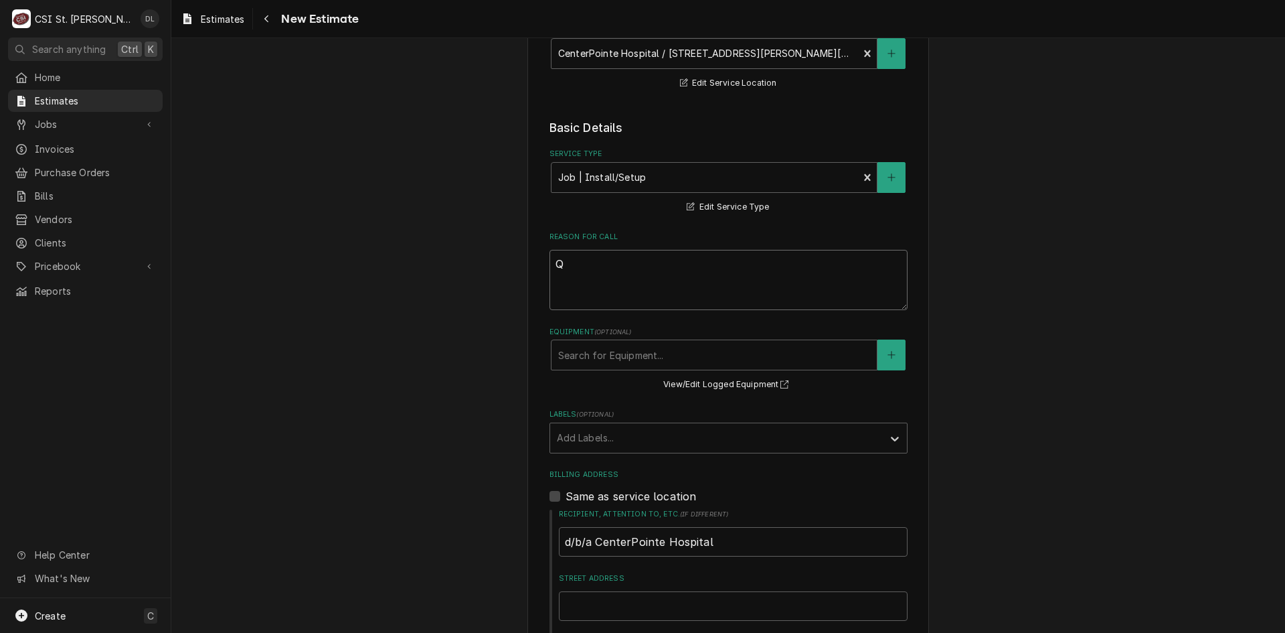
type textarea "Qu"
type textarea "x"
type textarea "Quot"
type textarea "x"
type textarea "Quote"
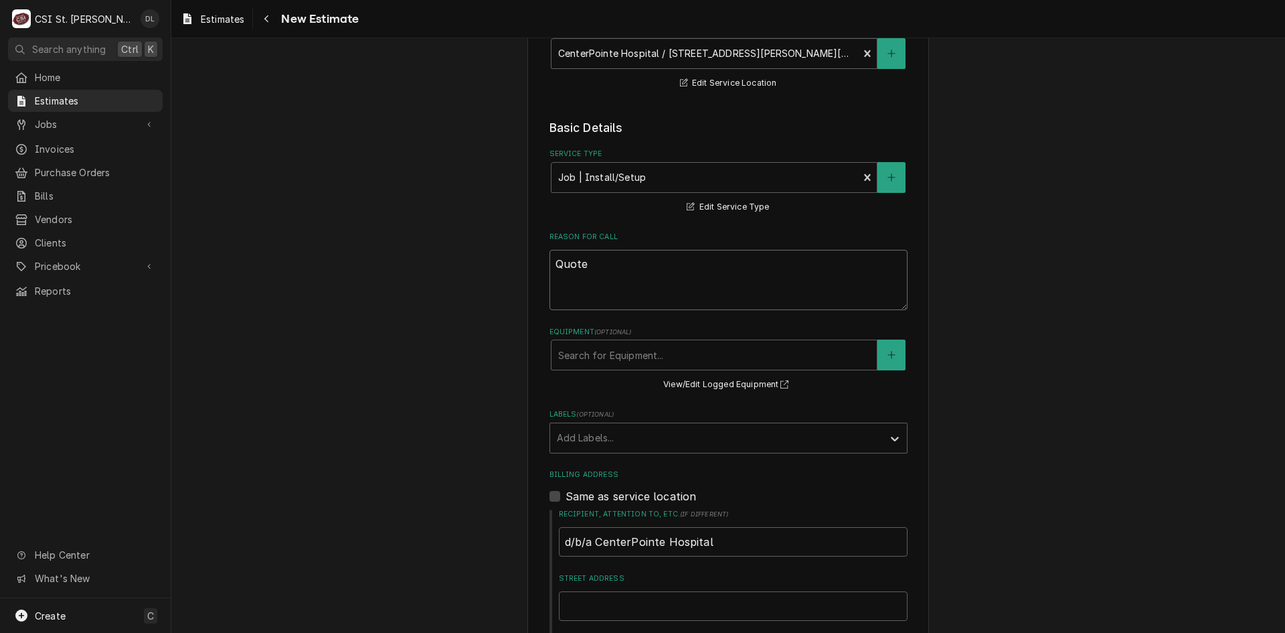
type textarea "x"
type textarea "Quote"
type textarea "x"
type textarea "Quote o"
type textarea "x"
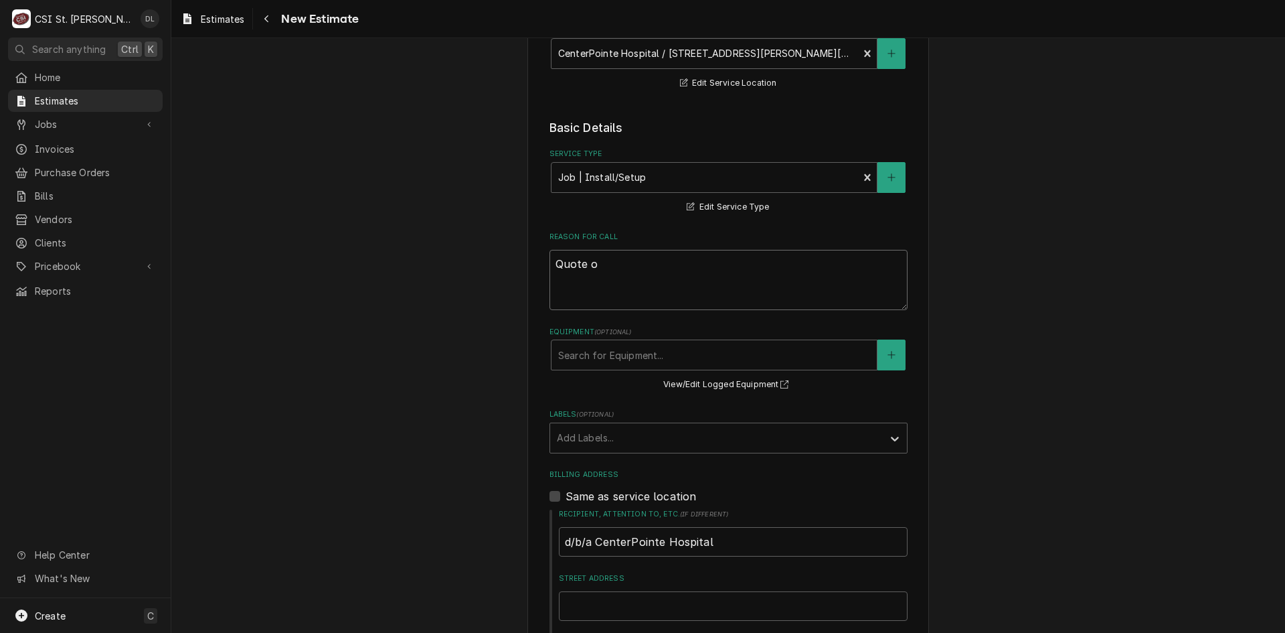
type textarea "Quote on"
type textarea "x"
type textarea "Quote on"
type textarea "x"
type textarea "Quote on b"
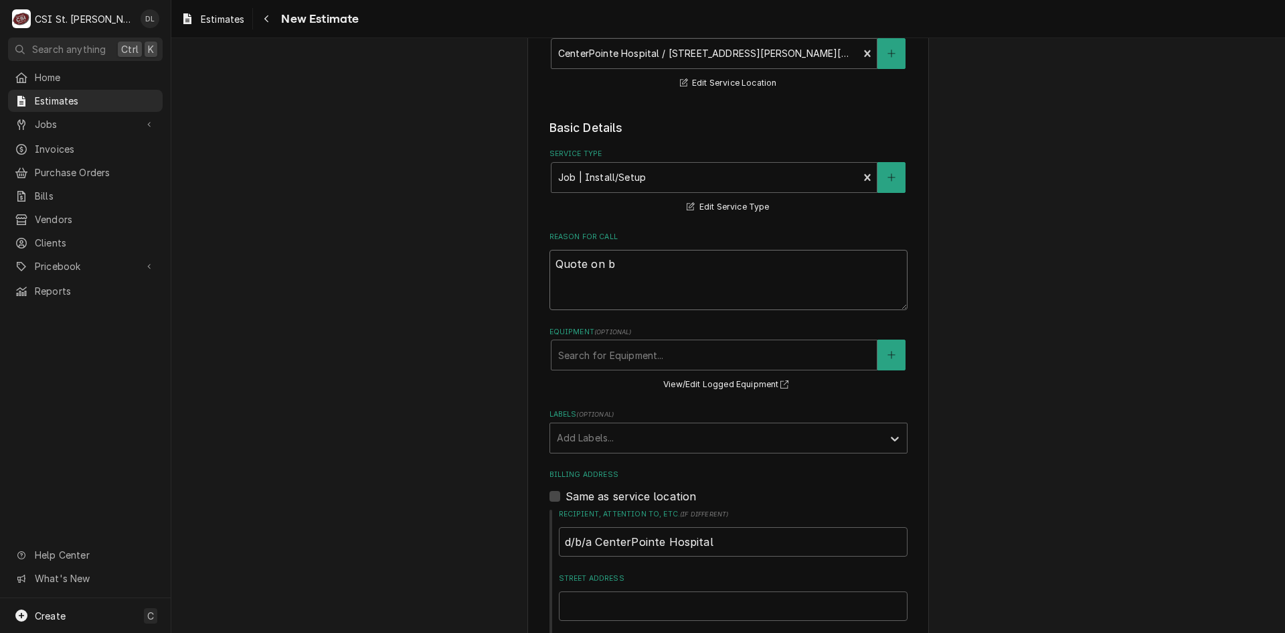
type textarea "x"
type textarea "Quote on bo"
type textarea "x"
type textarea "Quote on bol"
type textarea "x"
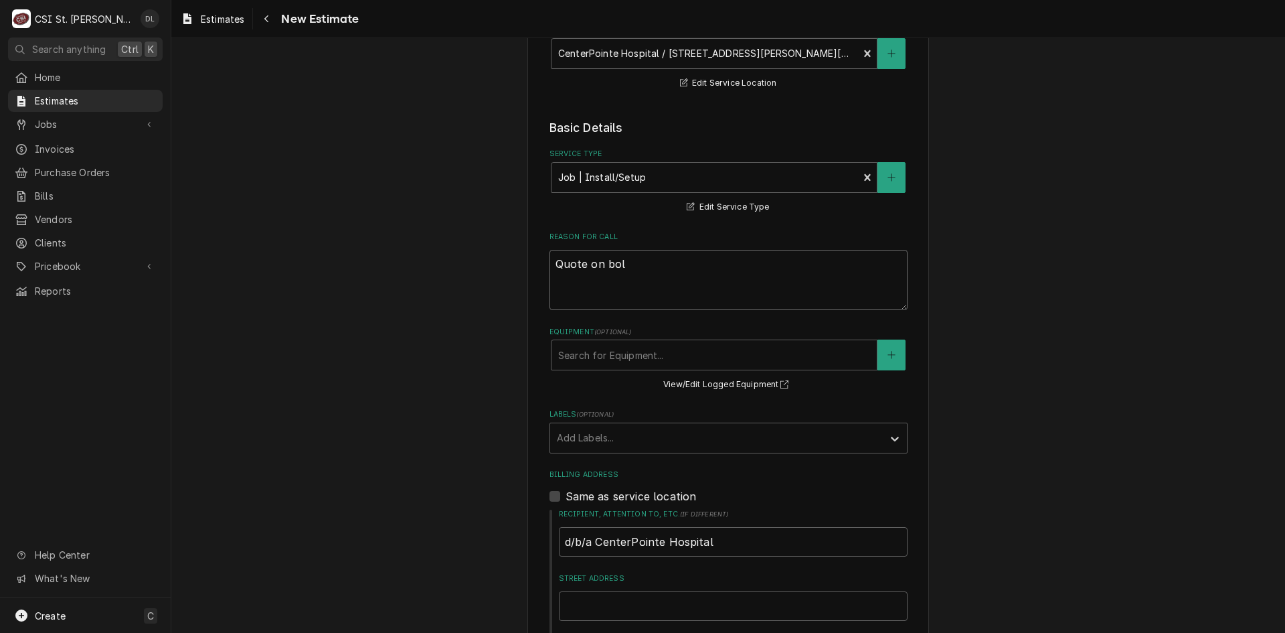
type textarea "Quote on bolt"
type textarea "x"
type textarea "Quote on bolt"
type textarea "x"
type textarea "Quote on bolt o"
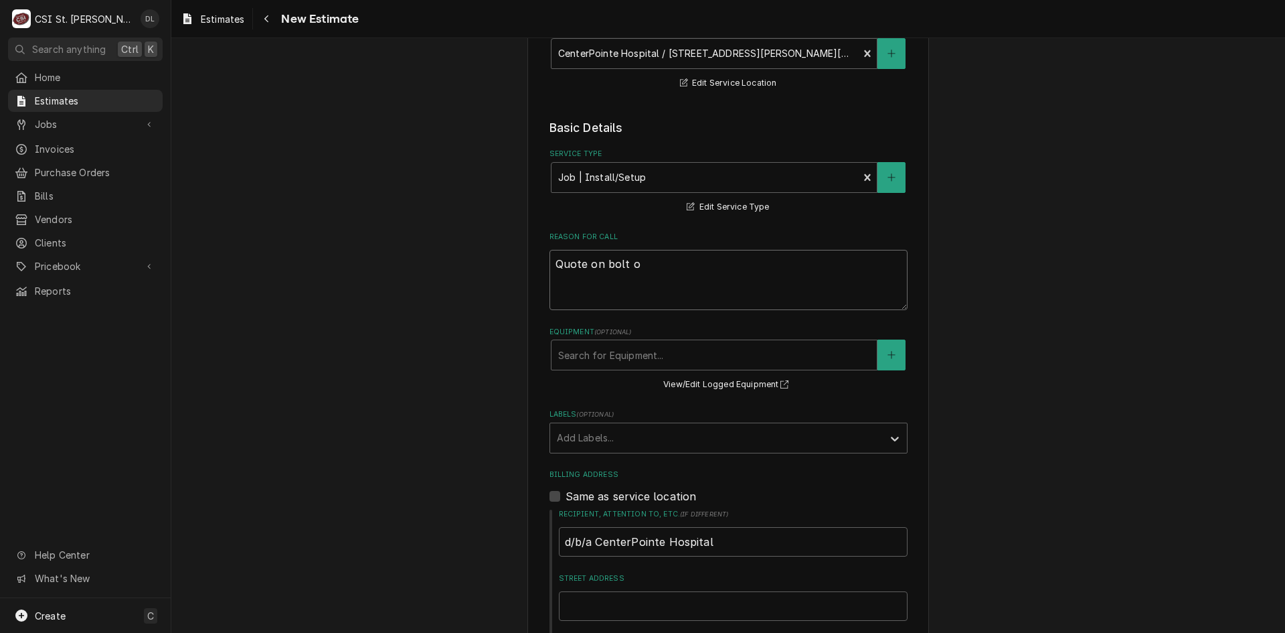
type textarea "x"
type textarea "Quote on bolt on"
type textarea "x"
type textarea "Quote on bolt on"
type textarea "x"
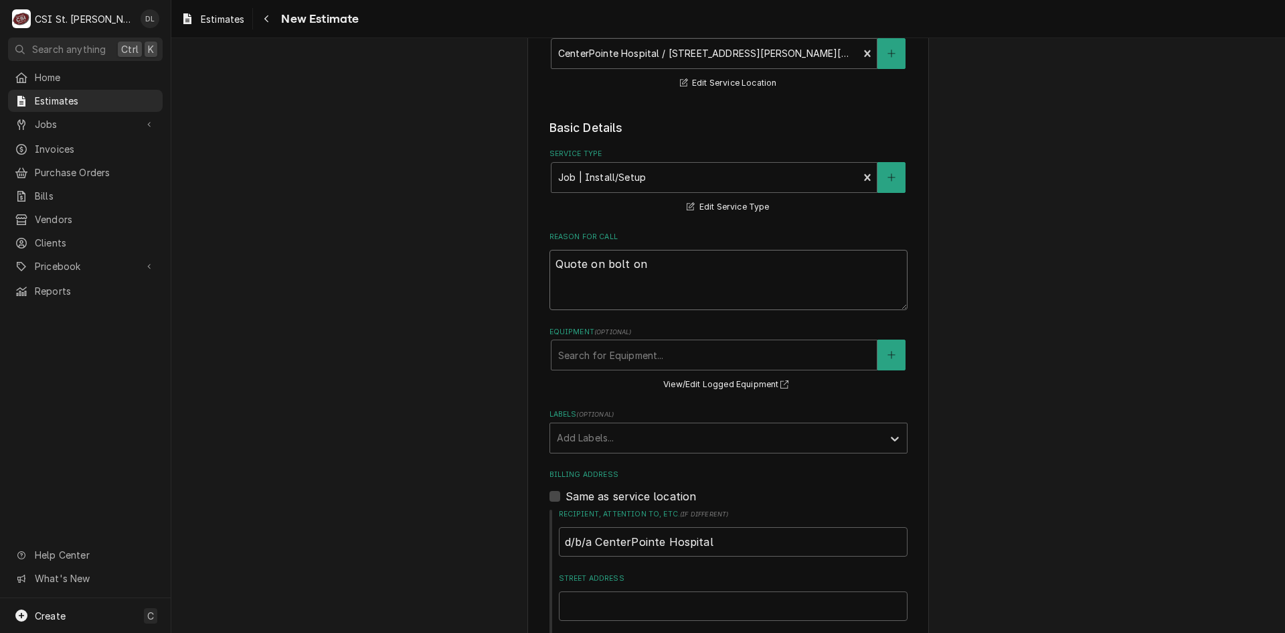
type textarea "Quote on bolt on d"
type textarea "x"
type textarea "Quote on bolt on do"
type textarea "x"
type textarea "Quote on bolt on doo"
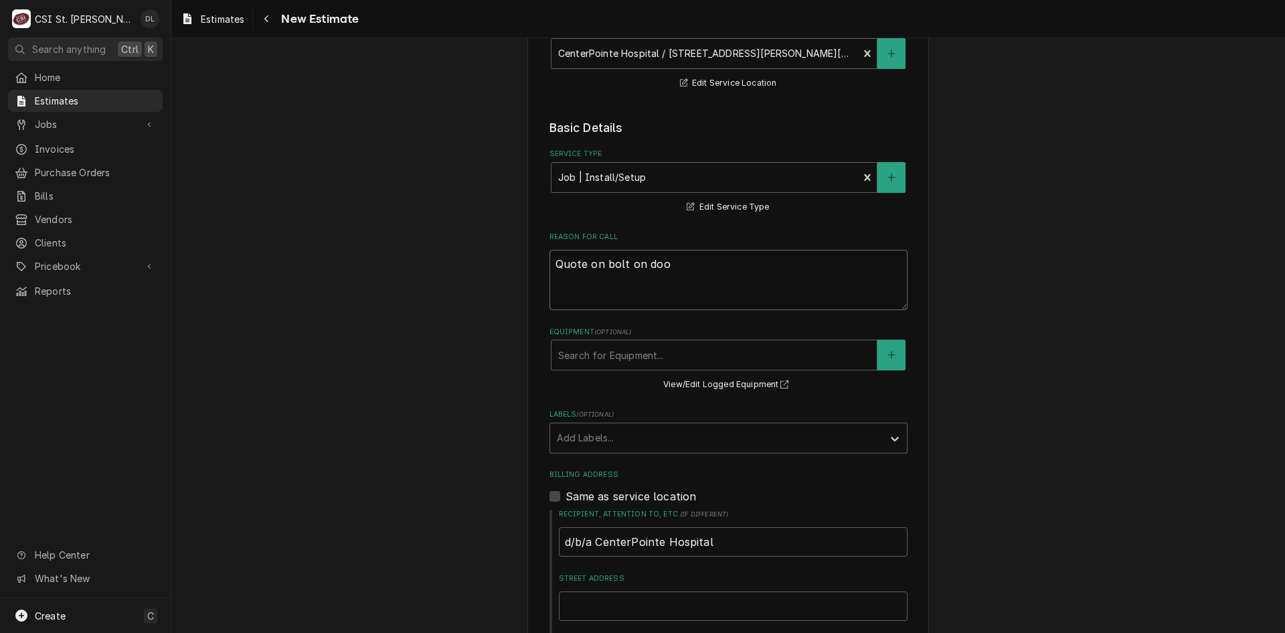
type textarea "x"
type textarea "Quote on bolt on door"
type textarea "x"
type textarea "Quote on bolt on door."
type textarea "x"
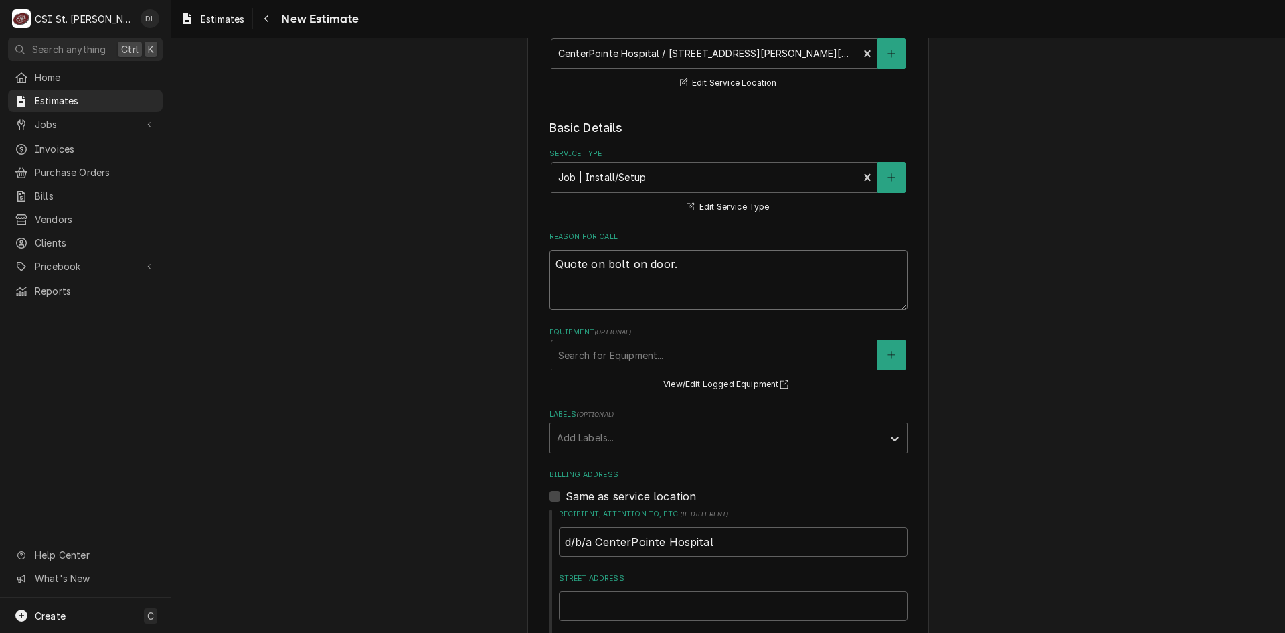
type textarea "Quote on bolt on door."
type textarea "x"
type textarea "Quote on bolt on door."
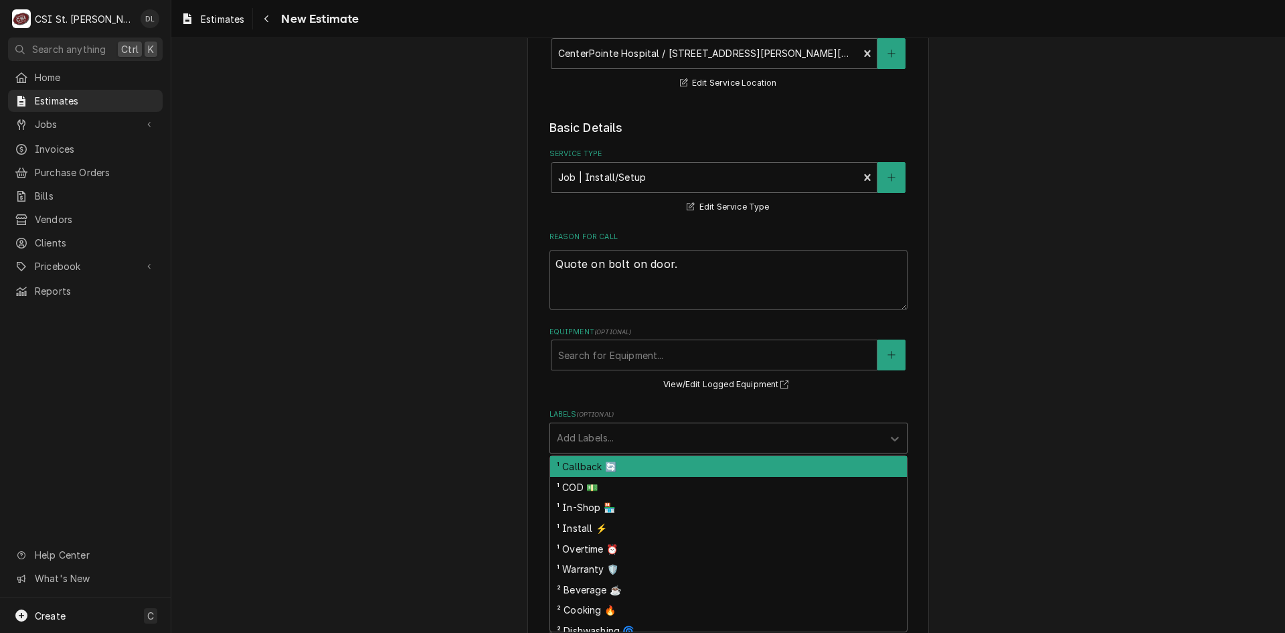
click at [776, 450] on div "Add Labels..." at bounding box center [716, 437] width 333 height 29
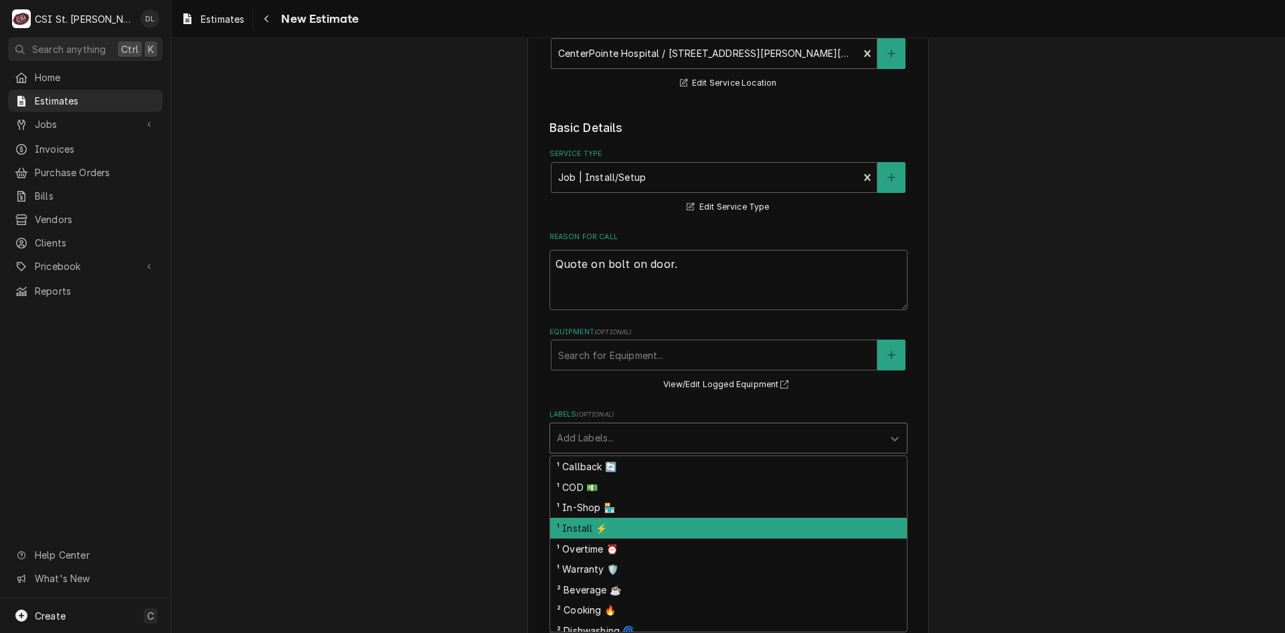
click at [599, 534] on div "¹ Install ⚡️" at bounding box center [728, 527] width 357 height 21
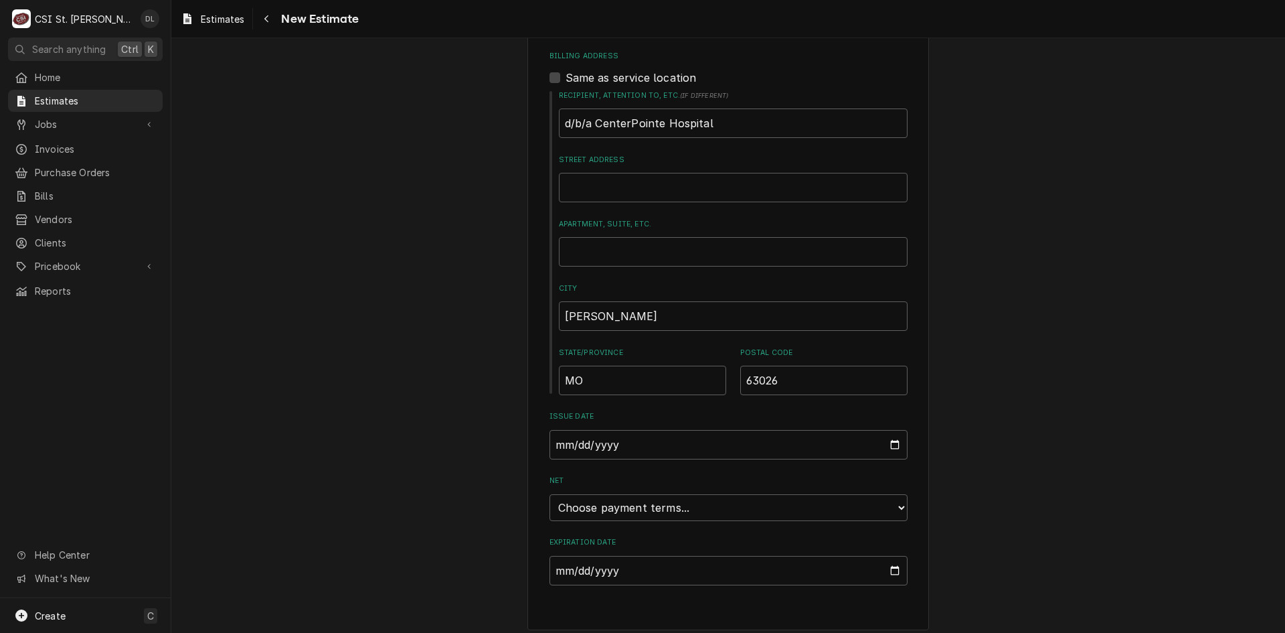
scroll to position [629, 0]
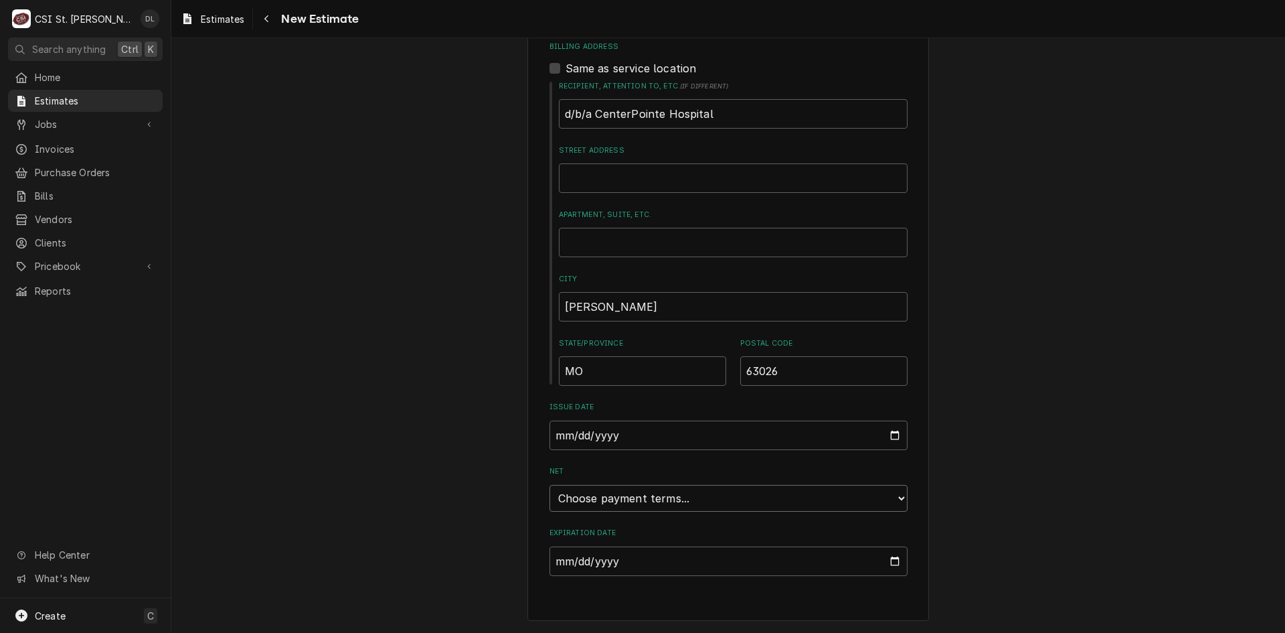
click at [888, 495] on select "Choose payment terms... Same Day Net 7 Net 14 Net 21 Net 30 Net 45 Net 60 Net 90" at bounding box center [729, 498] width 358 height 27
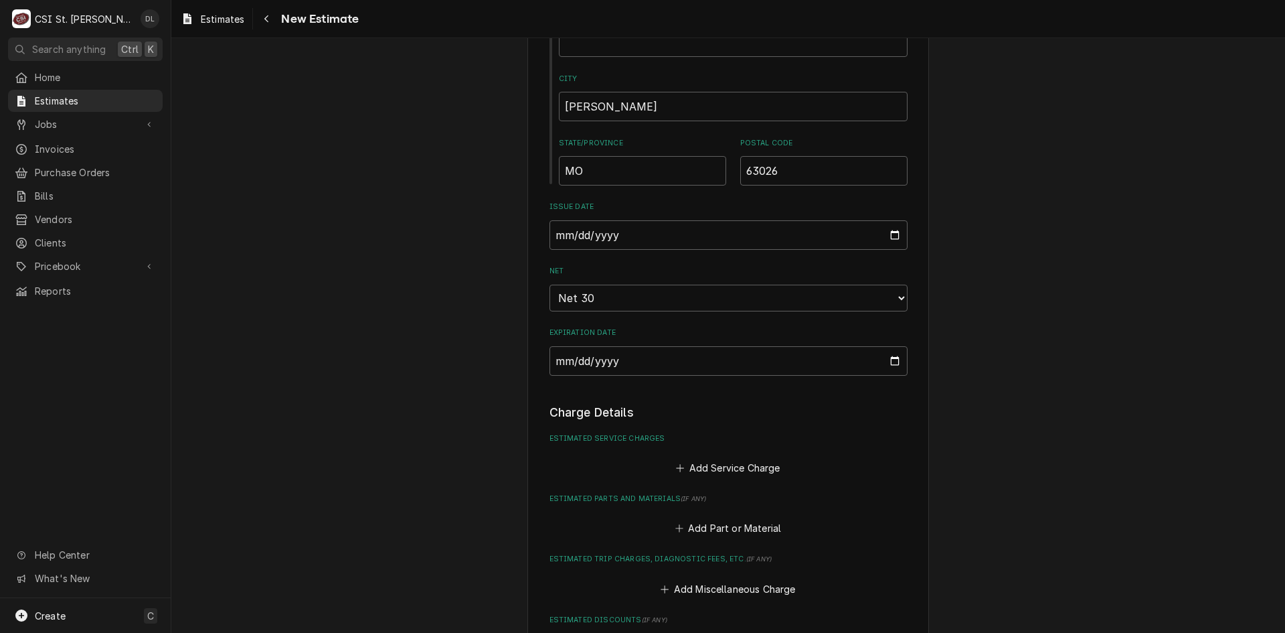
scroll to position [829, 0]
click at [887, 359] on input "[DATE]" at bounding box center [729, 359] width 358 height 29
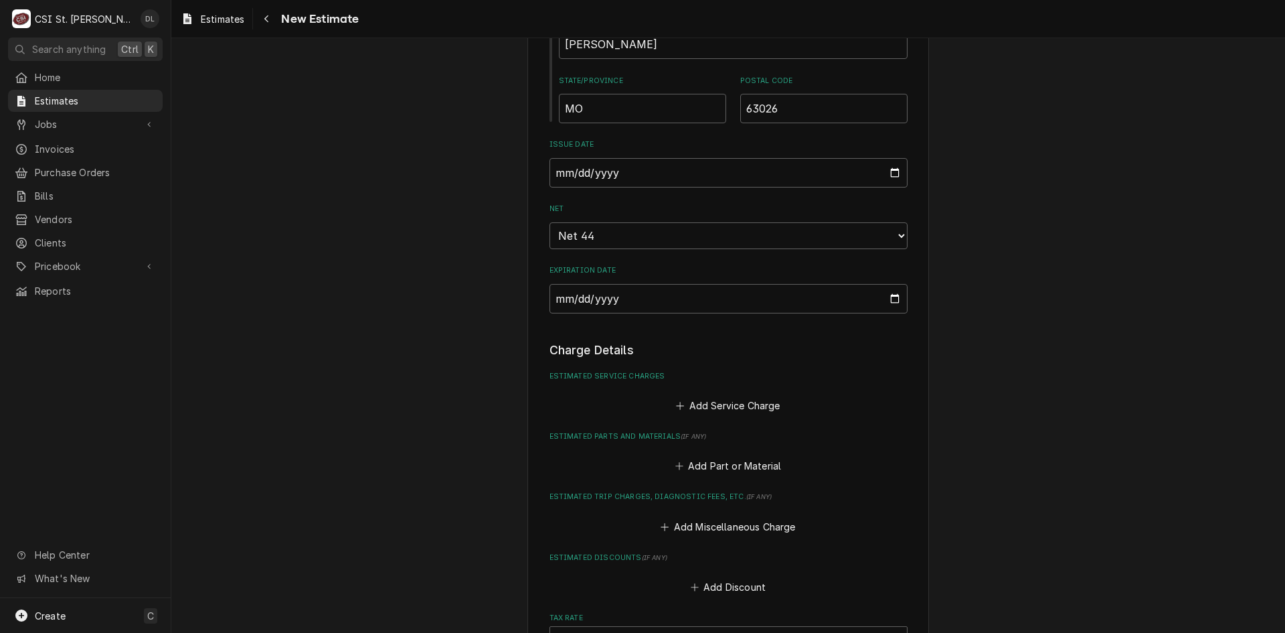
type textarea "x"
click at [681, 407] on button "Add Service Charge" at bounding box center [728, 405] width 108 height 19
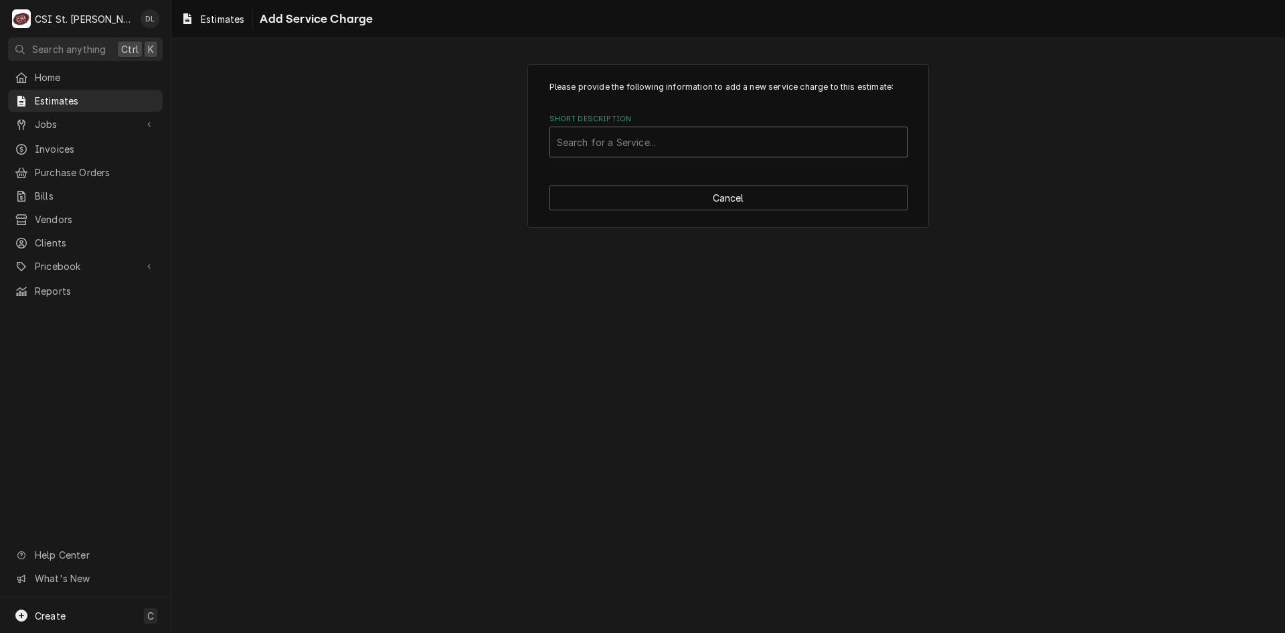
click at [649, 139] on div "Short Description" at bounding box center [728, 142] width 343 height 24
type input "bolt on"
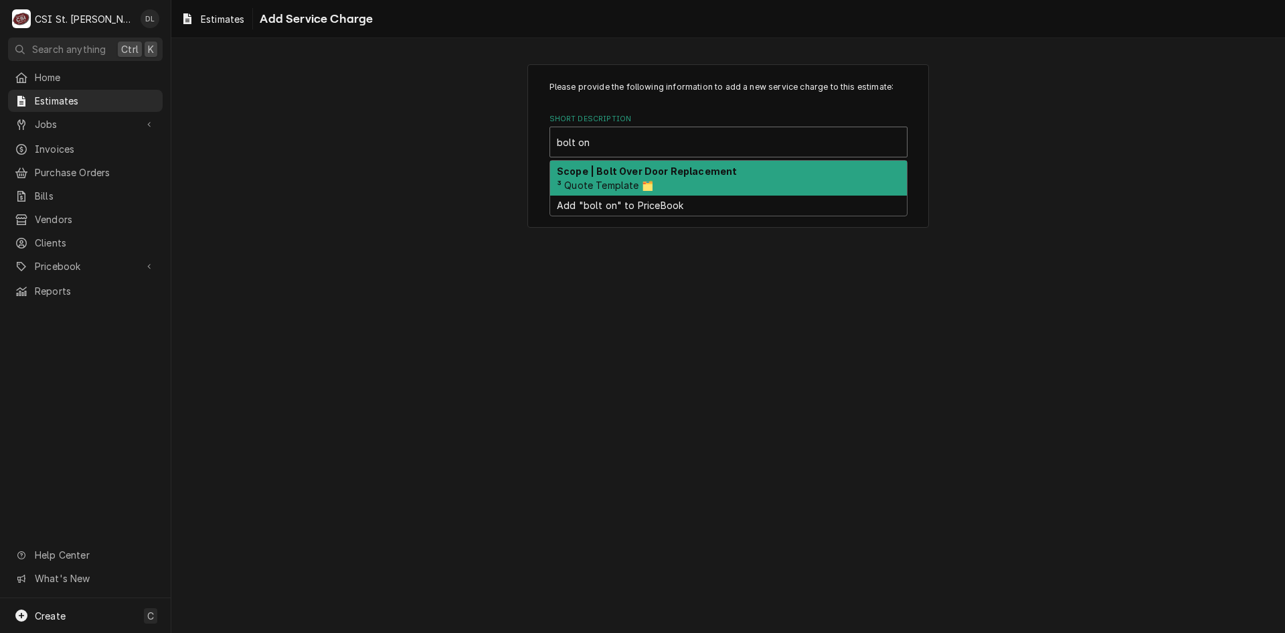
click at [667, 182] on div "Scope | Bolt Over Door Replacement ³ Quote Template 🗂️" at bounding box center [728, 178] width 357 height 35
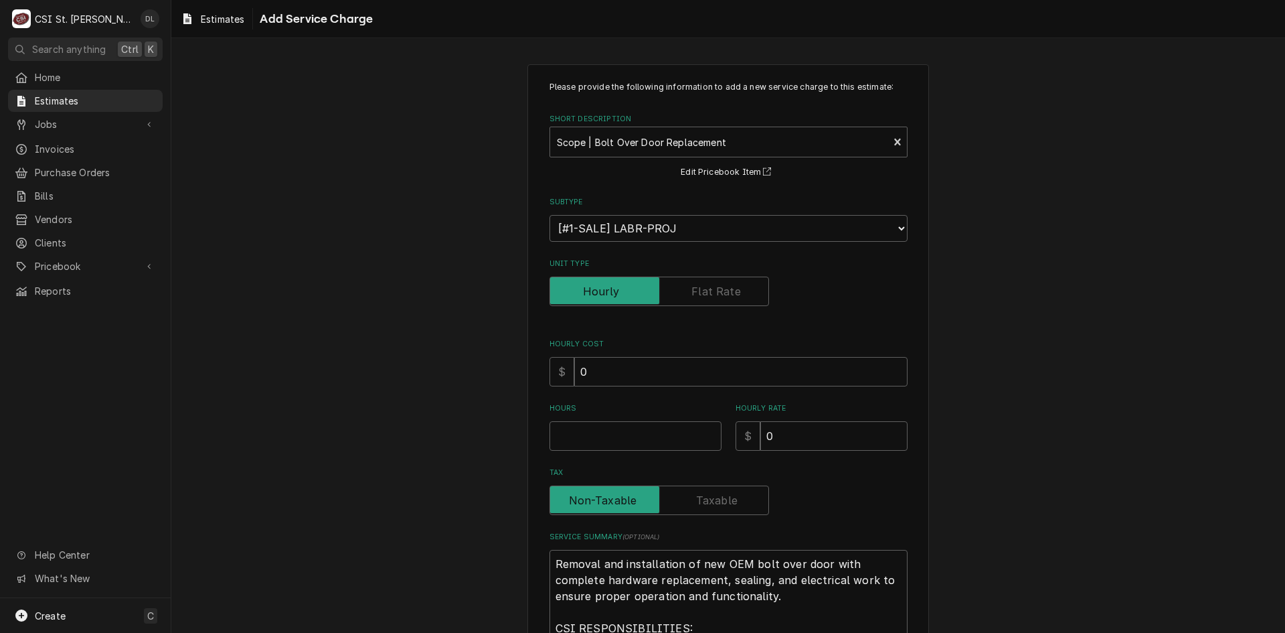
type textarea "x"
click at [720, 280] on input "Unit Type" at bounding box center [660, 290] width 208 height 29
checkbox input "true"
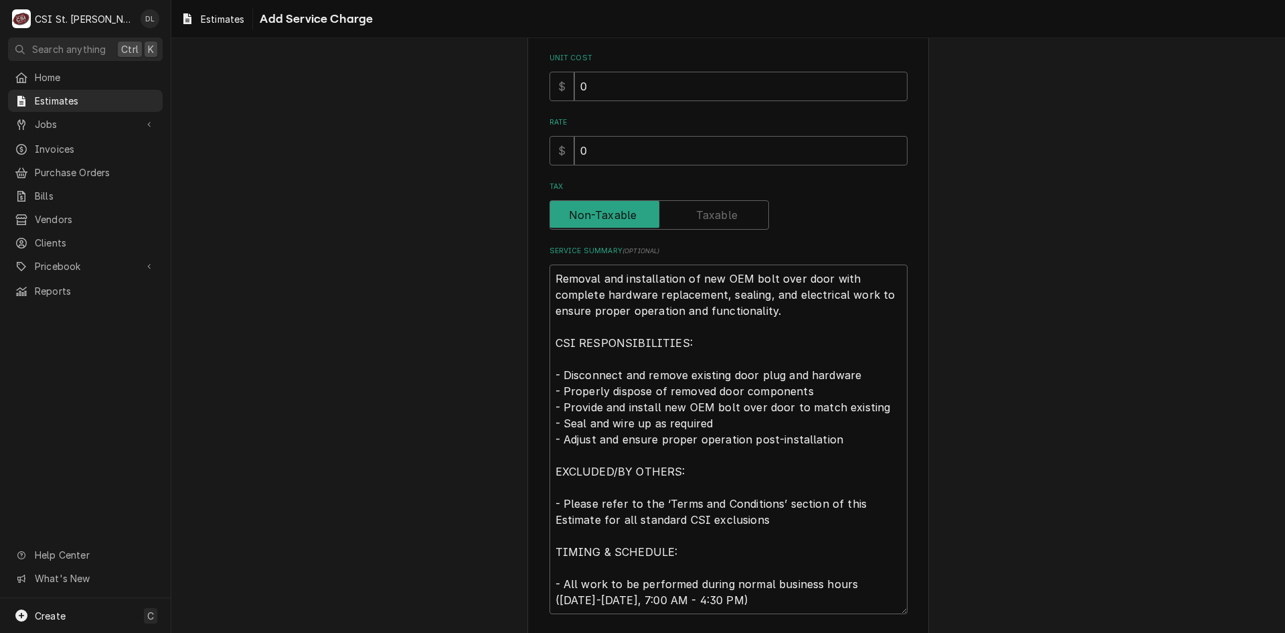
scroll to position [332, 0]
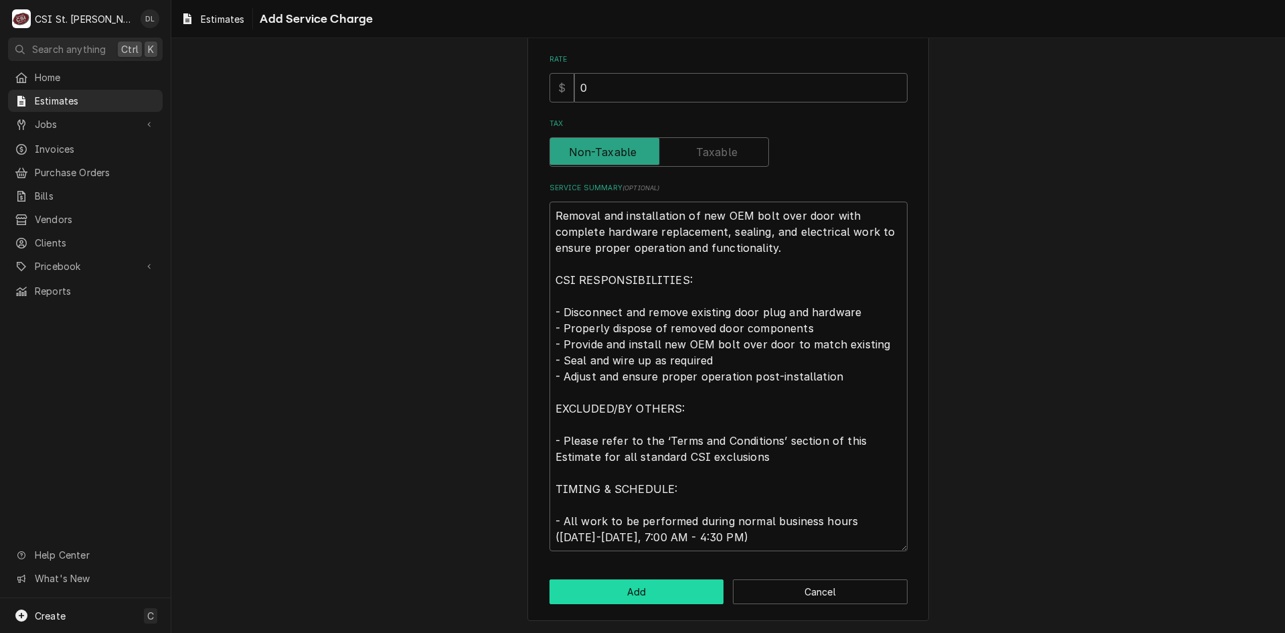
click at [636, 594] on button "Add" at bounding box center [637, 591] width 175 height 25
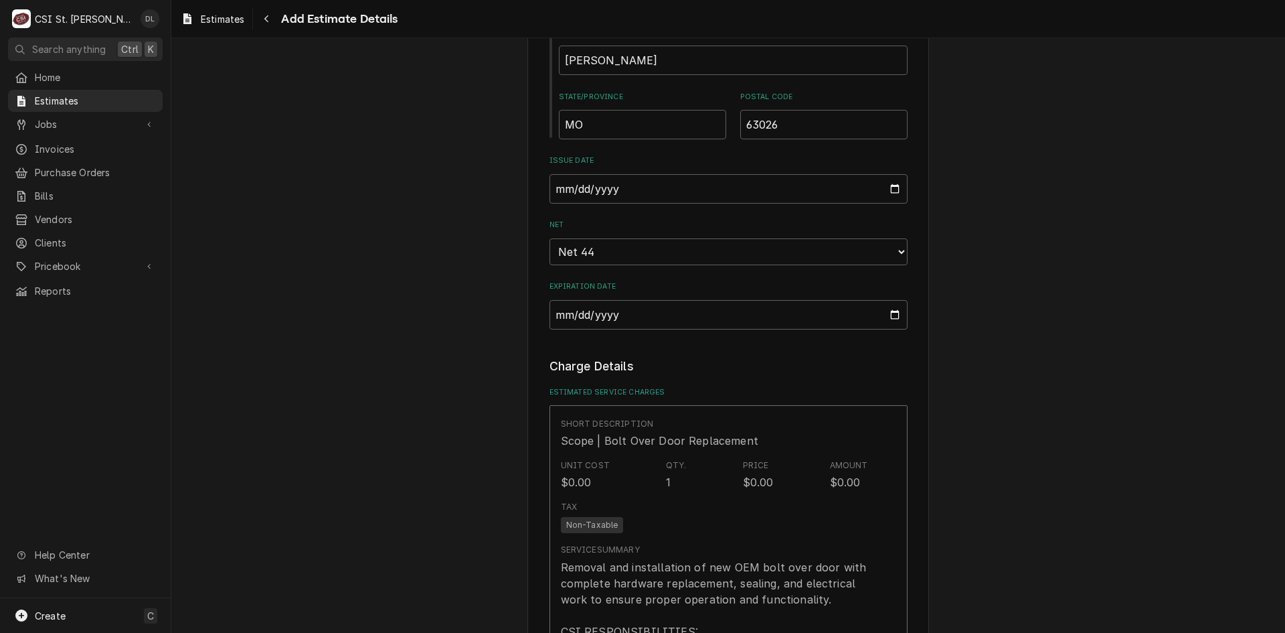
type textarea "x"
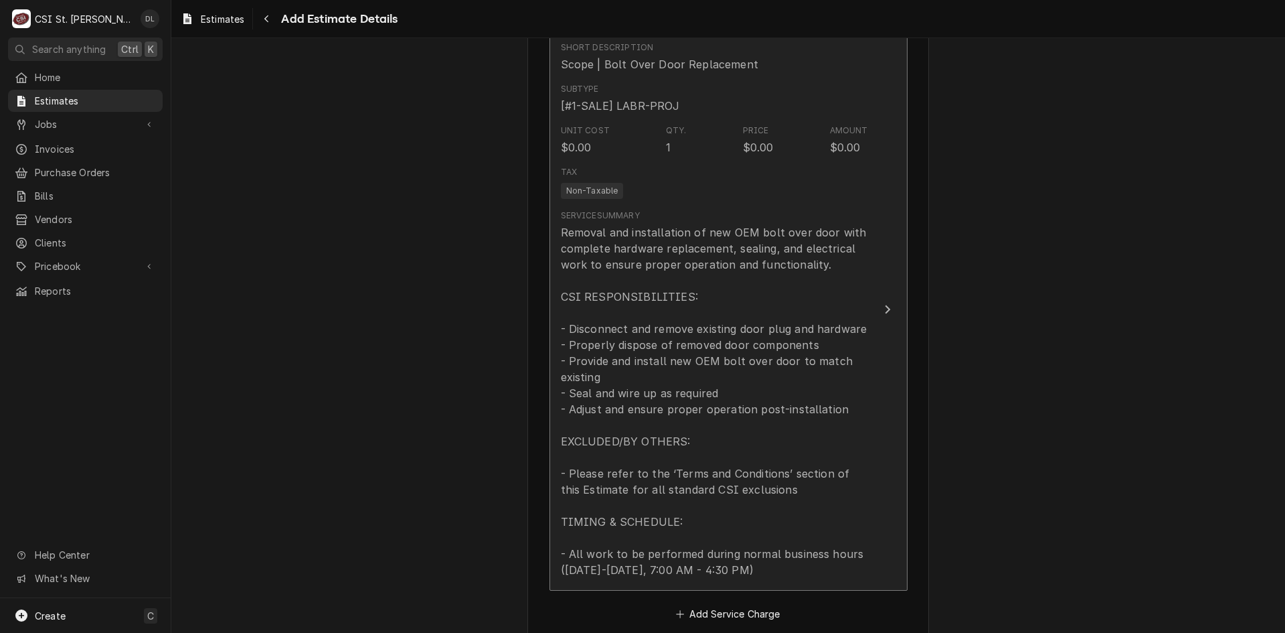
scroll to position [1343, 0]
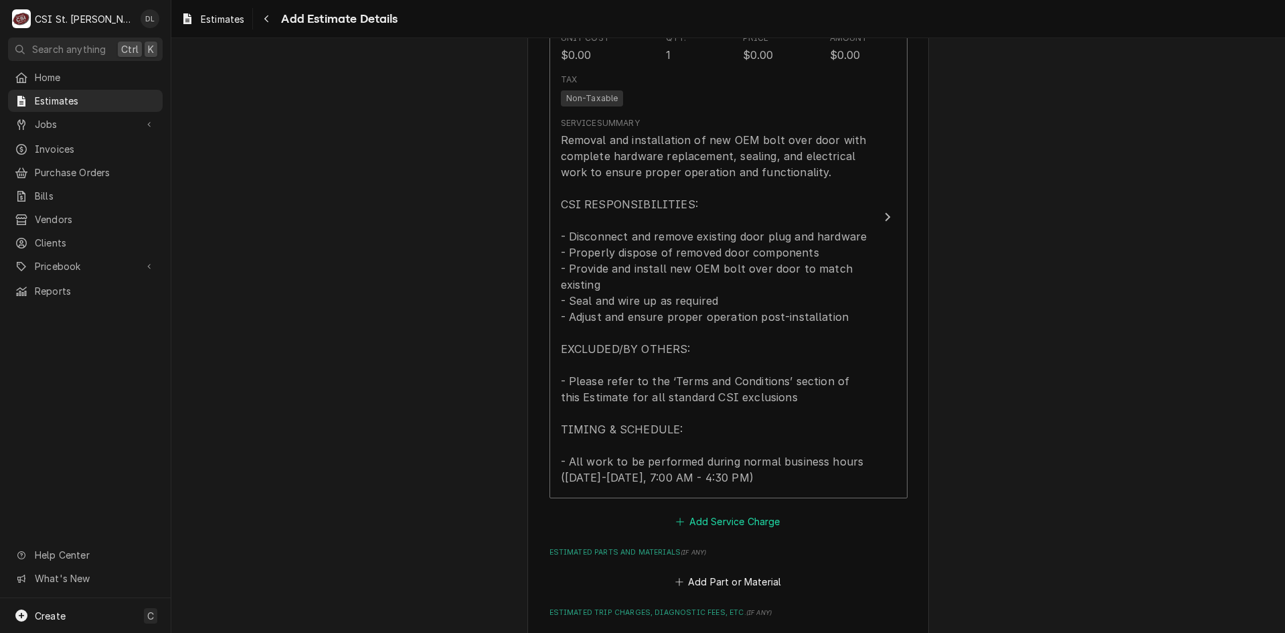
click at [677, 521] on icon "Estimated Service Charges" at bounding box center [680, 520] width 7 height 7
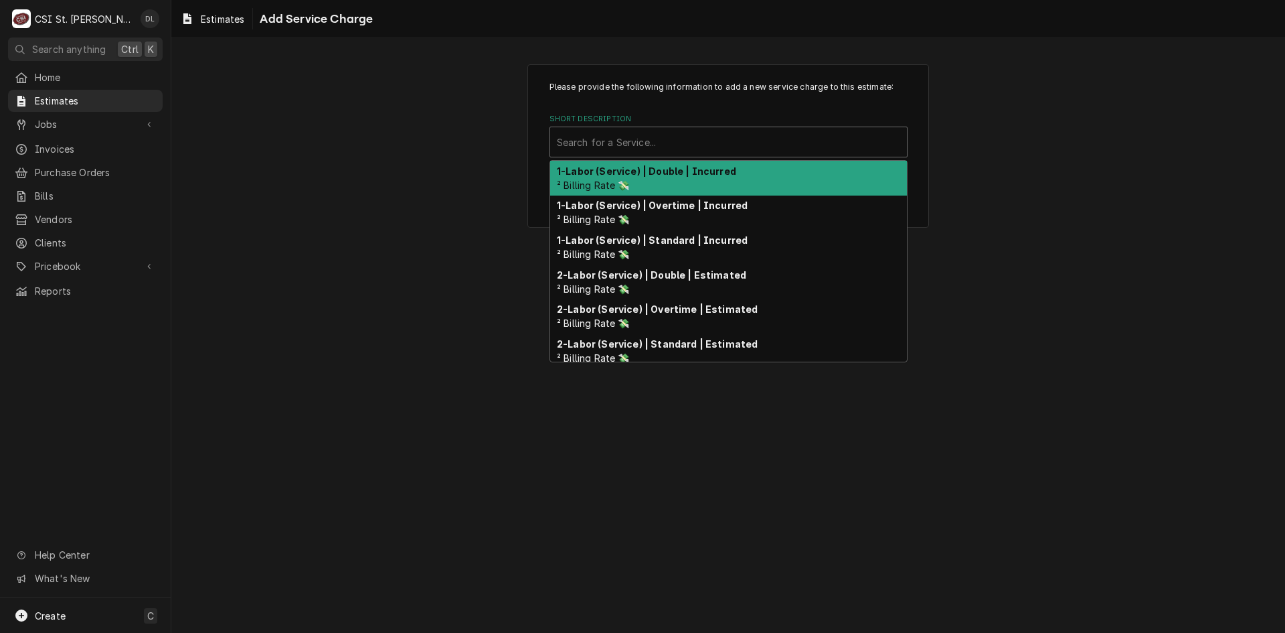
click at [645, 149] on div "Short Description" at bounding box center [728, 142] width 343 height 24
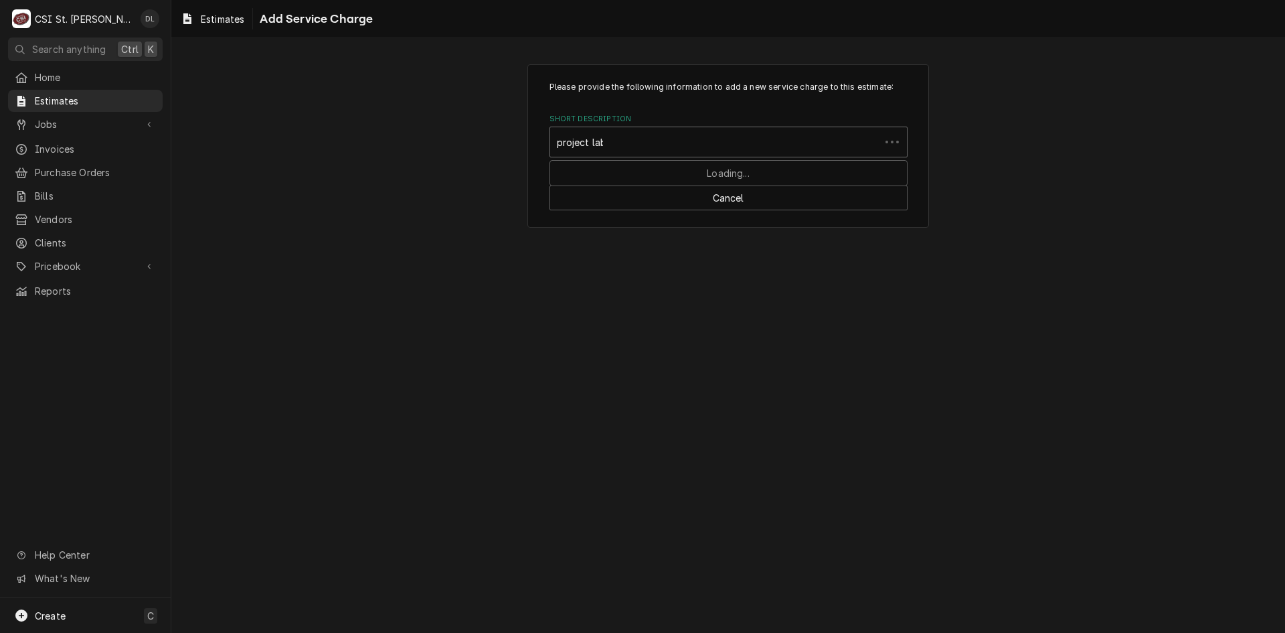
type input "project labor"
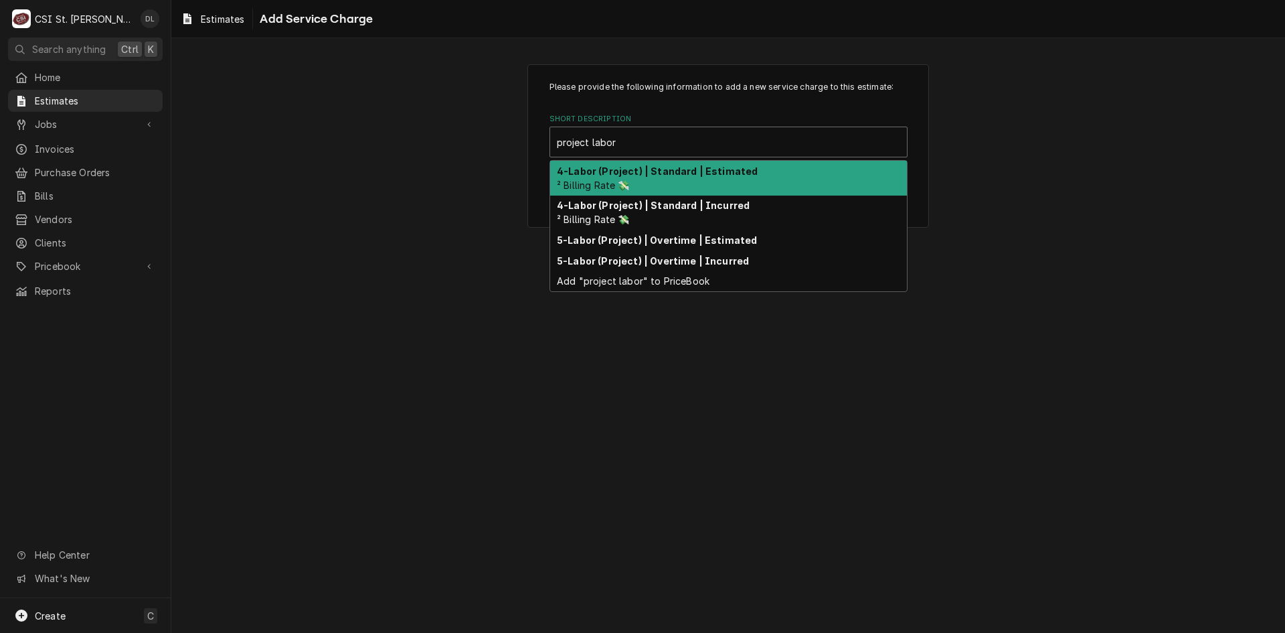
click at [661, 172] on strong "4-Labor (Project) | Standard | Estimated" at bounding box center [657, 170] width 201 height 11
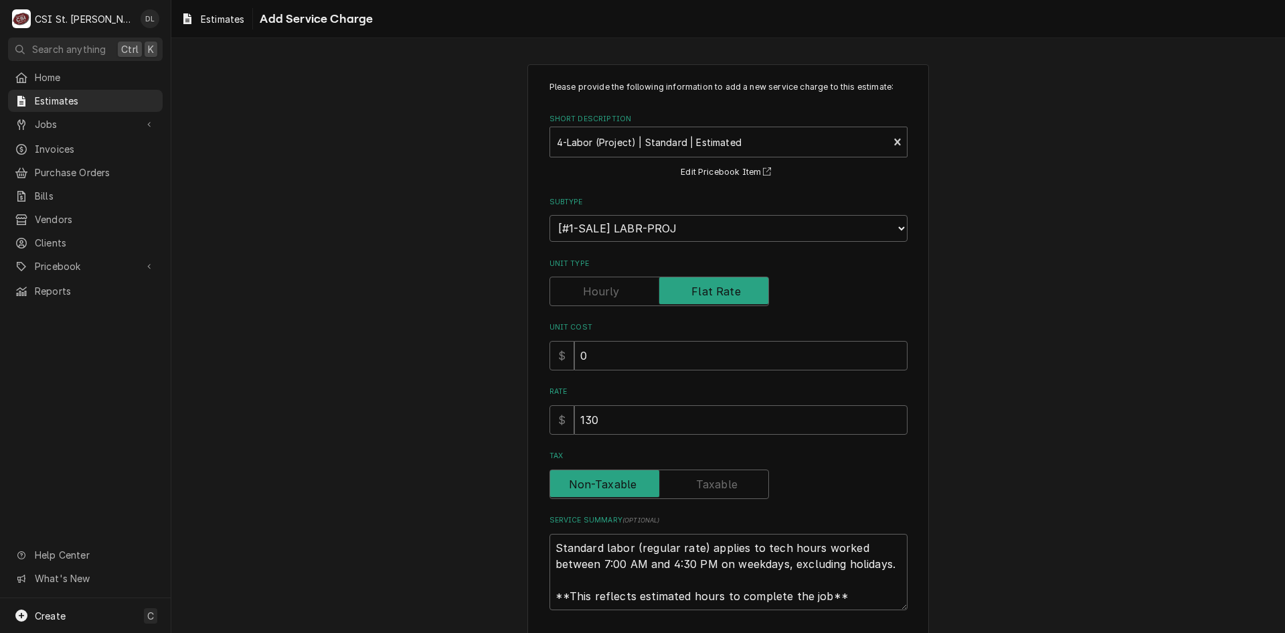
type textarea "x"
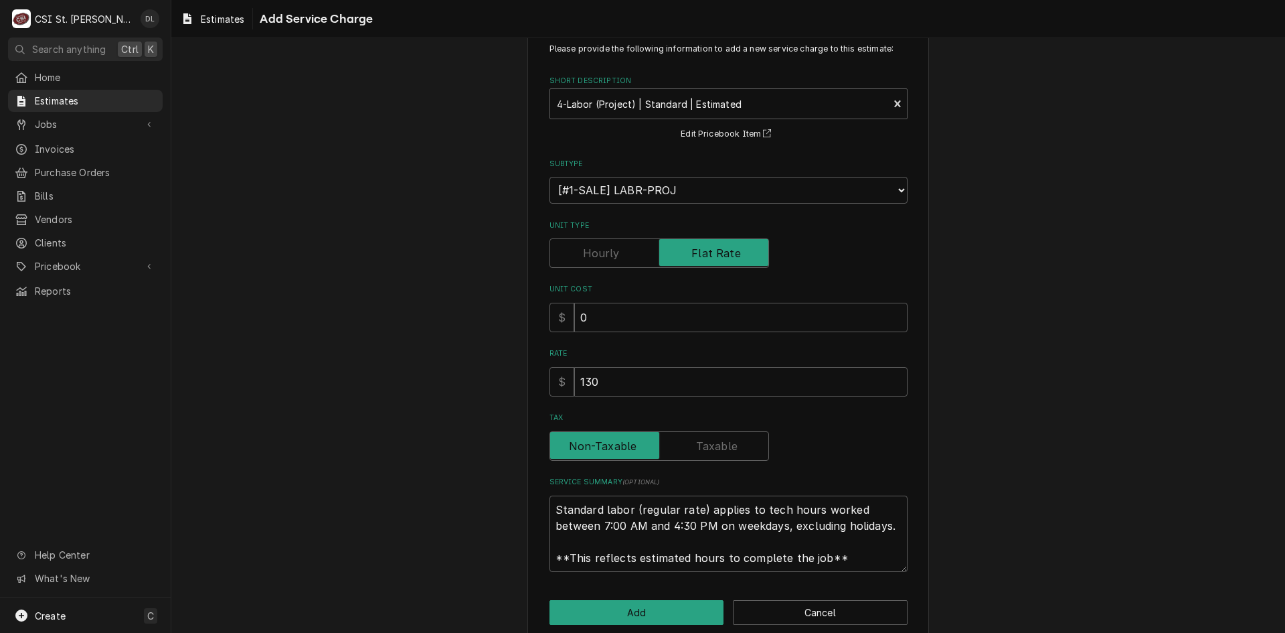
scroll to position [59, 0]
